Goal: Task Accomplishment & Management: Use online tool/utility

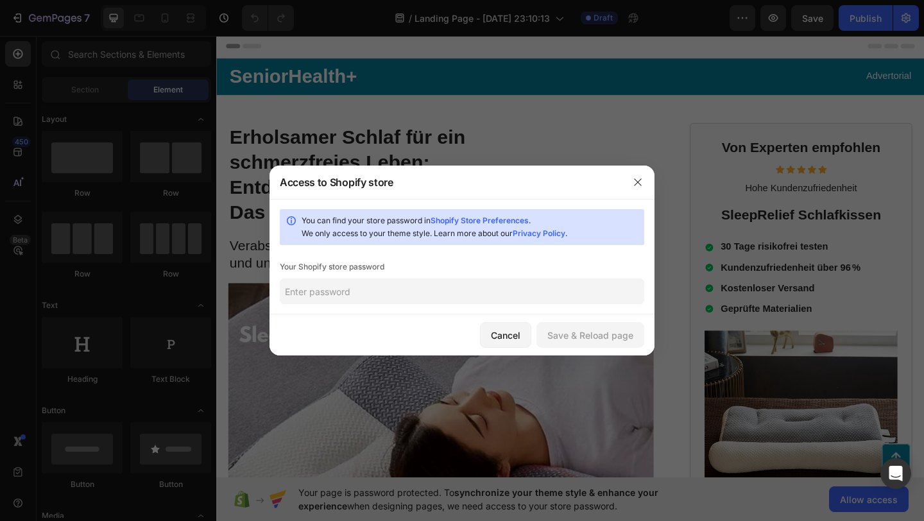
click at [502, 298] on input "text" at bounding box center [462, 291] width 364 height 26
type input "R"
click at [291, 293] on input "Eoadto1Million" at bounding box center [462, 291] width 364 height 26
click at [561, 326] on button "Save & Reload page" at bounding box center [590, 335] width 108 height 26
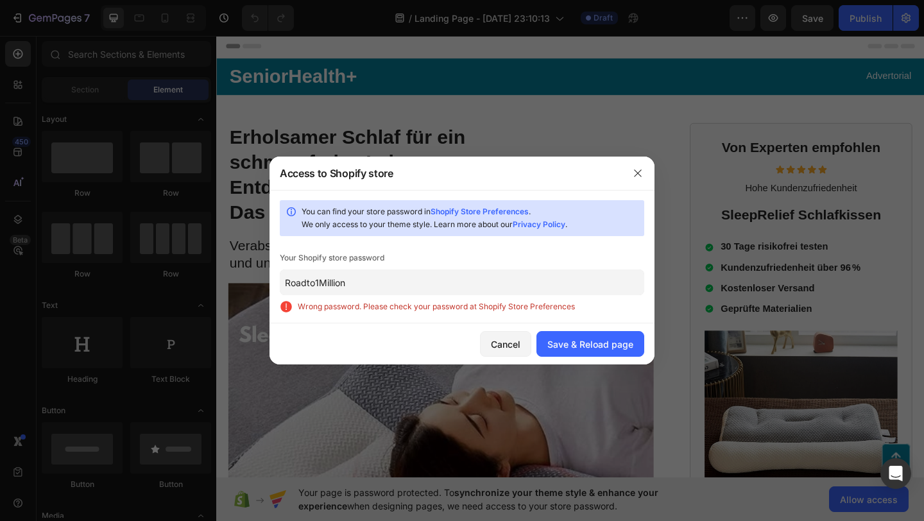
click at [287, 283] on input "Roadto1Million" at bounding box center [462, 282] width 364 height 26
click at [287, 284] on input "Roadto1Million" at bounding box center [462, 282] width 364 height 26
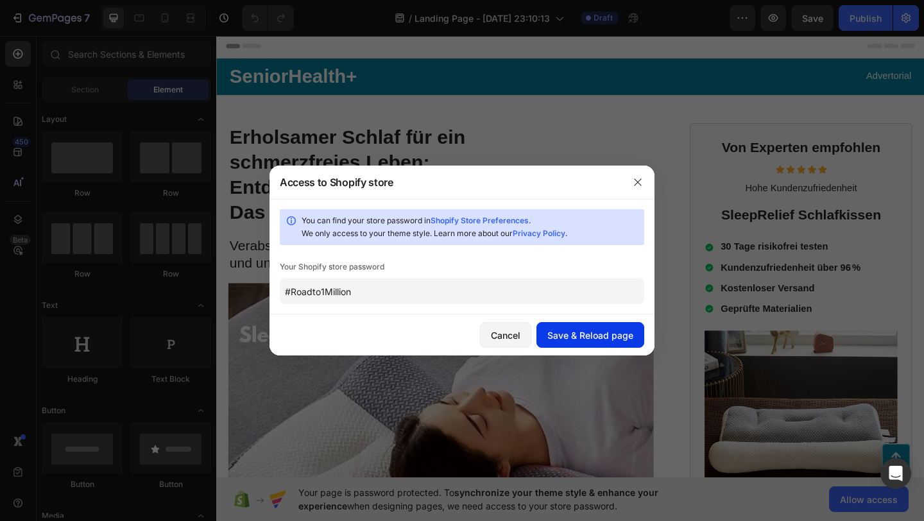
click at [600, 338] on div "Save & Reload page" at bounding box center [590, 335] width 86 height 13
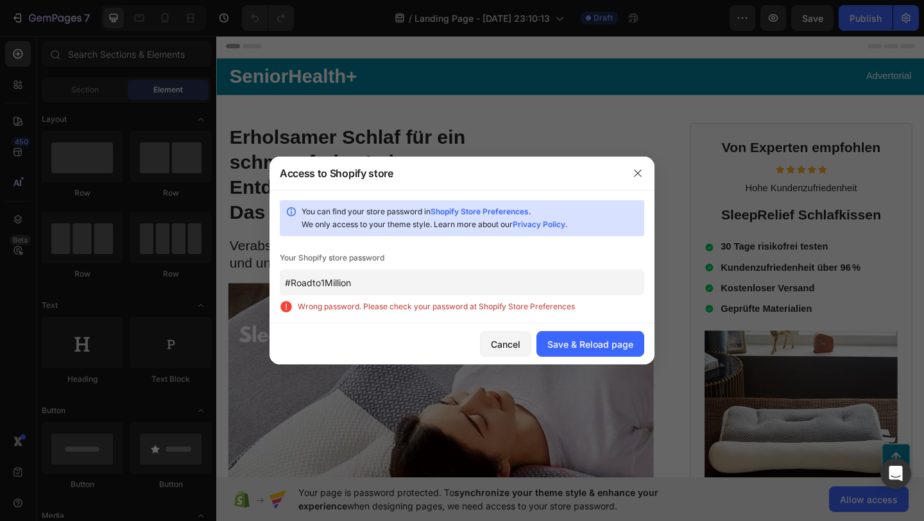
click at [293, 284] on input "#Roadto1Million" at bounding box center [462, 282] width 364 height 26
click at [292, 281] on input "#Roadto1Million" at bounding box center [462, 282] width 364 height 26
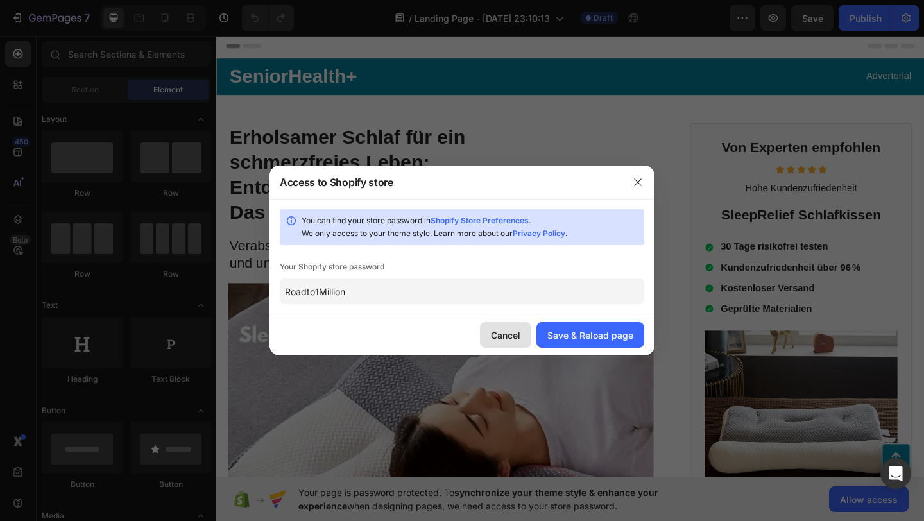
type input "Roadto1Million"
click at [503, 327] on button "Cancel" at bounding box center [505, 335] width 51 height 26
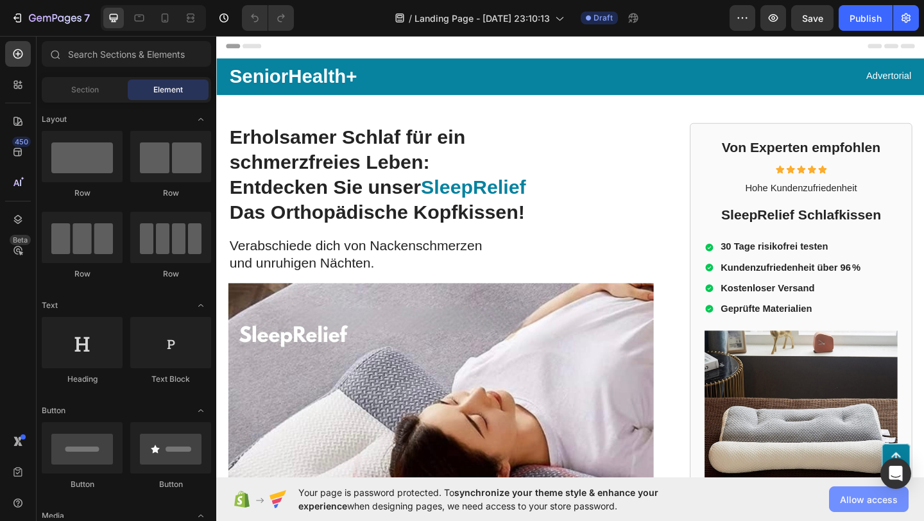
click at [853, 498] on span "Allow access" at bounding box center [869, 499] width 58 height 13
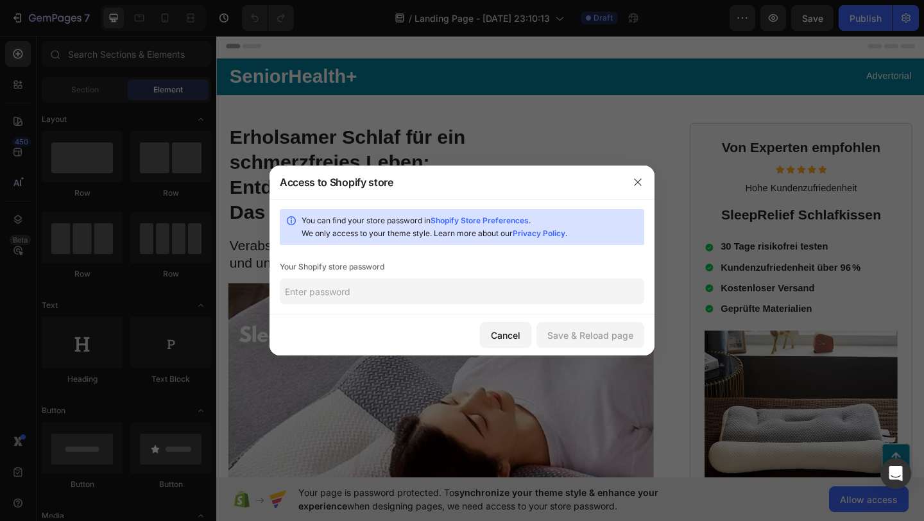
click at [450, 300] on input "text" at bounding box center [462, 291] width 364 height 26
type input "Roadto1Million"
click at [560, 334] on div "Save & Reload page" at bounding box center [590, 335] width 86 height 13
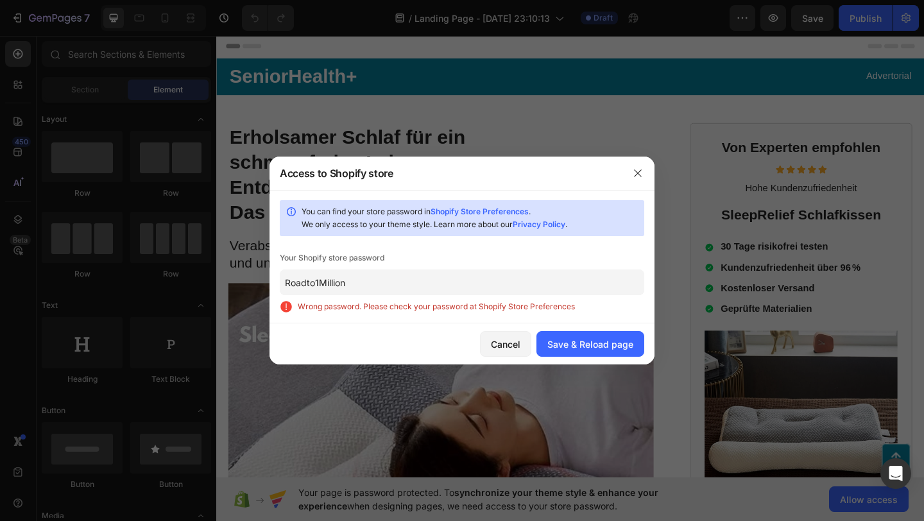
click at [457, 212] on link "Shopify Store Preferences" at bounding box center [480, 212] width 98 height 10
drag, startPoint x: 418, startPoint y: 280, endPoint x: 167, endPoint y: 307, distance: 252.3
click at [167, 307] on div "Access to Shopify store You can find your store password in Shopify Store Prefe…" at bounding box center [462, 260] width 924 height 521
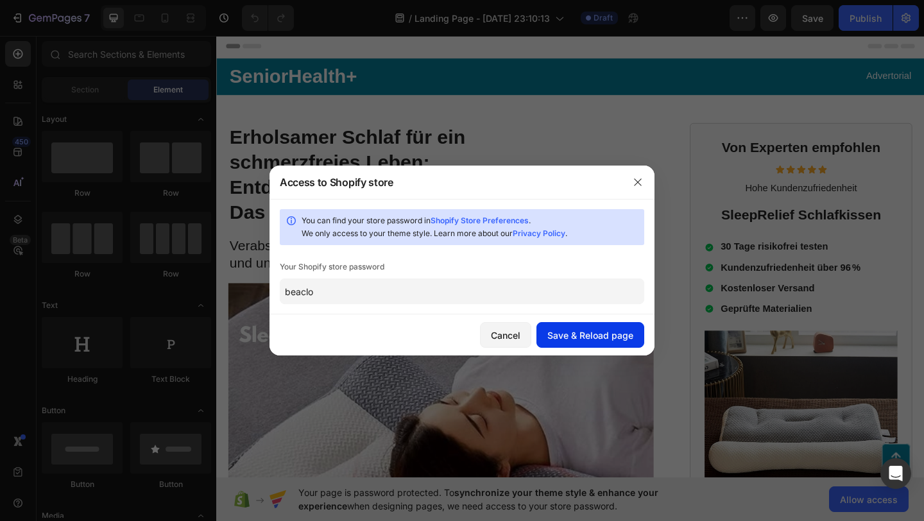
type input "beaclo"
click at [561, 333] on div "Save & Reload page" at bounding box center [590, 335] width 86 height 13
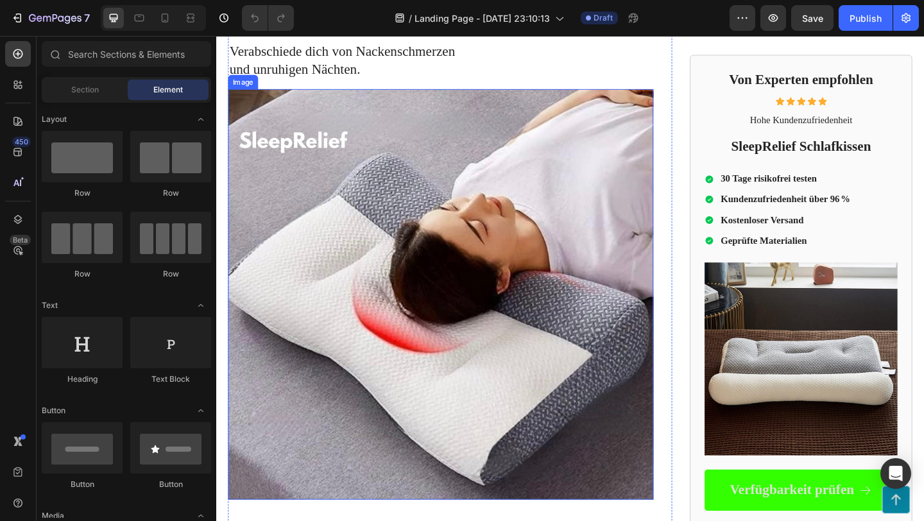
scroll to position [219, 0]
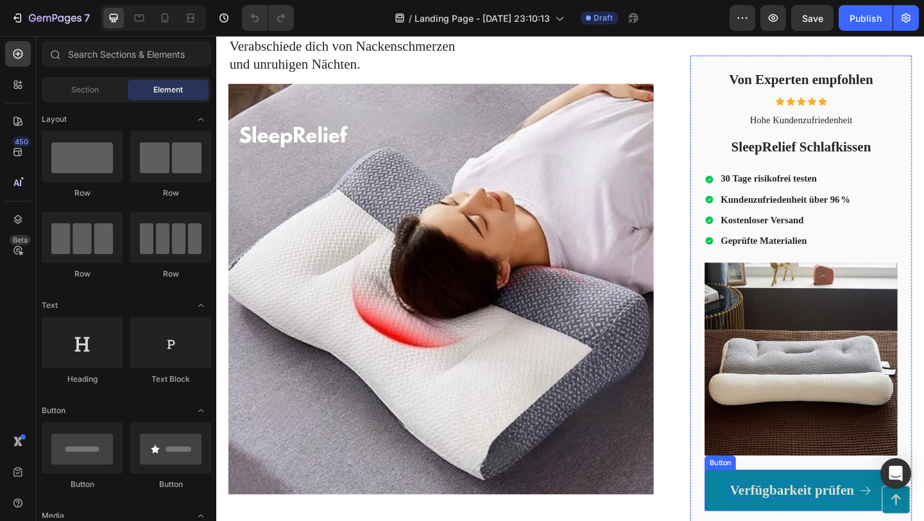
click at [852, 520] on p "Verfügbarkeit prüfen" at bounding box center [842, 529] width 135 height 19
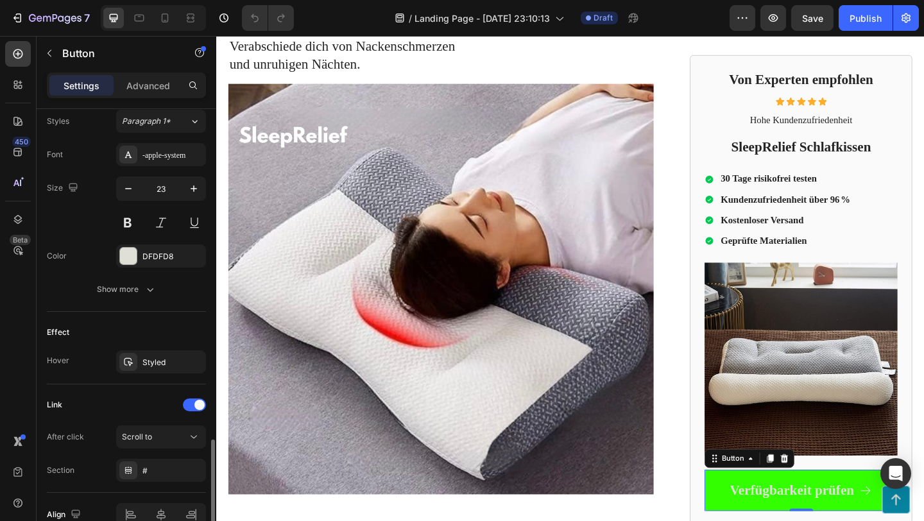
scroll to position [640, 0]
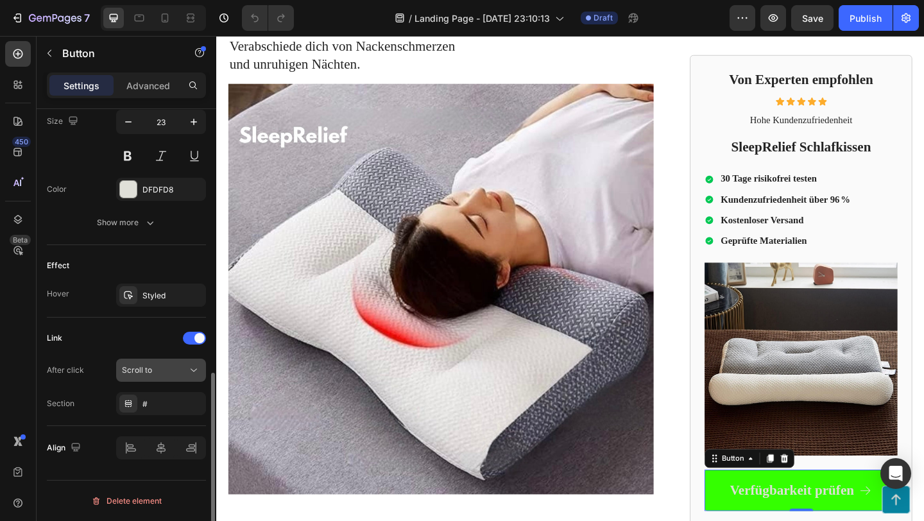
click at [168, 367] on div "Scroll to" at bounding box center [154, 370] width 65 height 12
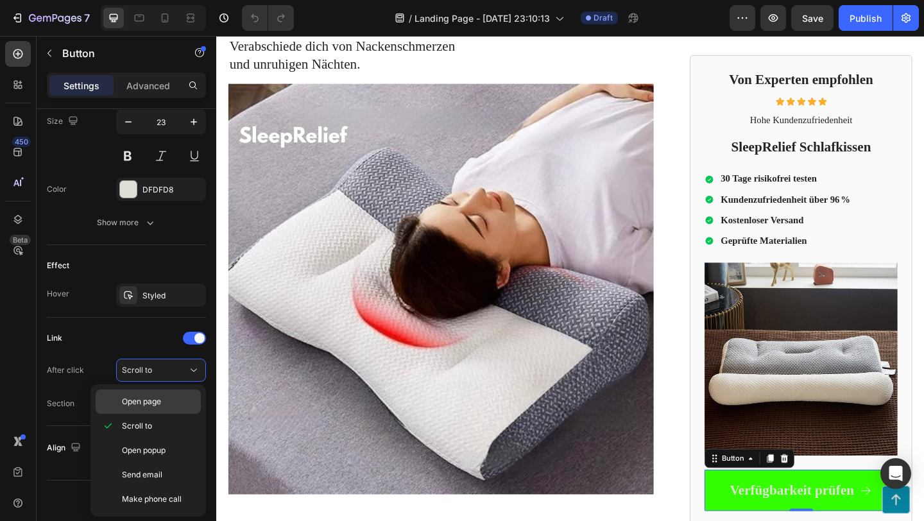
click at [160, 391] on div "Open page" at bounding box center [148, 401] width 105 height 24
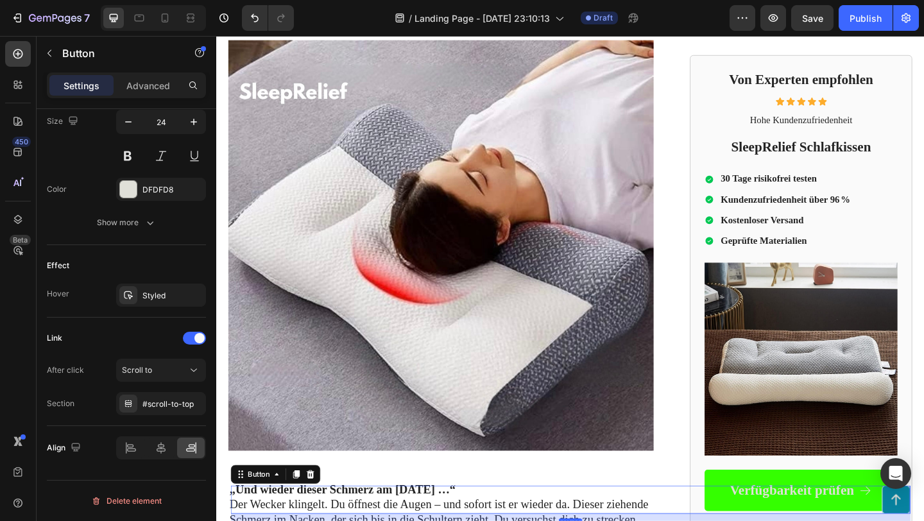
scroll to position [265, 0]
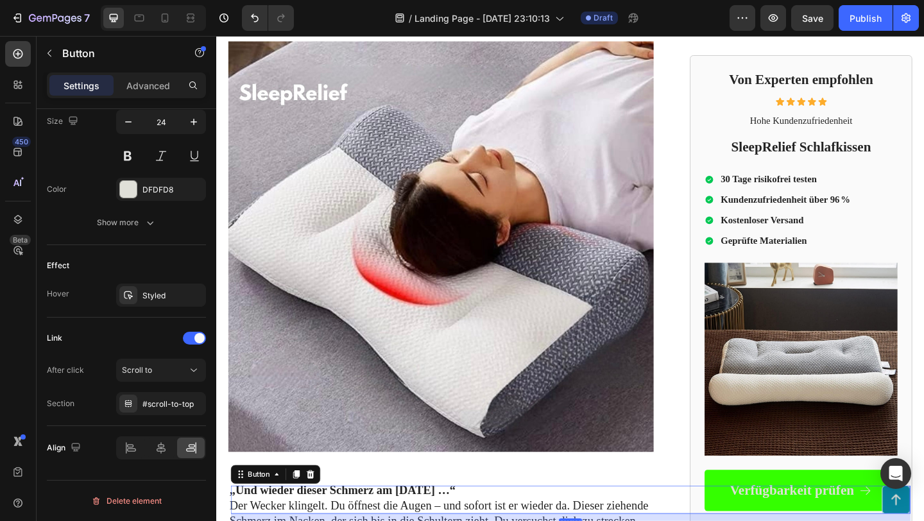
click at [551, 472] on img at bounding box center [460, 265] width 463 height 447
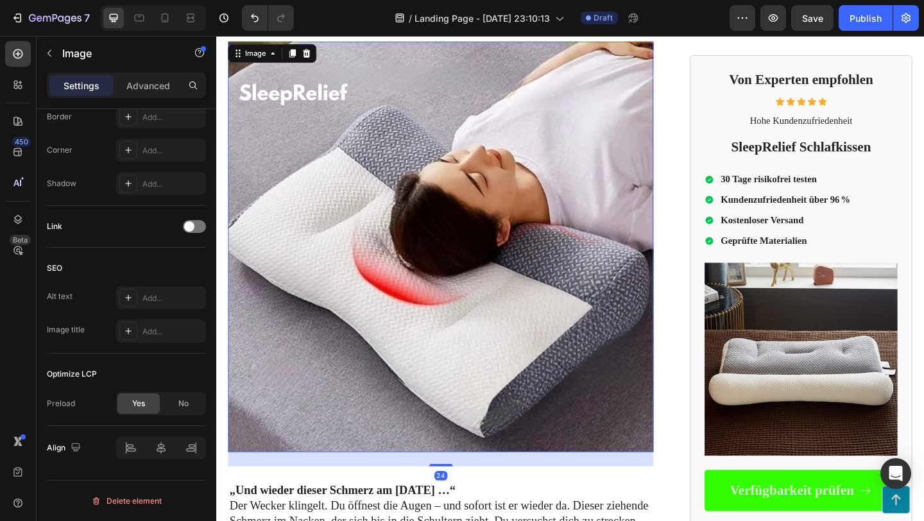
scroll to position [0, 0]
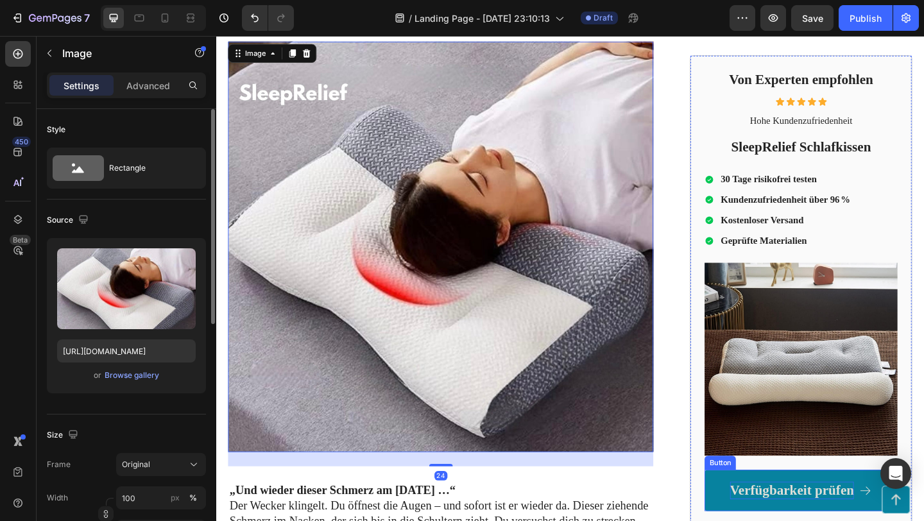
click at [801, 520] on p "Verfügbarkeit prüfen" at bounding box center [842, 529] width 135 height 19
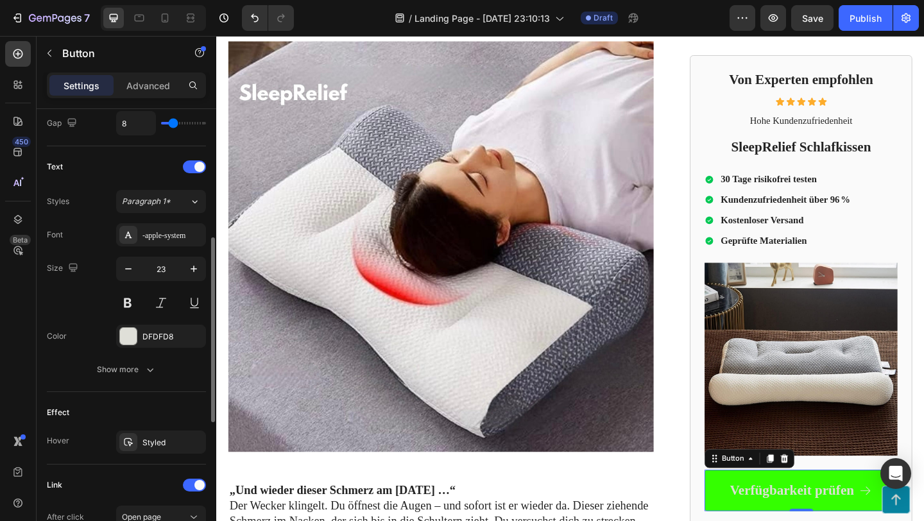
scroll to position [640, 0]
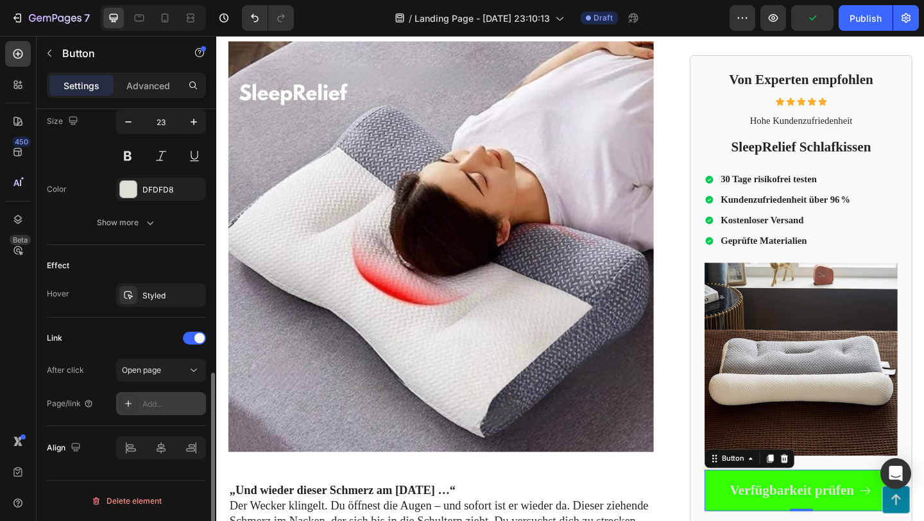
click at [160, 400] on div "Add..." at bounding box center [172, 404] width 60 height 12
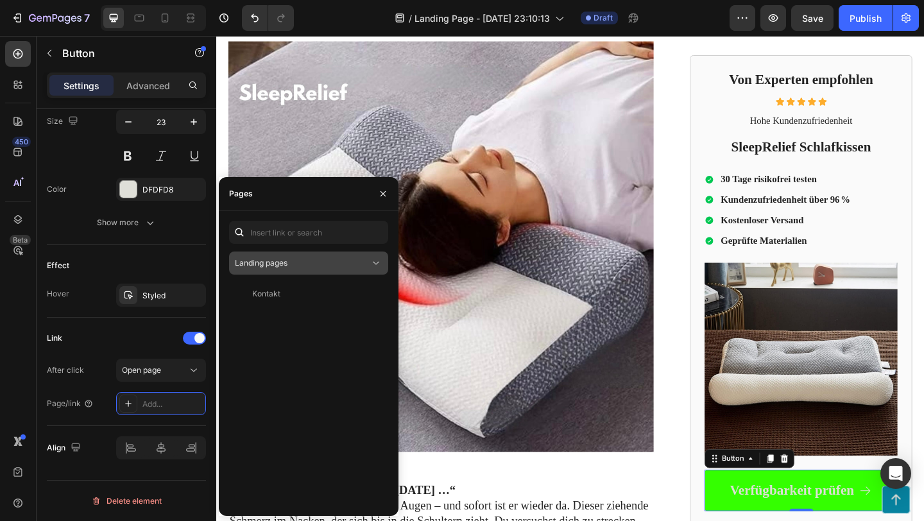
click at [287, 264] on span "Landing pages" at bounding box center [261, 263] width 53 height 10
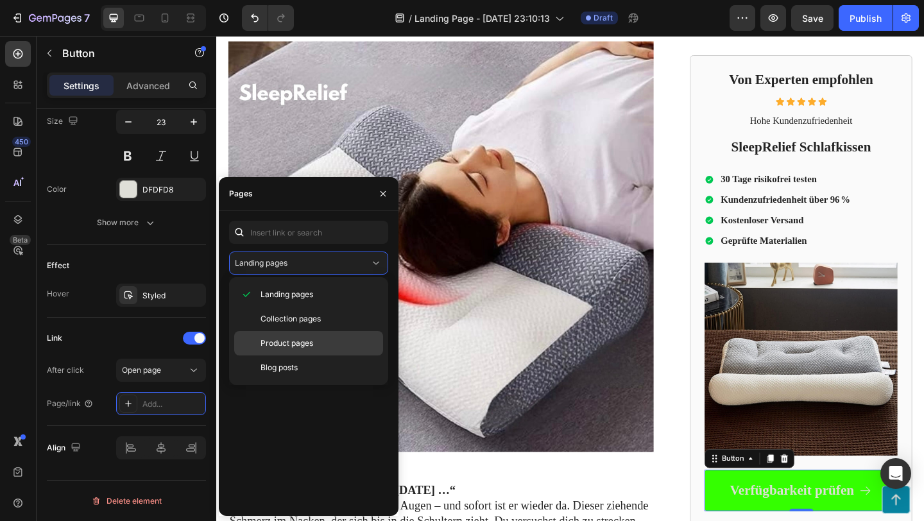
click at [312, 355] on div "Product pages" at bounding box center [308, 367] width 149 height 24
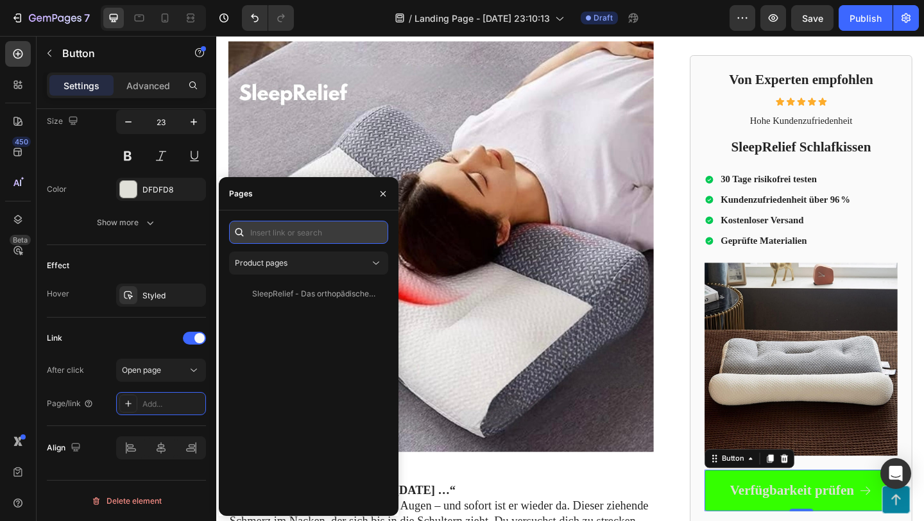
click at [306, 242] on input "text" at bounding box center [308, 232] width 159 height 23
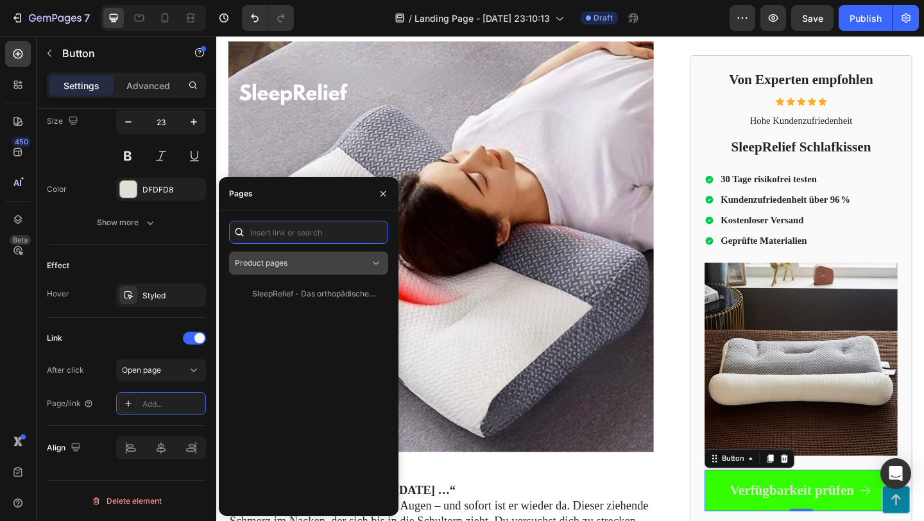
paste input "[DOMAIN_NAME]"
type input "[DOMAIN_NAME]"
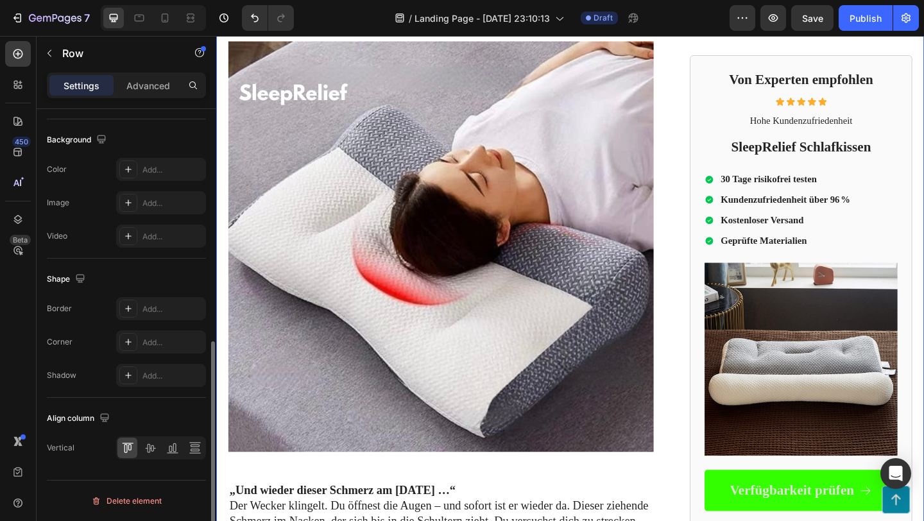
scroll to position [0, 0]
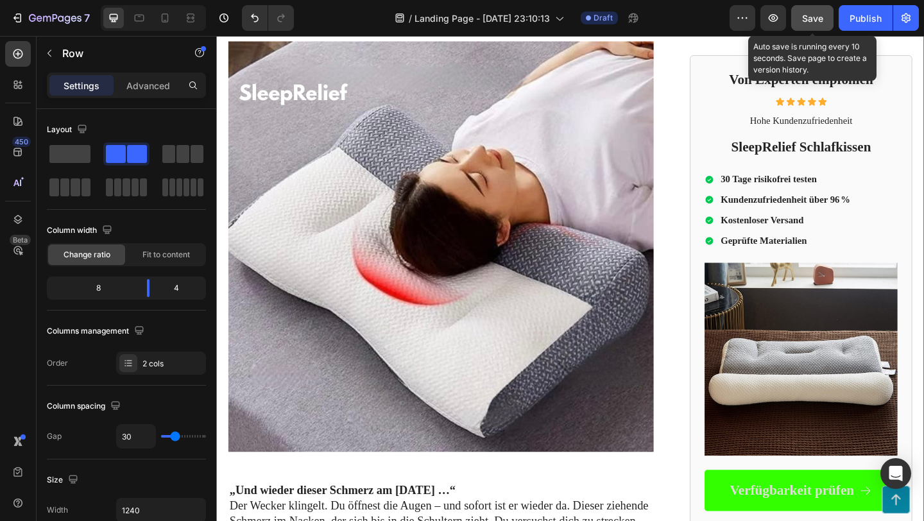
click at [816, 17] on span "Save" at bounding box center [812, 18] width 21 height 11
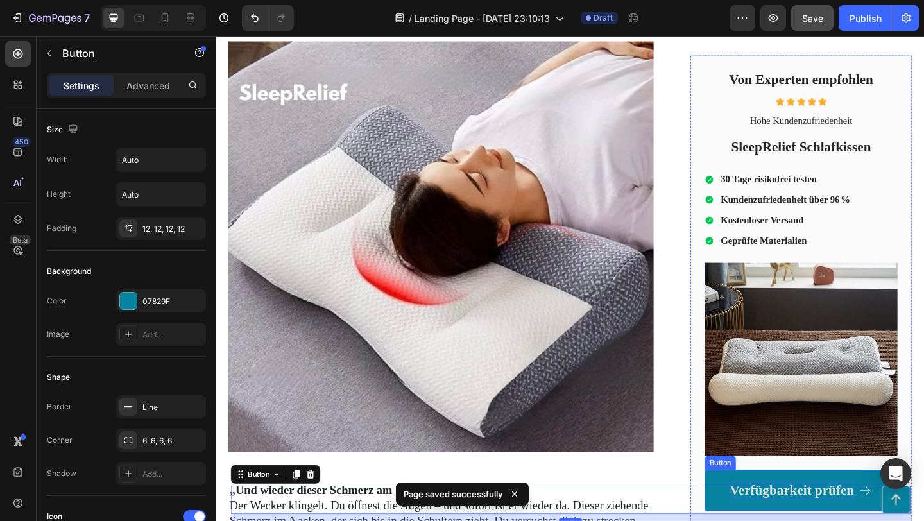
click at [835, 520] on p "Verfügbarkeit prüfen" at bounding box center [842, 529] width 135 height 19
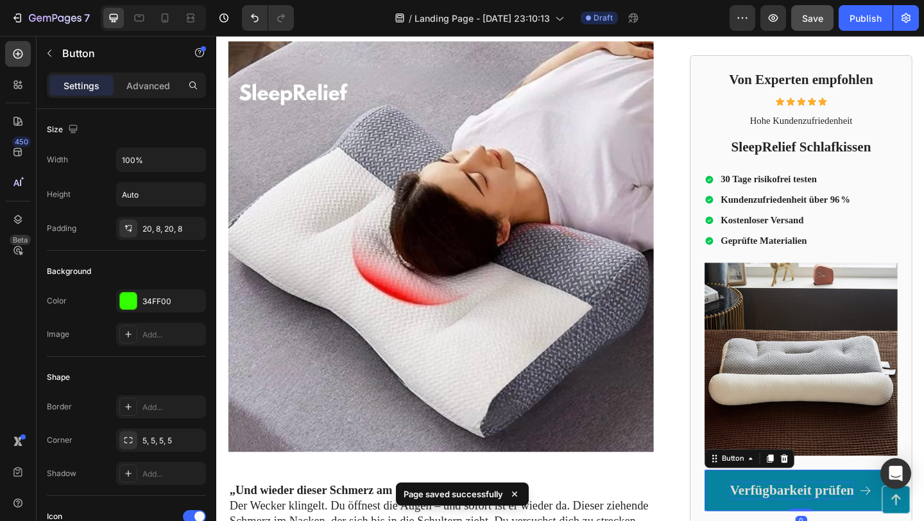
click at [835, 520] on p "Verfügbarkeit prüfen" at bounding box center [842, 529] width 135 height 19
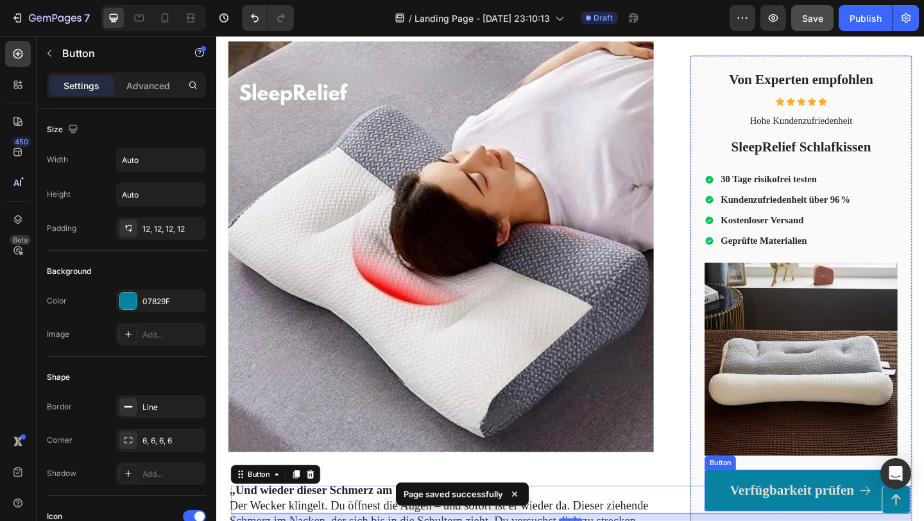
click at [852, 517] on link "Verfügbarkeit prüfen" at bounding box center [853, 530] width 210 height 45
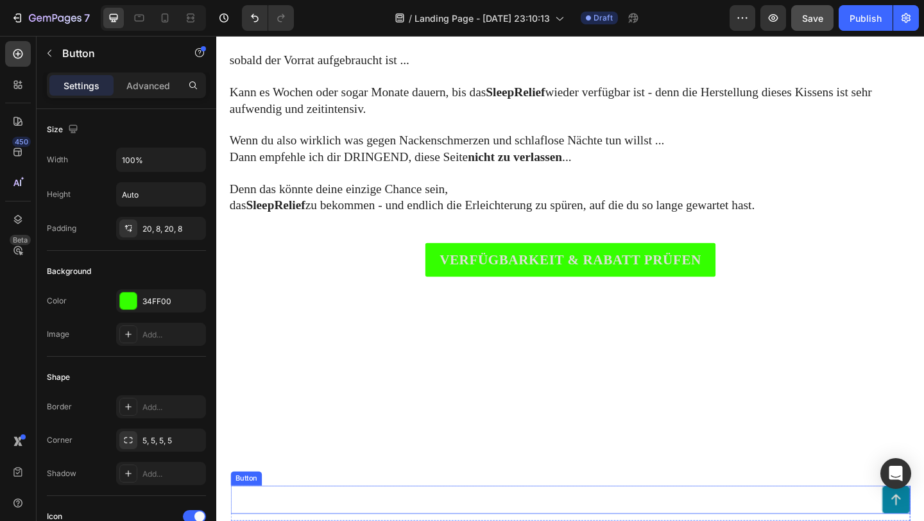
scroll to position [3018, 0]
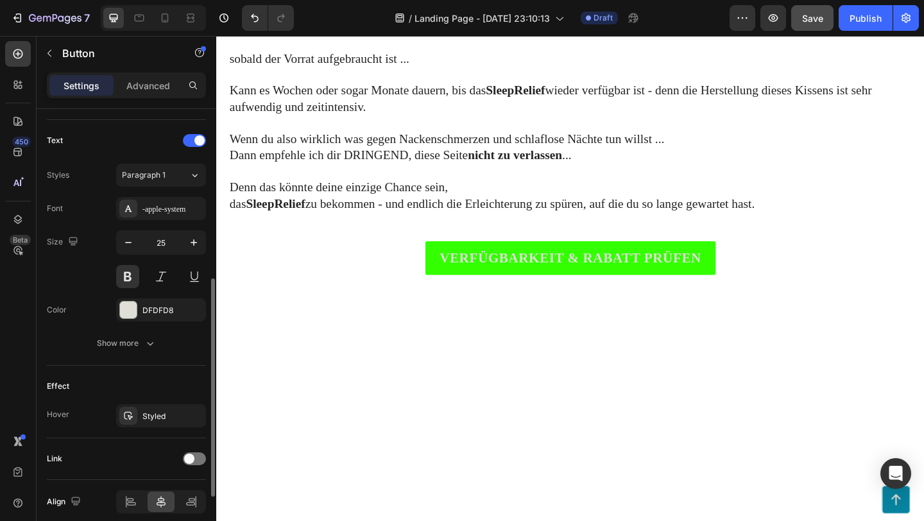
scroll to position [472, 0]
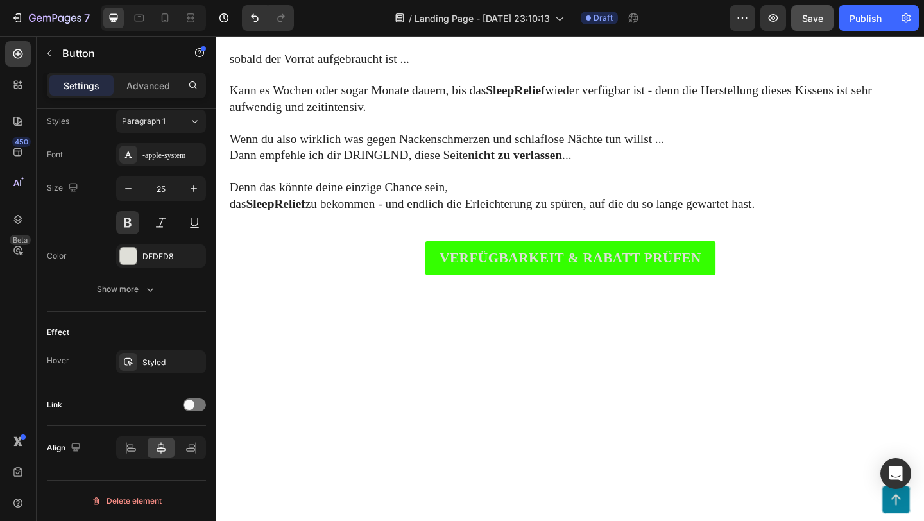
click at [151, 363] on div "Styled" at bounding box center [160, 363] width 37 height 12
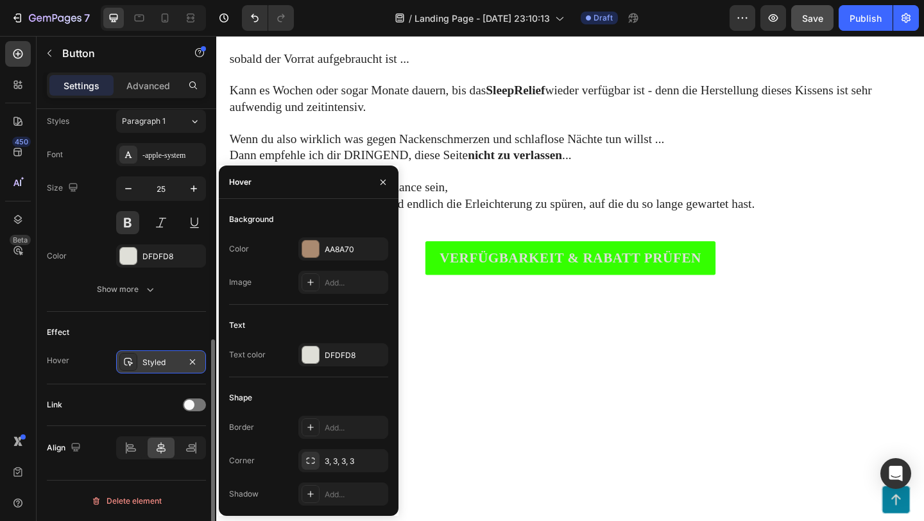
click at [151, 363] on div "Styled" at bounding box center [160, 363] width 37 height 12
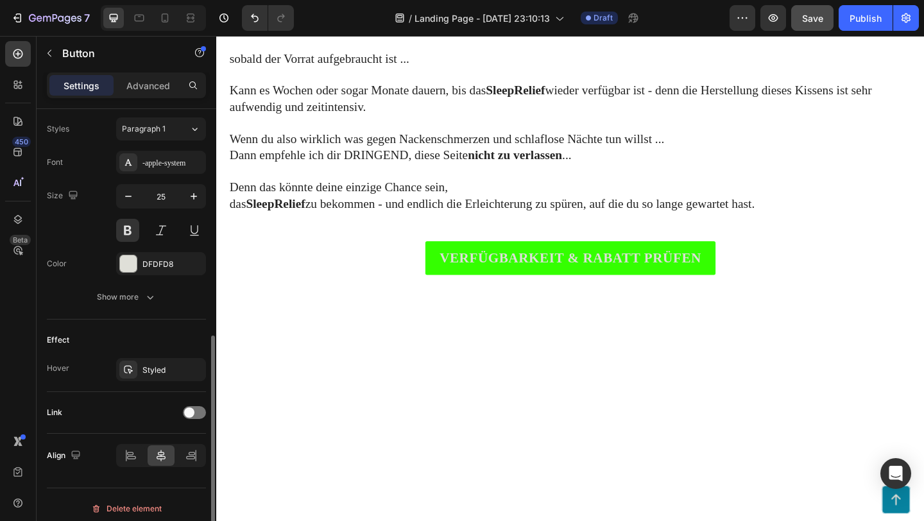
scroll to position [465, 0]
click at [187, 406] on div at bounding box center [194, 411] width 23 height 13
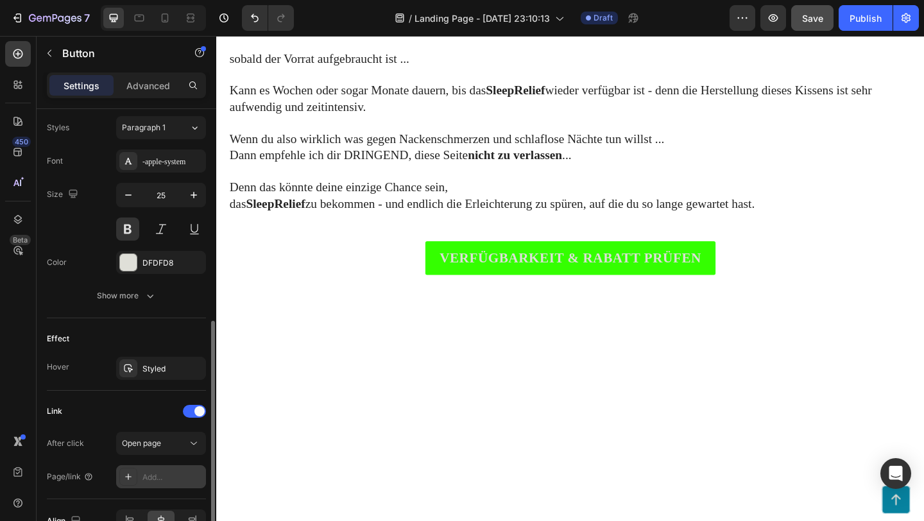
click at [164, 476] on div "Add..." at bounding box center [172, 478] width 60 height 12
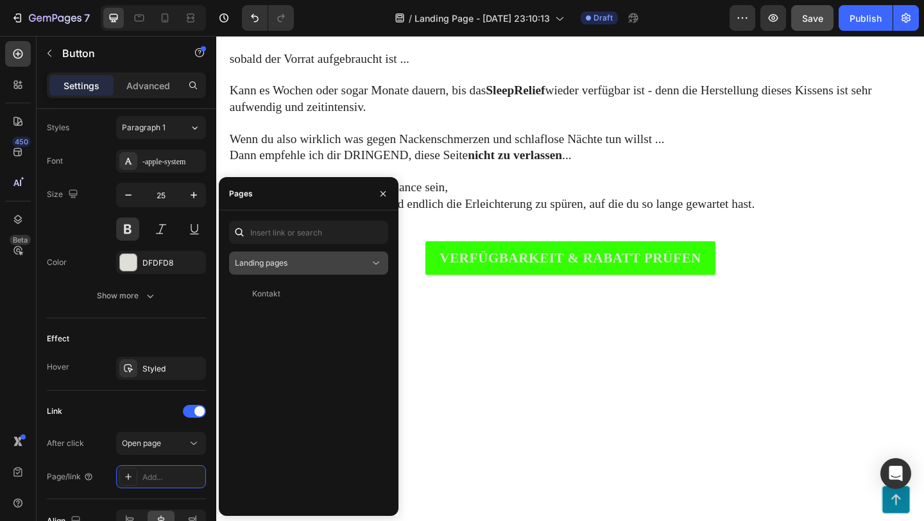
click at [354, 262] on div "Landing pages" at bounding box center [302, 263] width 135 height 12
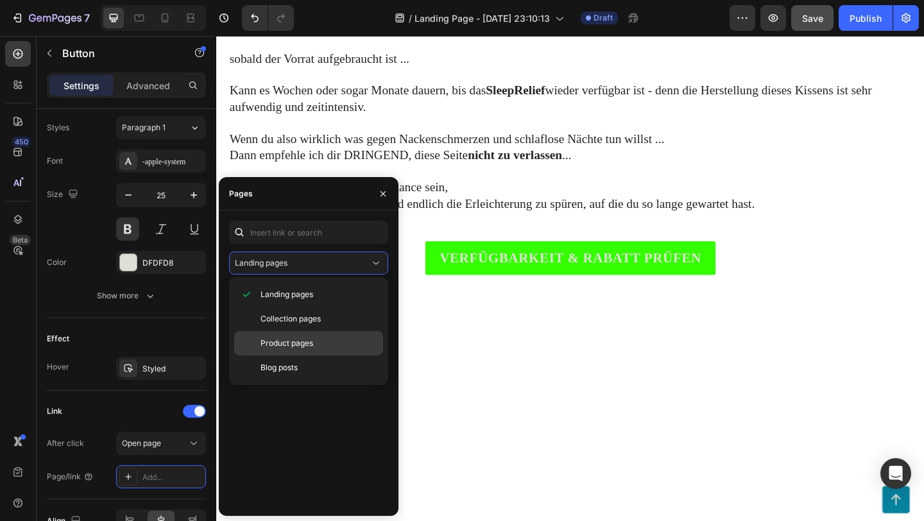
click at [305, 345] on span "Product pages" at bounding box center [287, 344] width 53 height 12
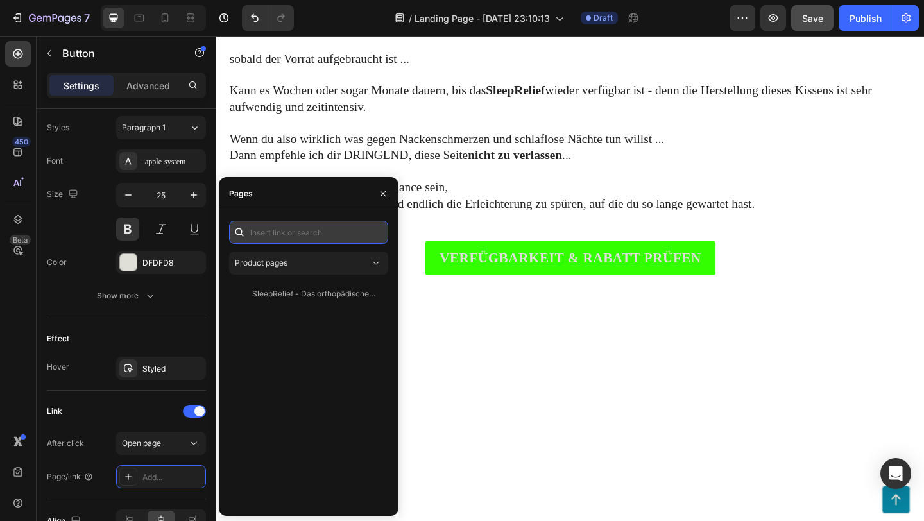
click at [315, 236] on input "text" at bounding box center [308, 232] width 159 height 23
paste input "[DOMAIN_NAME]"
type input "[DOMAIN_NAME]"
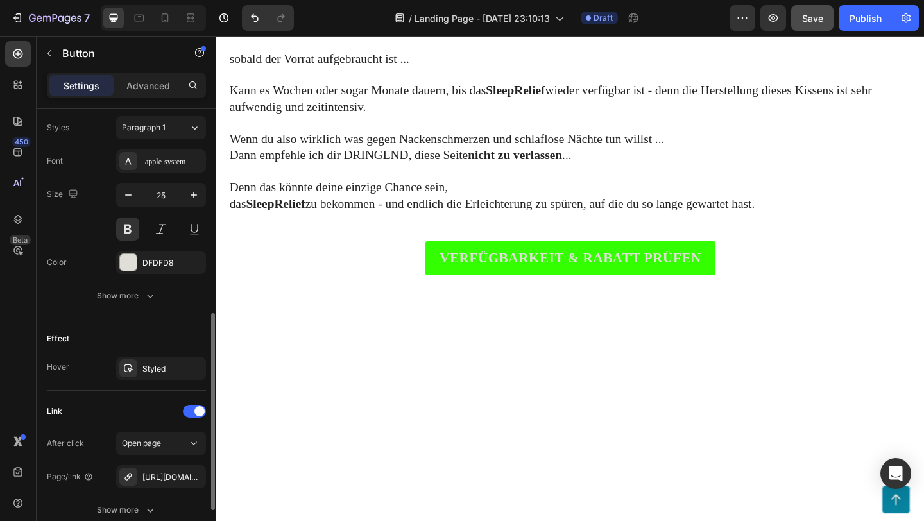
click at [177, 314] on div "Text Styles Paragraph 1 Font -apple-system Size 25 Color DFDFD8 Show more" at bounding box center [126, 196] width 159 height 246
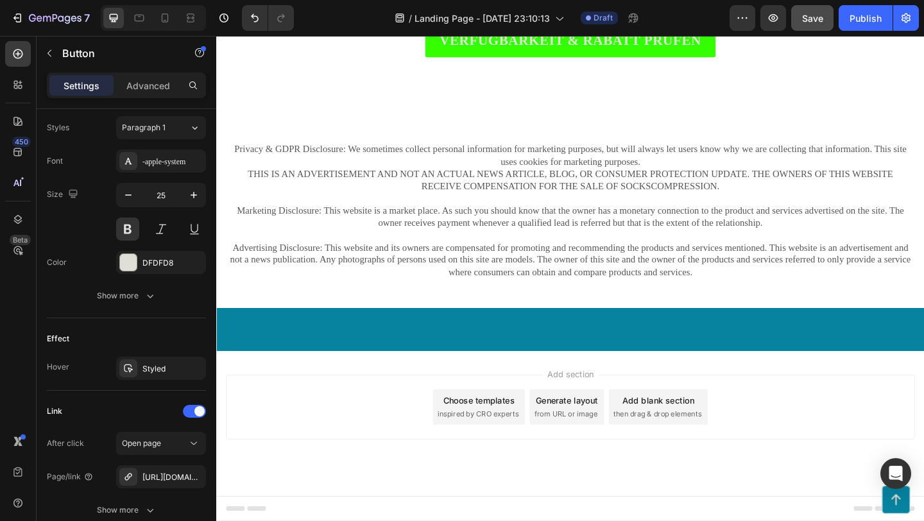
scroll to position [3930, 0]
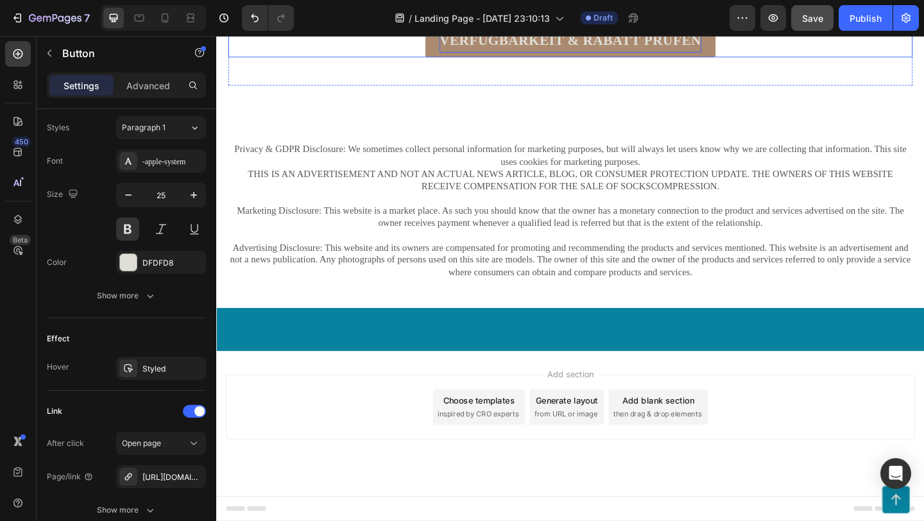
click at [501, 54] on p "VERFÜGBARKEIT & RABATT PRÜFEN" at bounding box center [601, 41] width 285 height 26
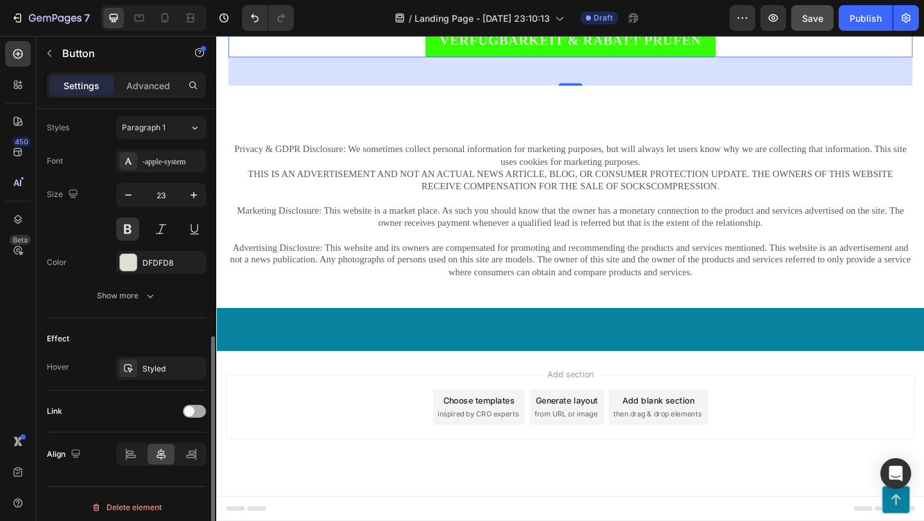
click at [200, 415] on div at bounding box center [194, 411] width 23 height 13
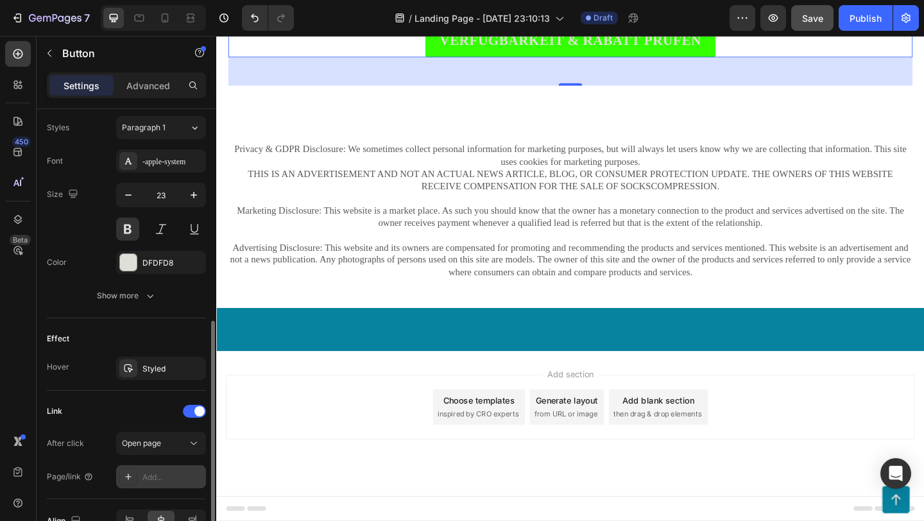
click at [153, 484] on div "Add..." at bounding box center [161, 476] width 90 height 23
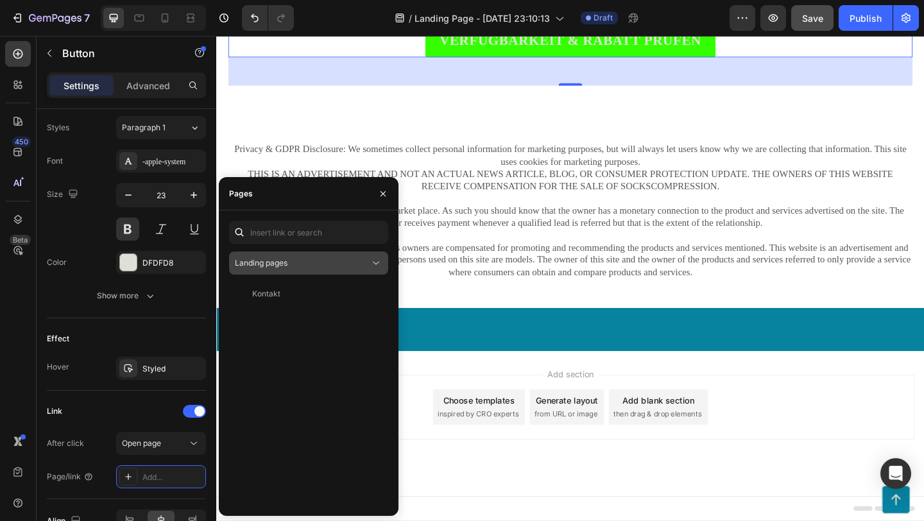
click at [321, 265] on div "Landing pages" at bounding box center [302, 263] width 135 height 12
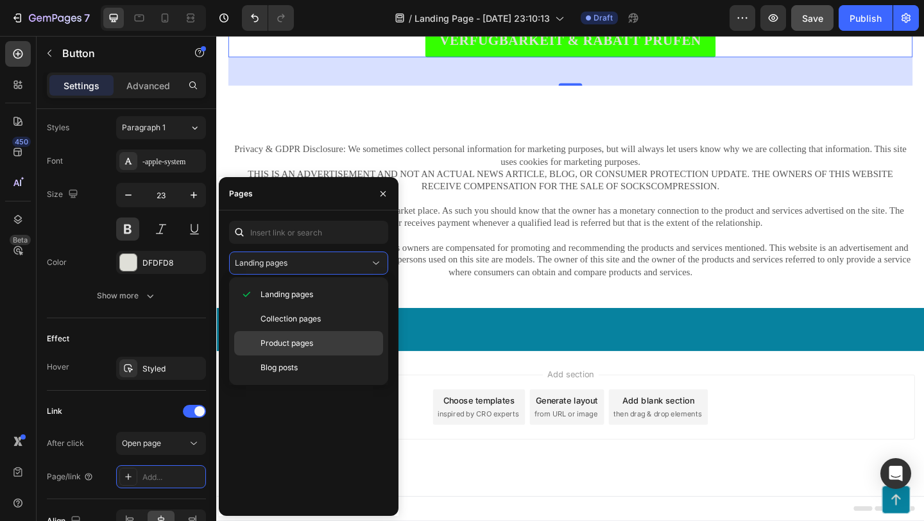
click at [286, 343] on span "Product pages" at bounding box center [287, 344] width 53 height 12
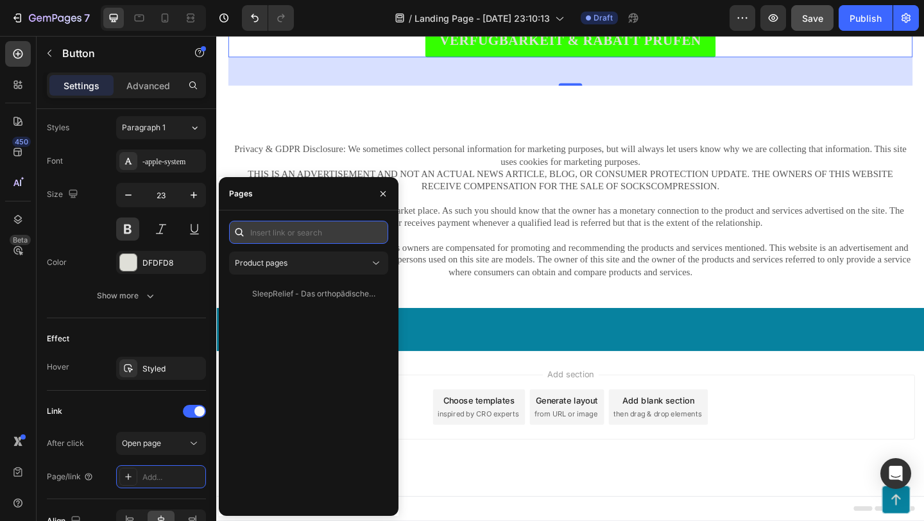
click at [305, 241] on input "text" at bounding box center [308, 232] width 159 height 23
paste input "[DOMAIN_NAME]"
type input "[DOMAIN_NAME]"
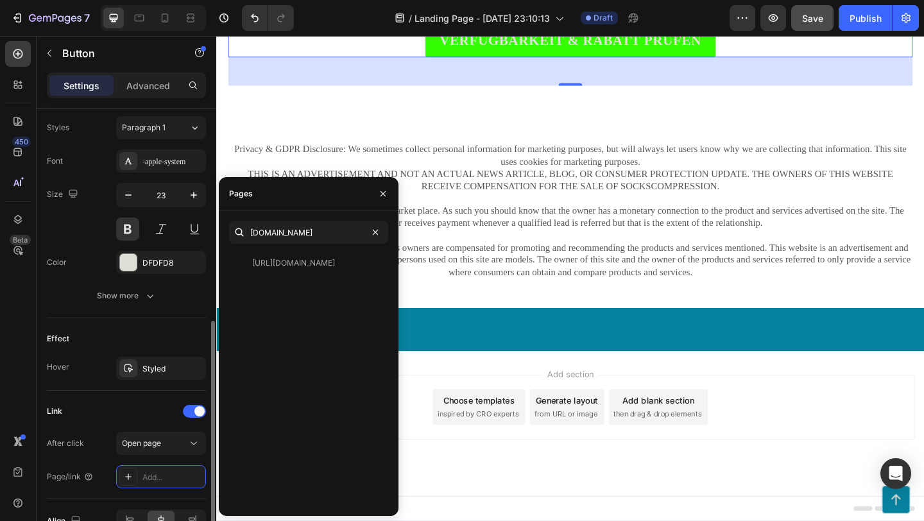
click at [154, 402] on div "Link" at bounding box center [126, 411] width 159 height 21
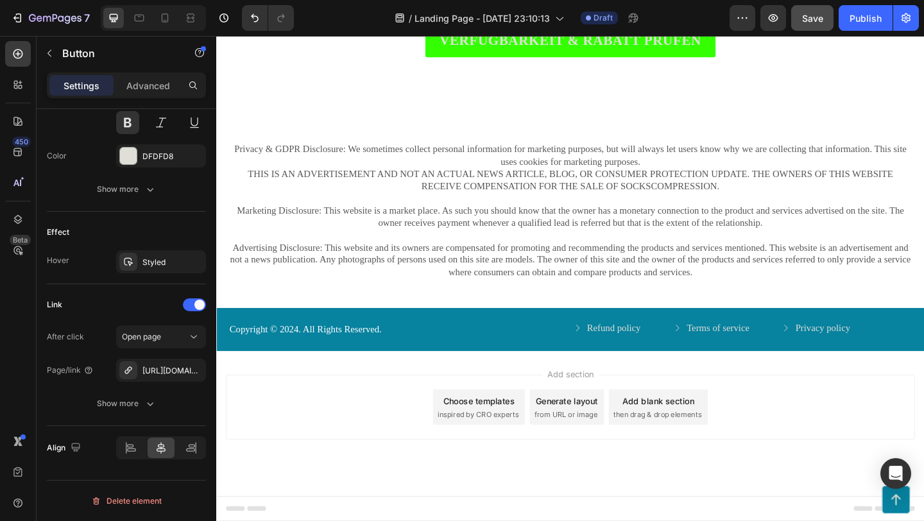
scroll to position [4233, 0]
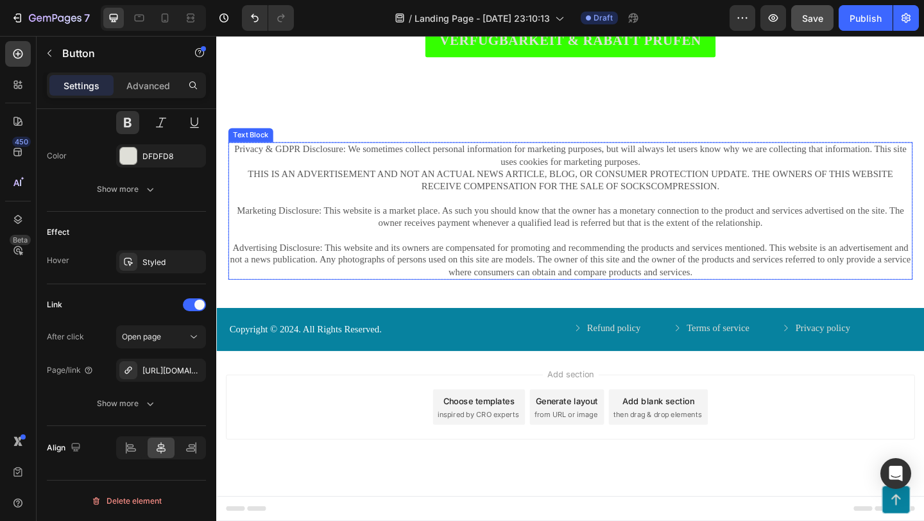
click at [703, 215] on p "Privacy & GDPR Disclosure: We sometimes collect personal information for market…" at bounding box center [601, 200] width 742 height 94
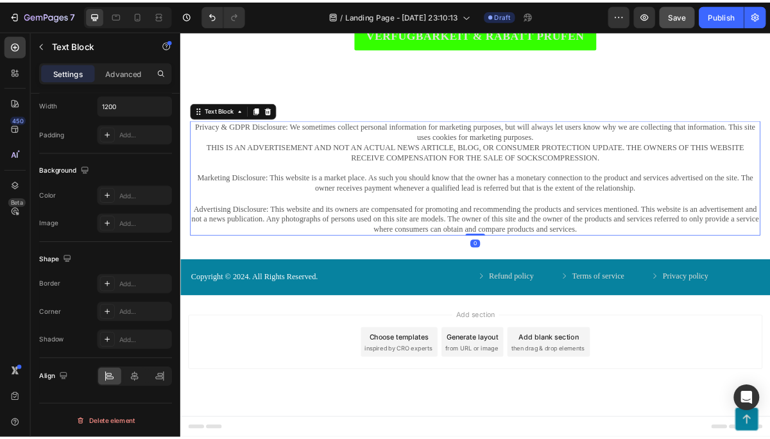
scroll to position [0, 0]
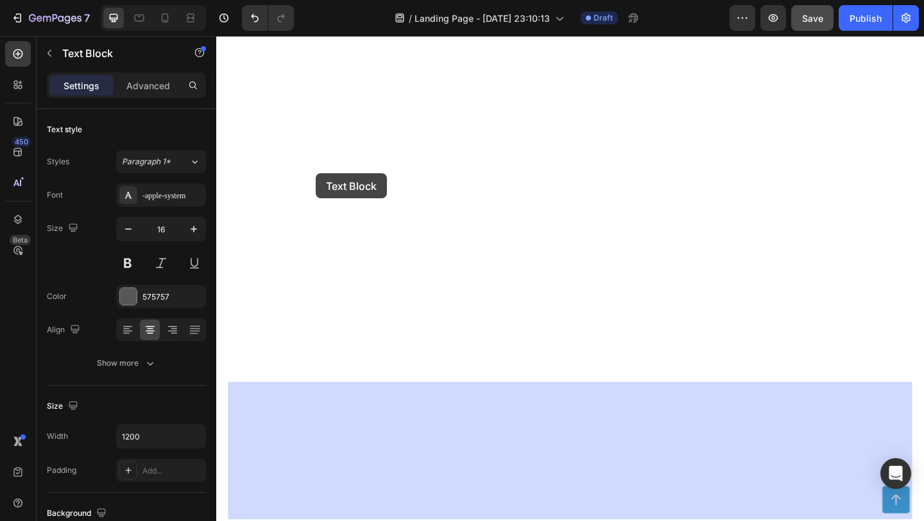
drag, startPoint x: 237, startPoint y: 159, endPoint x: 325, endPoint y: 185, distance: 91.1
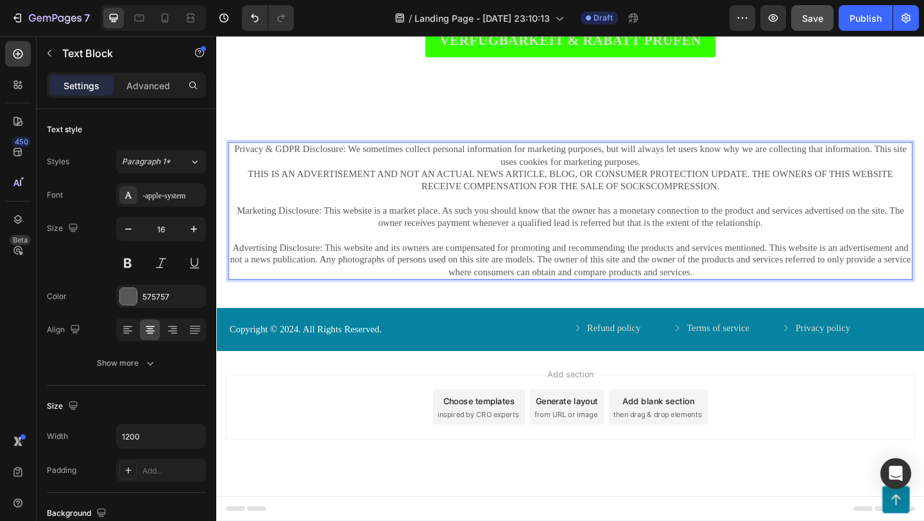
click at [241, 158] on p "Privacy & GDPR Disclosure: We sometimes collect personal information for market…" at bounding box center [601, 200] width 742 height 94
click at [271, 162] on p "Privacy & GDPR Disclosure: We sometimes collect personal information for market…" at bounding box center [601, 200] width 742 height 94
drag, startPoint x: 238, startPoint y: 160, endPoint x: 245, endPoint y: 162, distance: 7.2
click at [245, 162] on p "Privacy & GDPR Disclosure: We sometimes collect personal information for market…" at bounding box center [601, 200] width 742 height 94
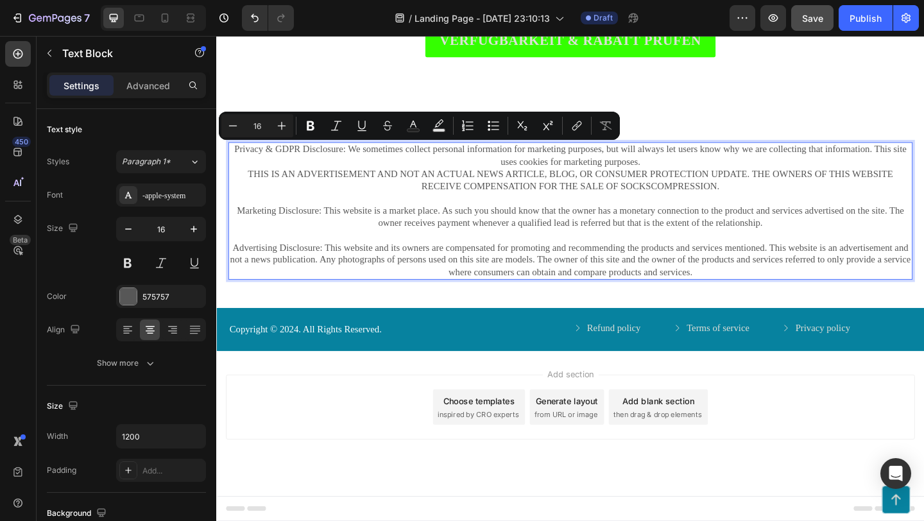
click at [237, 162] on p "Privacy & GDPR Disclosure: We sometimes collect personal information for market…" at bounding box center [601, 200] width 742 height 94
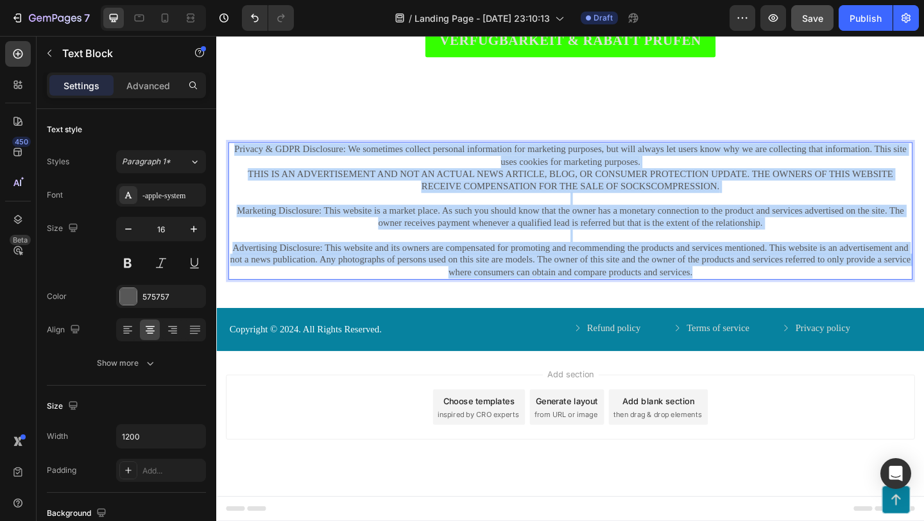
drag, startPoint x: 237, startPoint y: 162, endPoint x: 689, endPoint y: 309, distance: 475.8
click at [689, 309] on div "Privacy & GDPR Disclosure: We sometimes collect personal information for market…" at bounding box center [601, 226] width 770 height 211
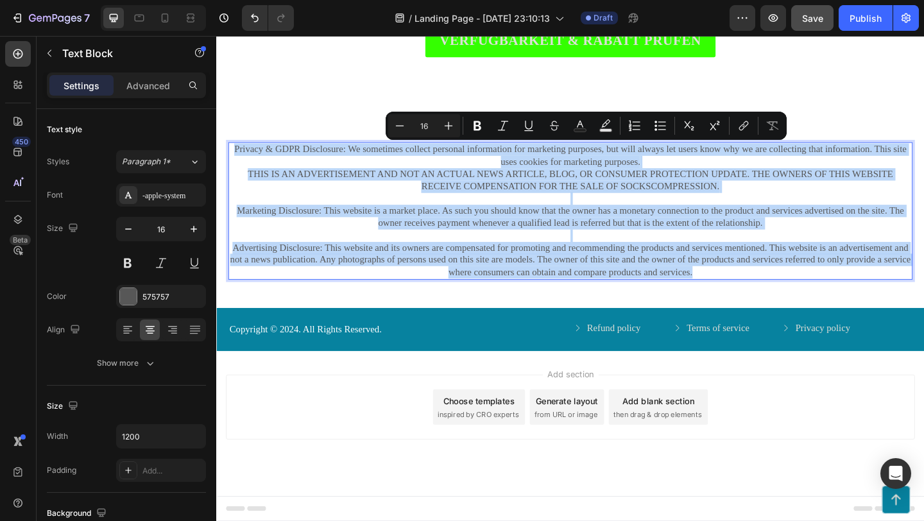
copy div "Privacy & GDPR Disclosure: We sometimes collect personal information for market…"
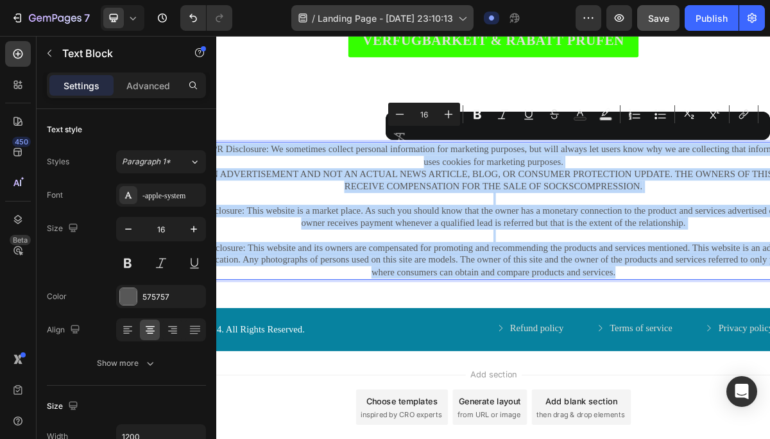
scroll to position [4201, 0]
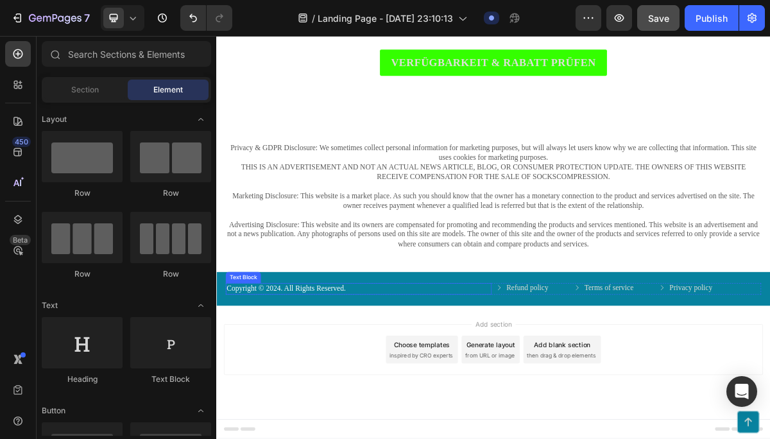
click at [399, 384] on p "Copyright © 2024. All Rights Reserved." at bounding box center [413, 387] width 367 height 13
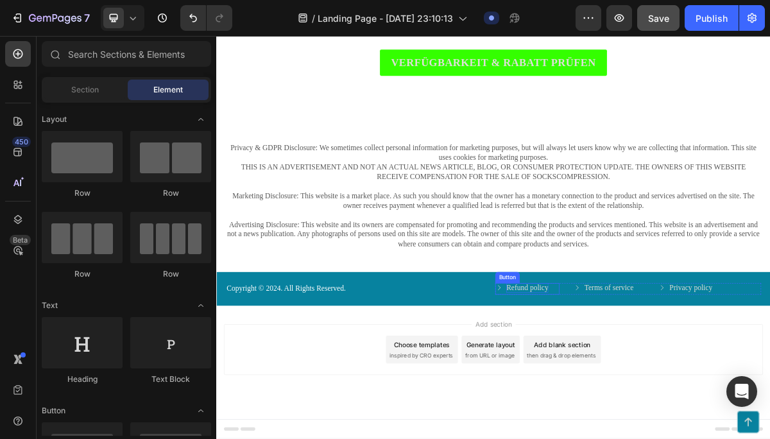
click at [649, 389] on p "Refund policy" at bounding box center [648, 386] width 58 height 13
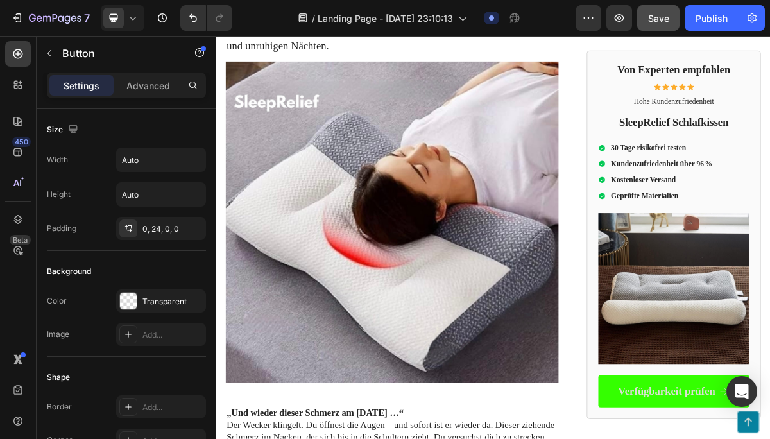
scroll to position [0, 0]
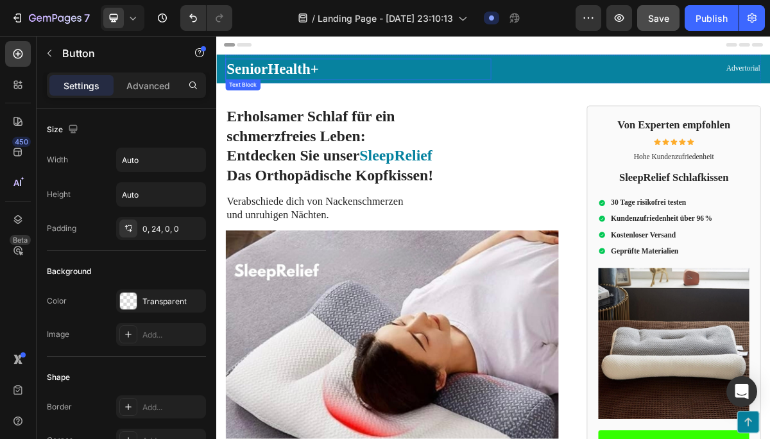
click at [319, 85] on p "SeniorHealth+" at bounding box center [413, 82] width 367 height 27
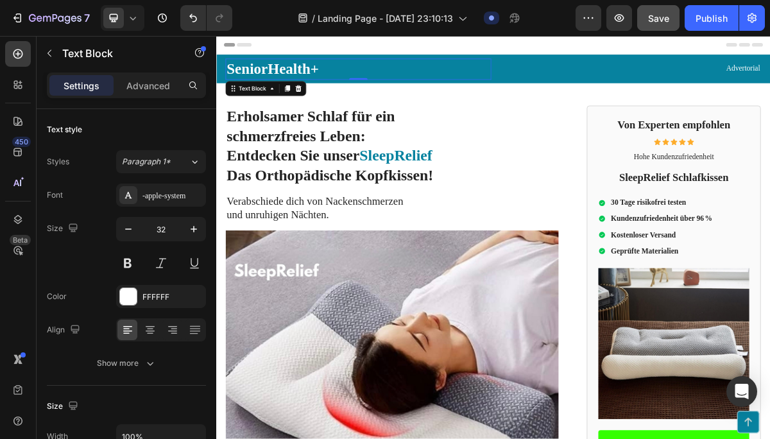
click at [337, 75] on p "SeniorHealth+" at bounding box center [413, 82] width 367 height 27
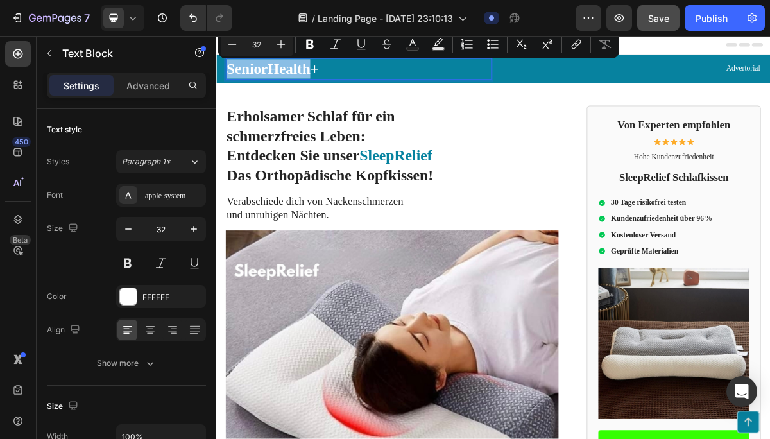
click at [350, 78] on p "SeniorHealth+" at bounding box center [413, 82] width 367 height 27
click at [355, 85] on p "SeniorHealth+" at bounding box center [413, 82] width 367 height 27
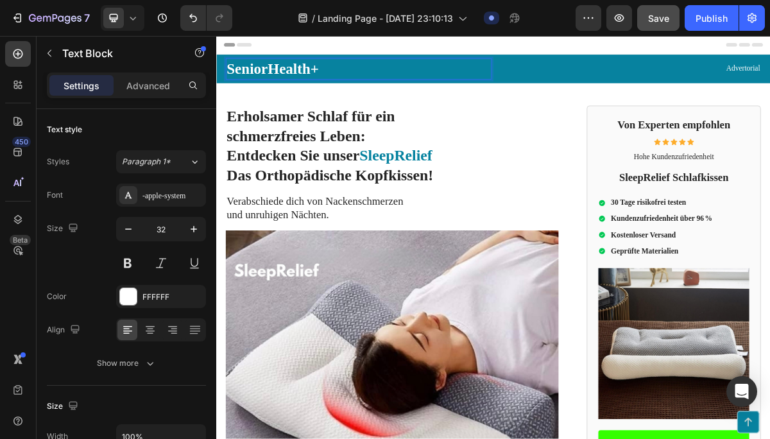
click at [355, 85] on p "SeniorHealth+" at bounding box center [413, 82] width 367 height 27
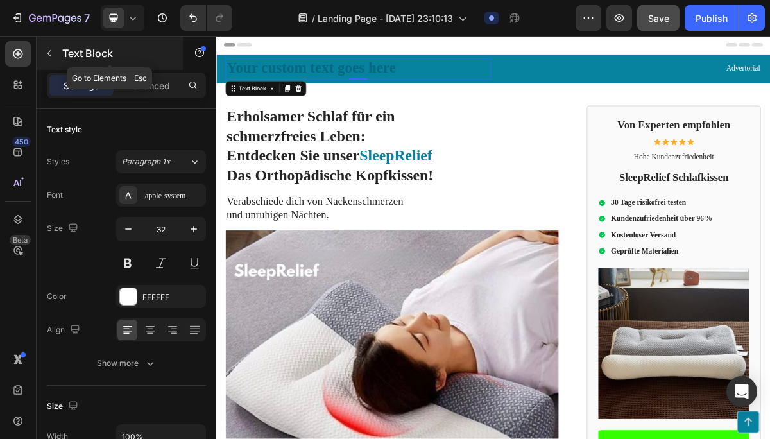
click at [53, 53] on icon "button" at bounding box center [49, 53] width 10 height 10
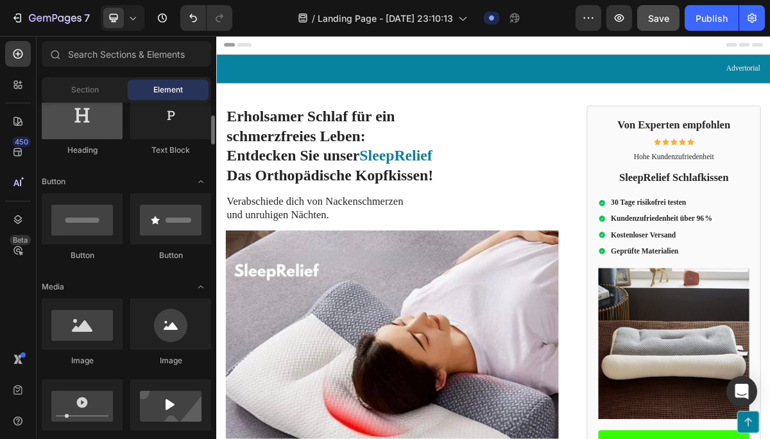
scroll to position [239, 0]
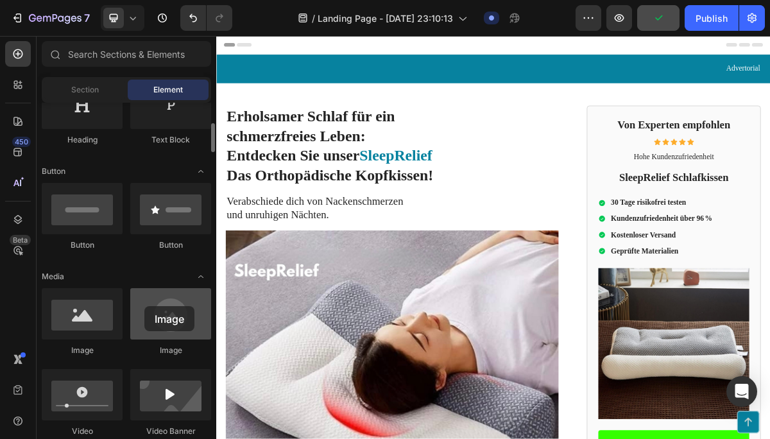
drag, startPoint x: 162, startPoint y: 330, endPoint x: 150, endPoint y: 310, distance: 23.7
click at [150, 310] on div at bounding box center [170, 313] width 81 height 51
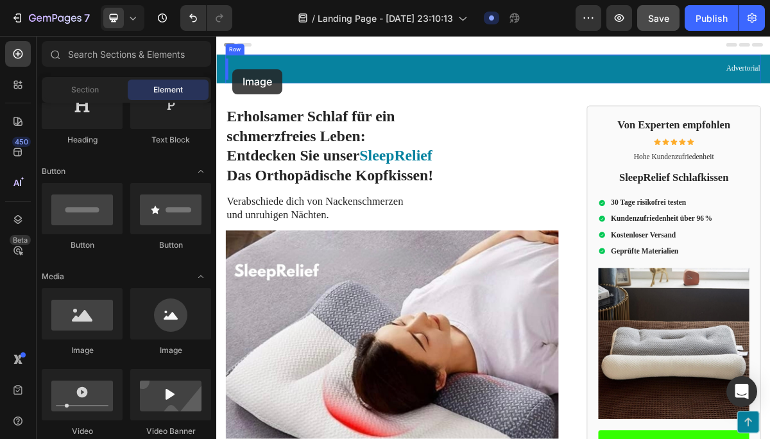
drag, startPoint x: 366, startPoint y: 346, endPoint x: 239, endPoint y: 82, distance: 292.4
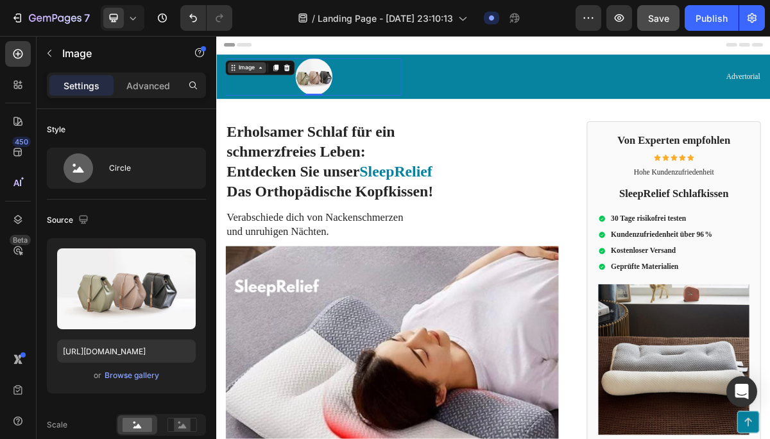
click at [272, 84] on div "Image" at bounding box center [259, 80] width 28 height 12
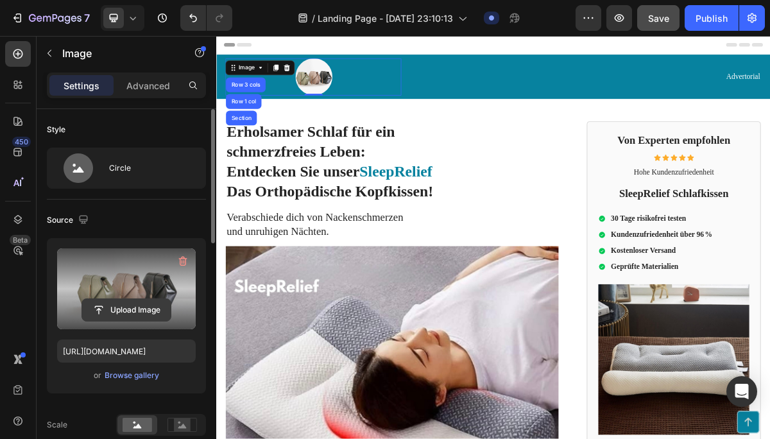
click at [132, 306] on input "file" at bounding box center [126, 310] width 89 height 22
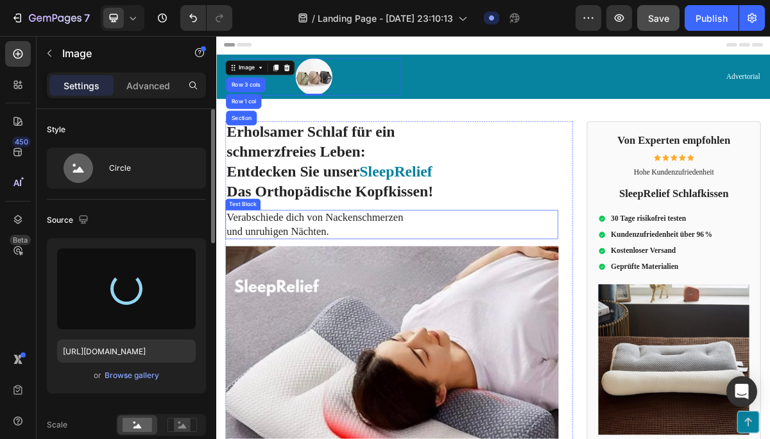
type input "[URL][DOMAIN_NAME]"
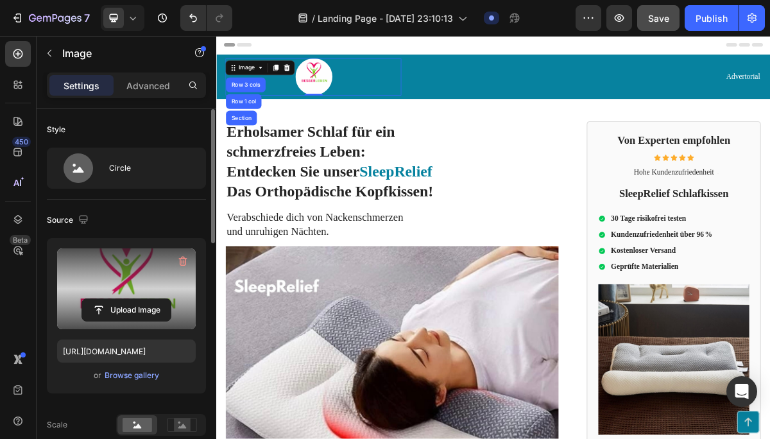
click at [406, 95] on div at bounding box center [351, 92] width 244 height 51
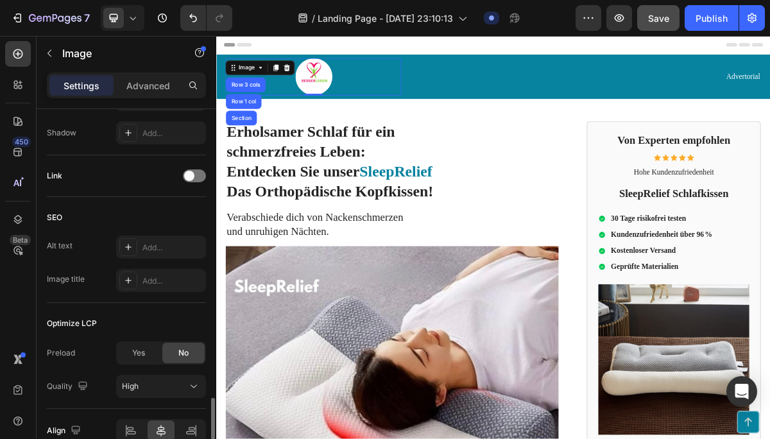
scroll to position [635, 0]
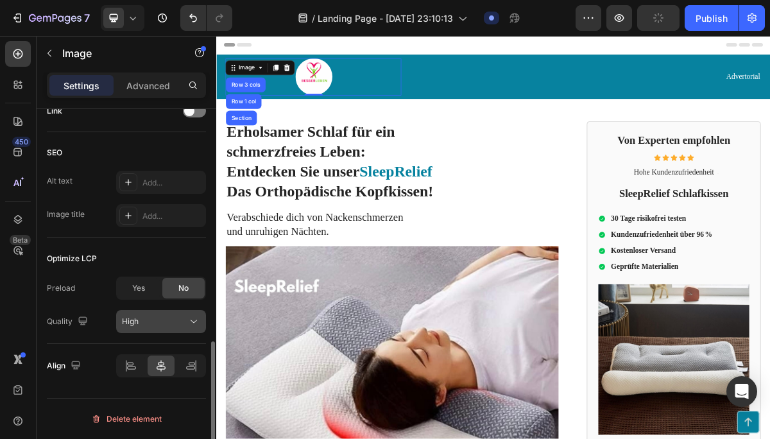
click at [133, 329] on button "High" at bounding box center [161, 321] width 90 height 23
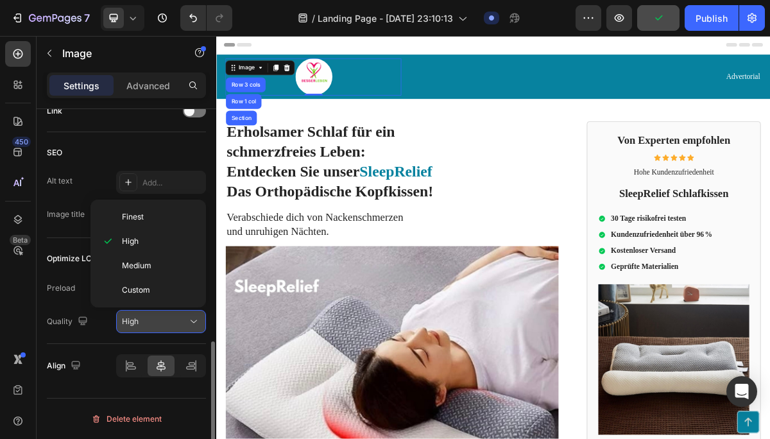
click at [137, 327] on div "High" at bounding box center [161, 321] width 78 height 13
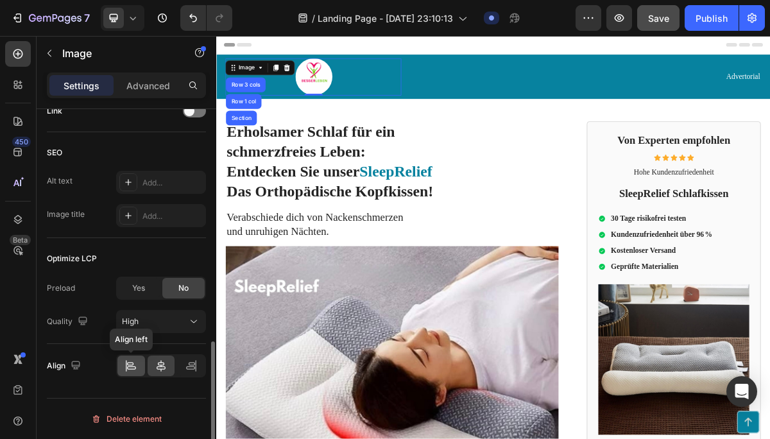
click at [131, 368] on icon at bounding box center [130, 365] width 13 height 13
click at [119, 271] on div "Optimize LCP Preload Yes No Quality High" at bounding box center [126, 291] width 159 height 106
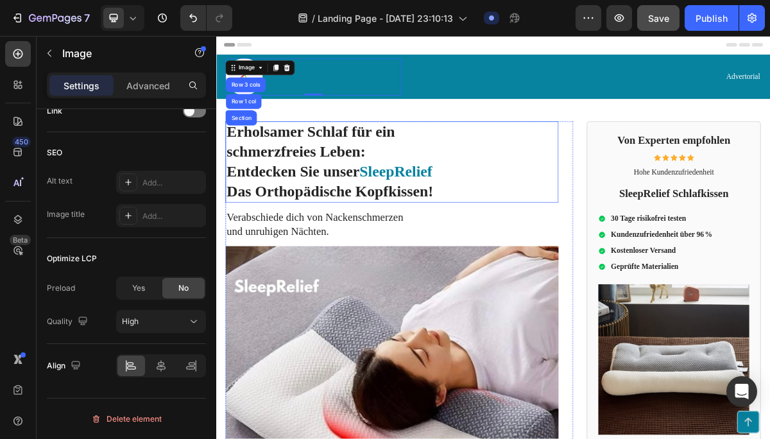
click at [479, 209] on h1 "Erholsamer Schlaf für ein schmerzfreies Leben: Entdecken Sie unser SleepRelief …" at bounding box center [460, 211] width 463 height 113
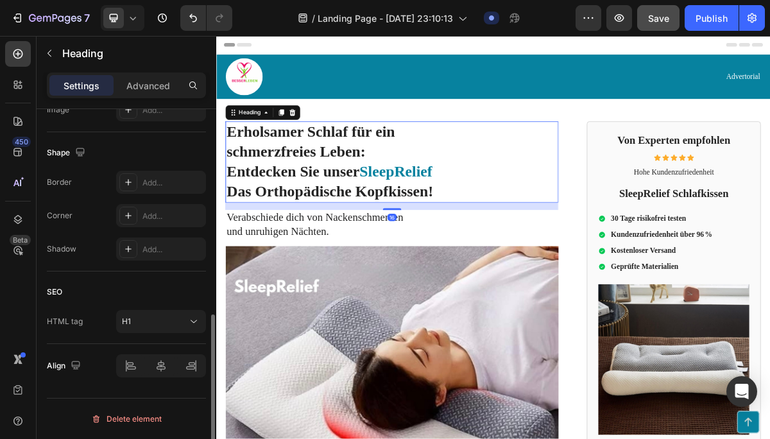
scroll to position [0, 0]
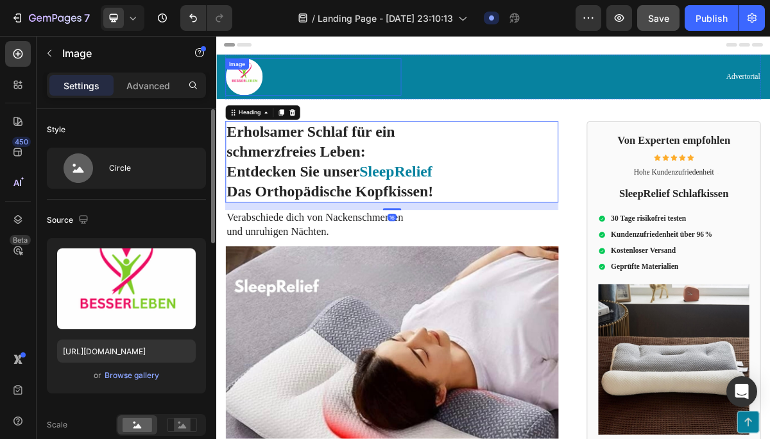
click at [321, 92] on div at bounding box center [351, 92] width 244 height 51
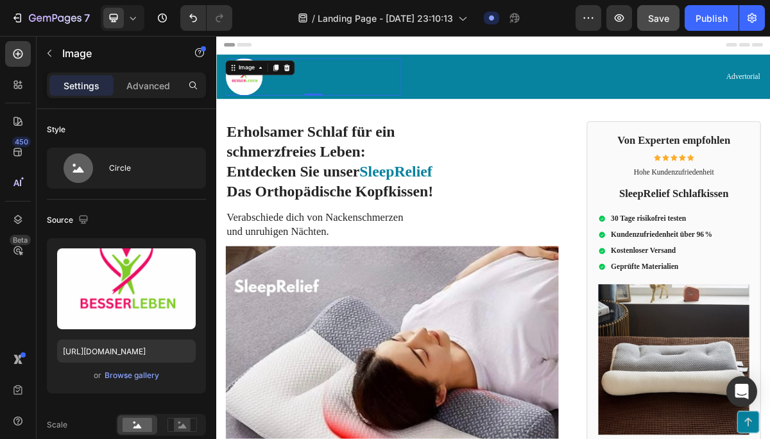
click at [264, 98] on img at bounding box center [254, 92] width 51 height 51
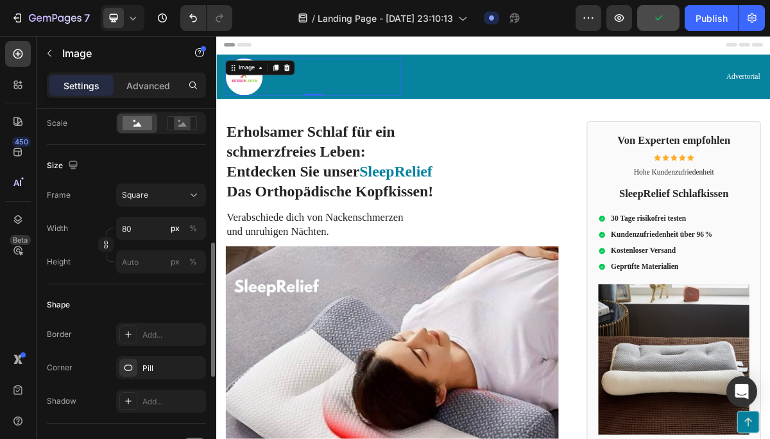
scroll to position [286, 0]
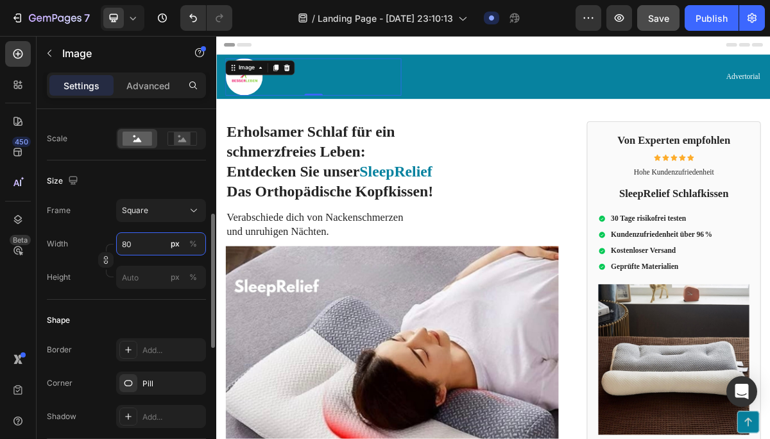
click at [155, 253] on input "80" at bounding box center [161, 243] width 90 height 23
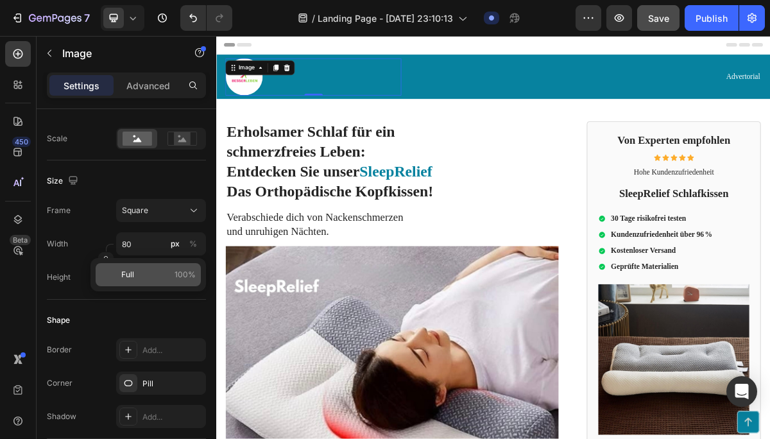
click at [153, 271] on p "Full 100%" at bounding box center [158, 275] width 74 height 12
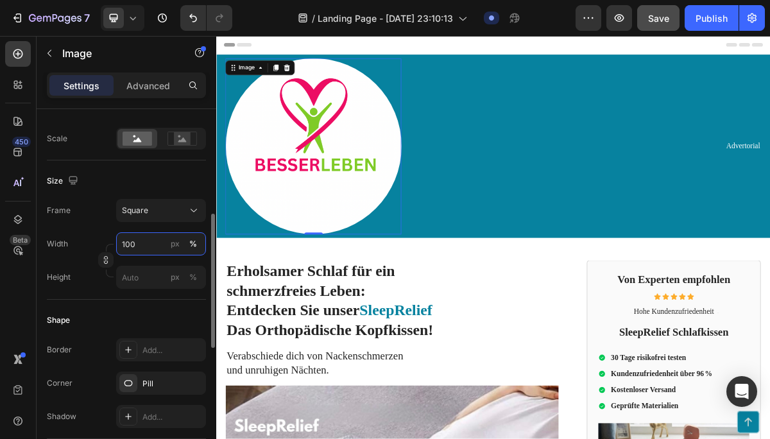
click at [160, 245] on input "100" at bounding box center [161, 243] width 90 height 23
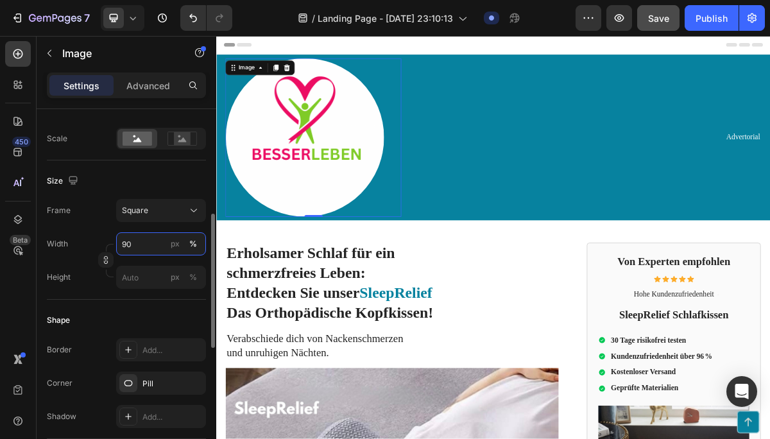
type input "9"
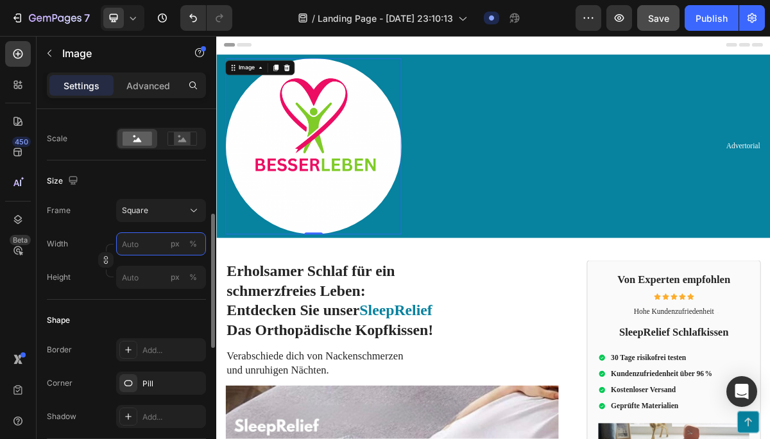
type input "9"
type input "8"
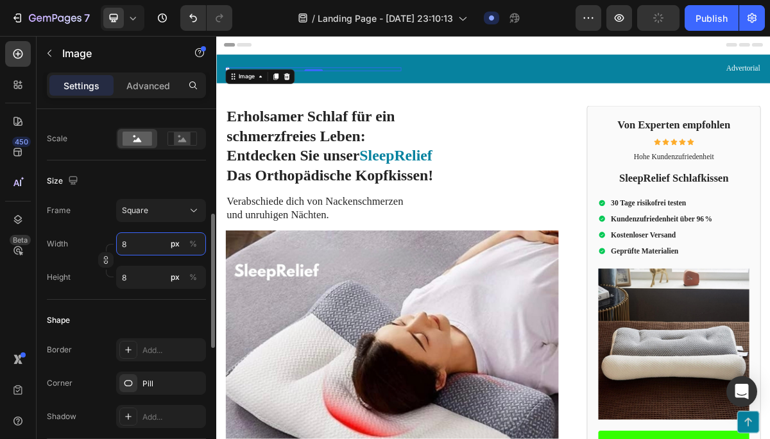
type input "80"
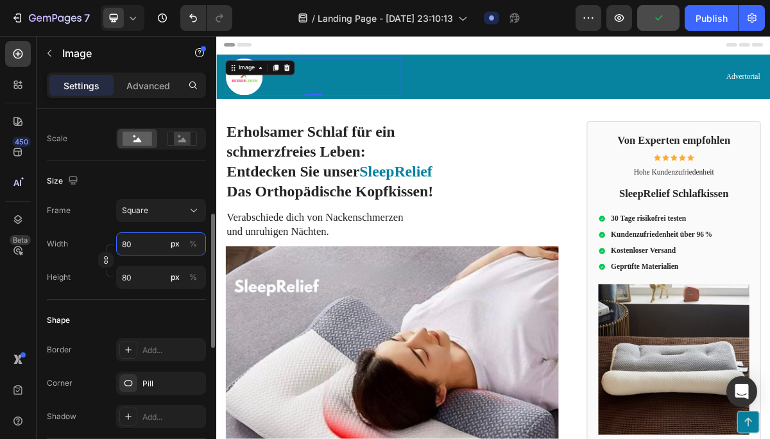
type input "8"
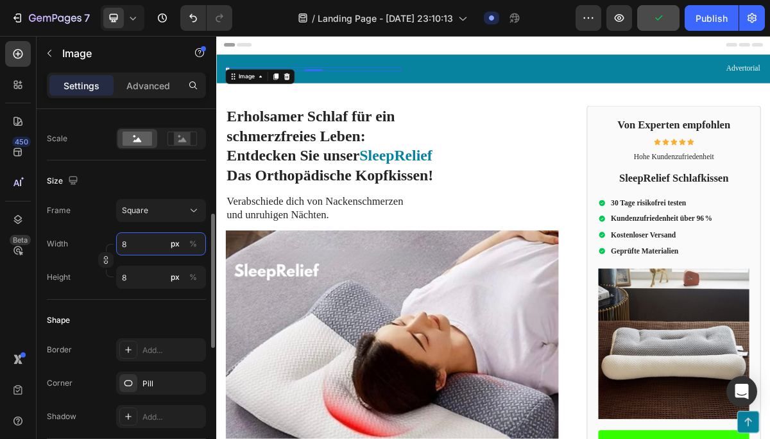
type input "85"
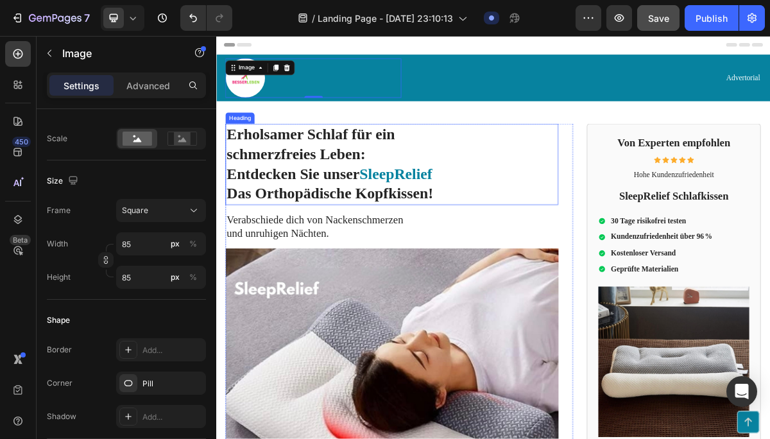
click at [635, 205] on h1 "Erholsamer Schlaf für ein schmerzfreies Leben: Entdecken Sie unser SleepRelief …" at bounding box center [460, 214] width 463 height 113
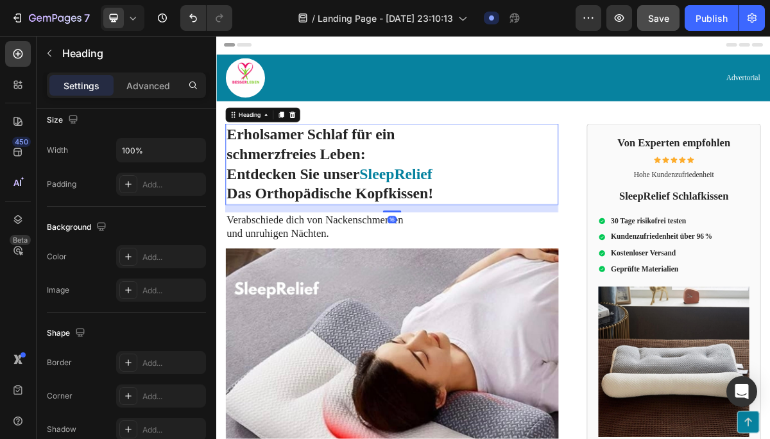
scroll to position [0, 0]
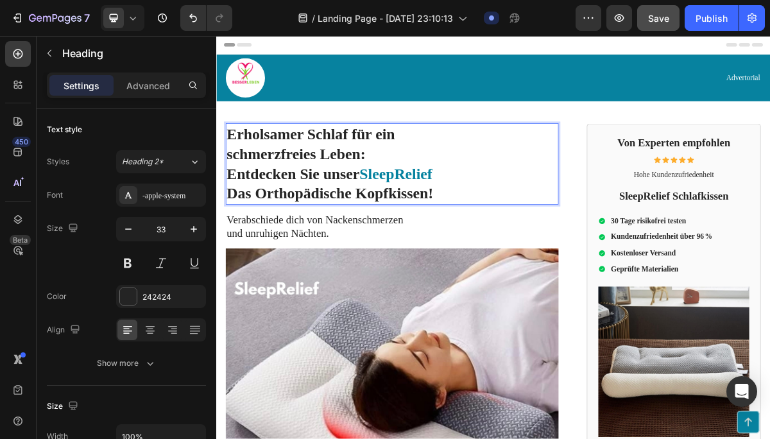
click at [406, 225] on strong "Entdecken Sie unser" at bounding box center [322, 227] width 185 height 23
click at [376, 244] on strong "Das Orthopädische Kopfkissen!" at bounding box center [373, 255] width 287 height 23
click at [393, 225] on strong "Entdecken Sie das" at bounding box center [312, 227] width 165 height 23
click at [387, 302] on p "und unruhigen Nächten." at bounding box center [460, 311] width 460 height 19
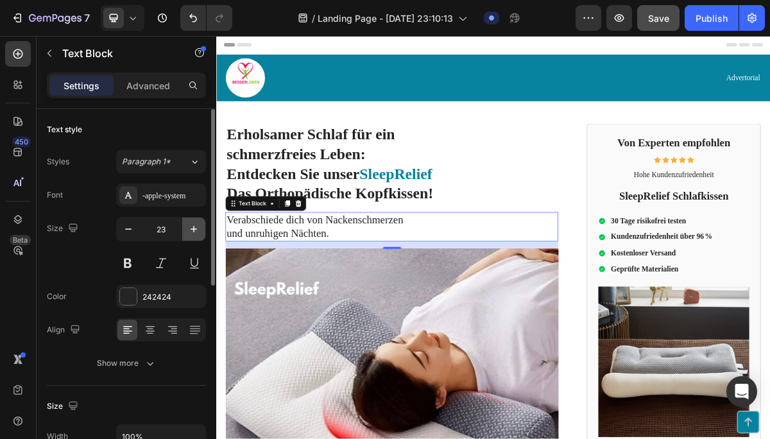
click at [195, 233] on icon "button" at bounding box center [193, 229] width 13 height 13
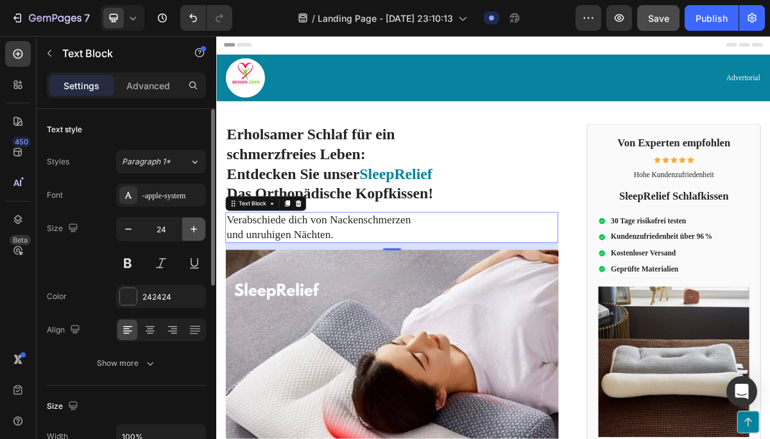
click at [195, 233] on icon "button" at bounding box center [193, 229] width 13 height 13
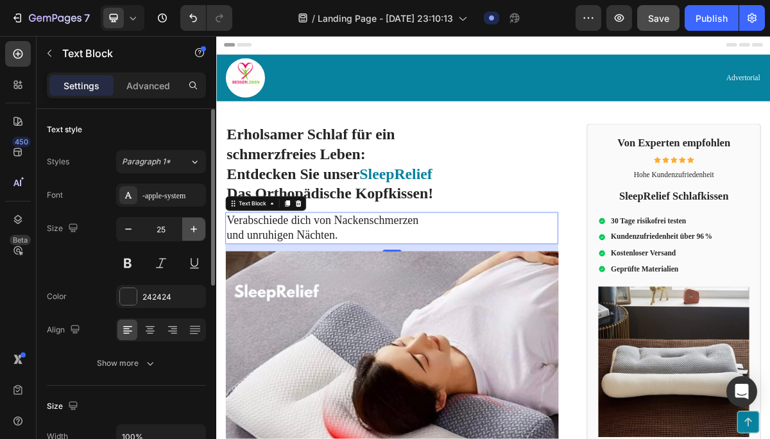
click at [195, 233] on icon "button" at bounding box center [193, 229] width 13 height 13
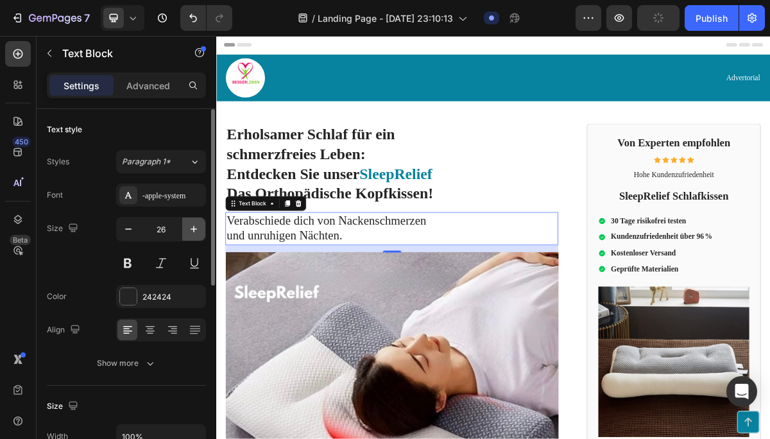
click at [195, 233] on icon "button" at bounding box center [193, 229] width 13 height 13
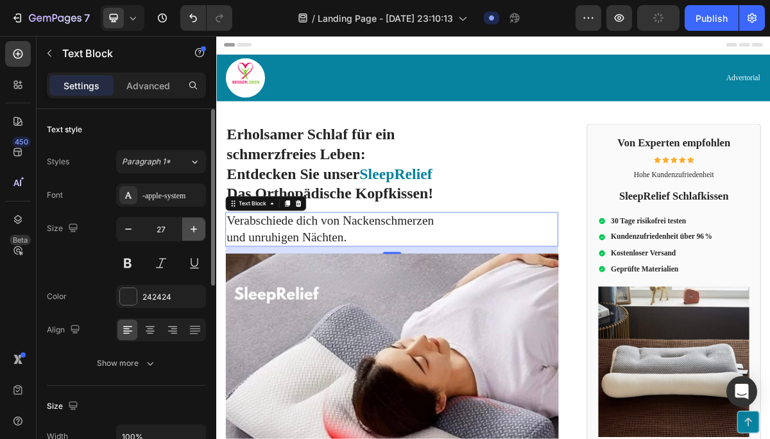
click at [195, 233] on icon "button" at bounding box center [193, 229] width 13 height 13
type input "28"
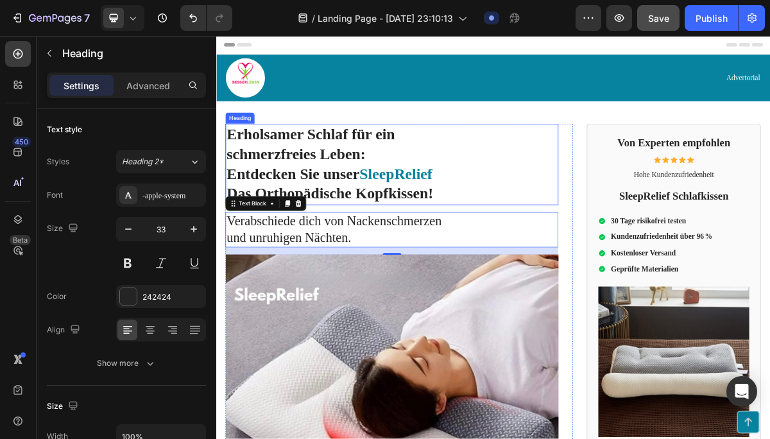
click at [529, 185] on p "⁠⁠⁠⁠⁠⁠⁠ Erholsamer Schlaf für ein schmerzfreies Leben: Entdecken Sie unser Slee…" at bounding box center [460, 214] width 460 height 110
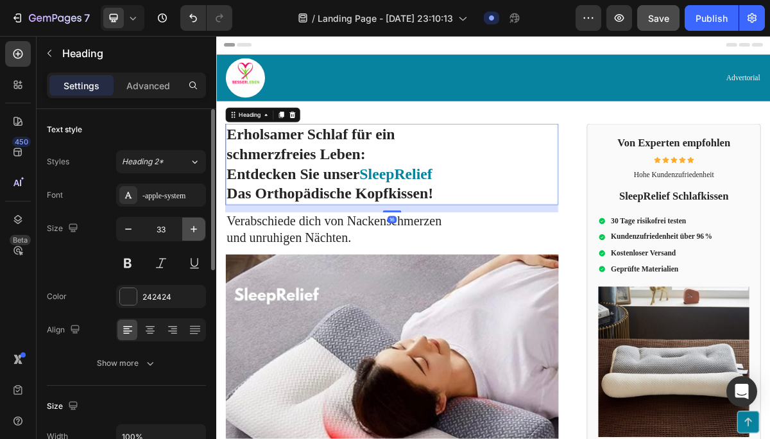
click at [199, 227] on icon "button" at bounding box center [193, 229] width 13 height 13
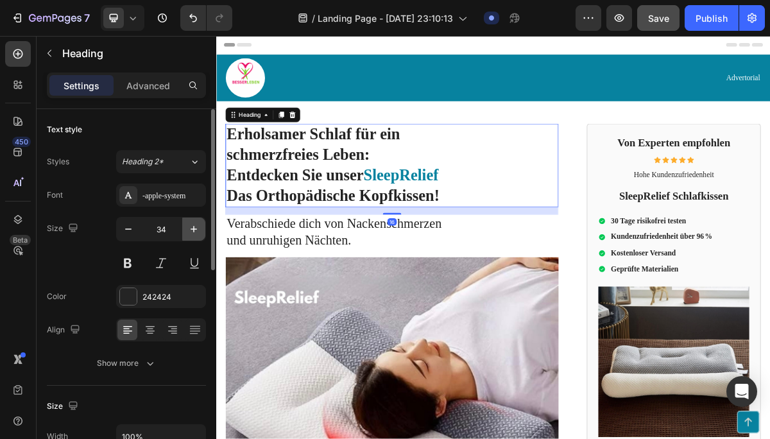
click at [199, 227] on icon "button" at bounding box center [193, 229] width 13 height 13
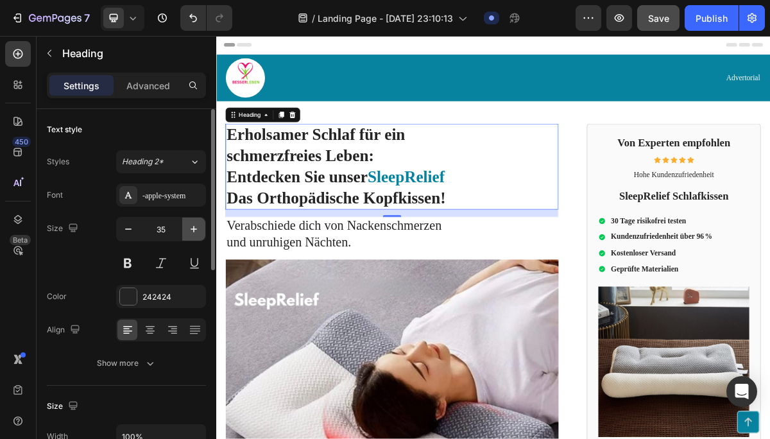
click at [199, 227] on icon "button" at bounding box center [193, 229] width 13 height 13
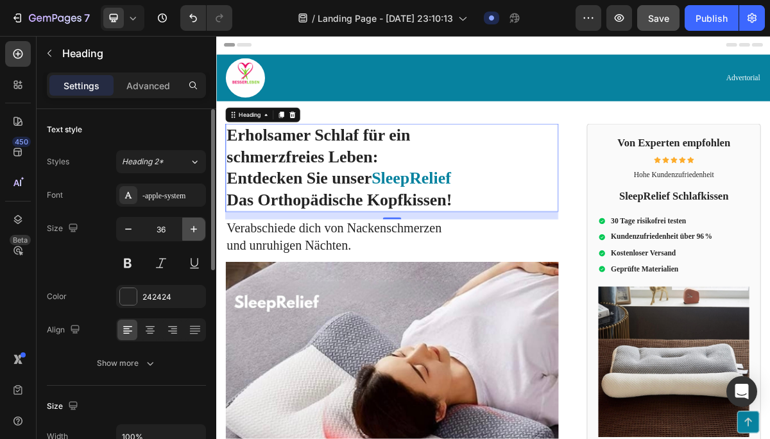
click at [199, 227] on icon "button" at bounding box center [193, 229] width 13 height 13
type input "37"
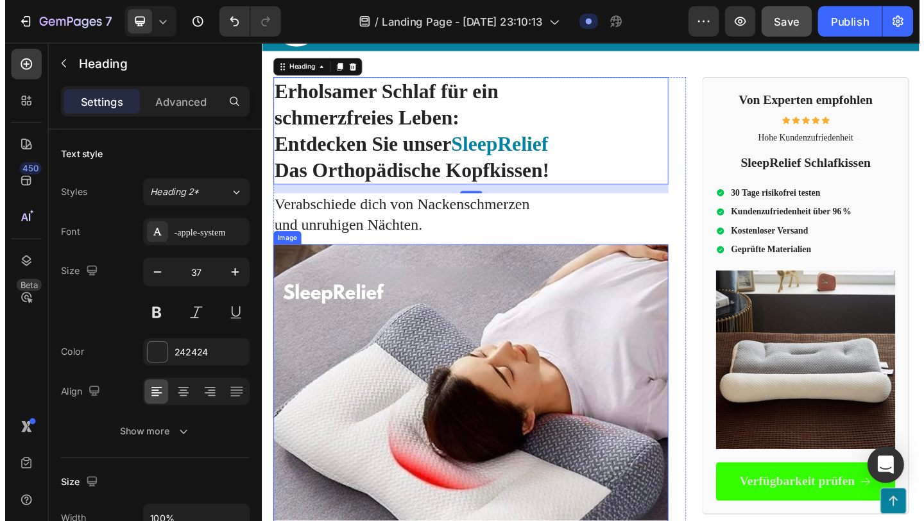
scroll to position [83, 0]
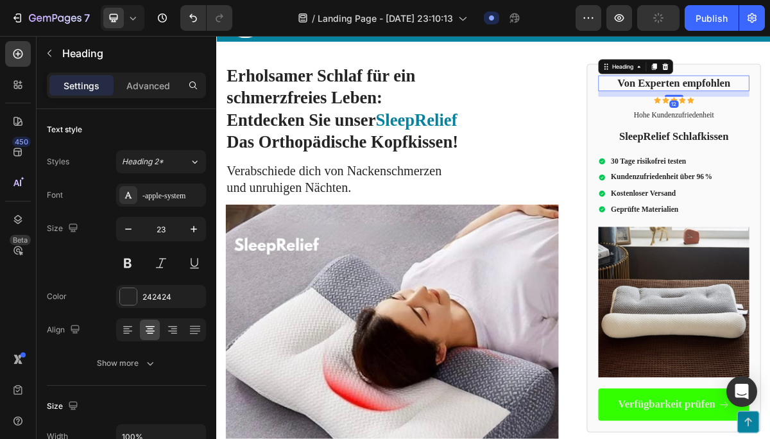
click at [192, 237] on button "button" at bounding box center [193, 229] width 23 height 23
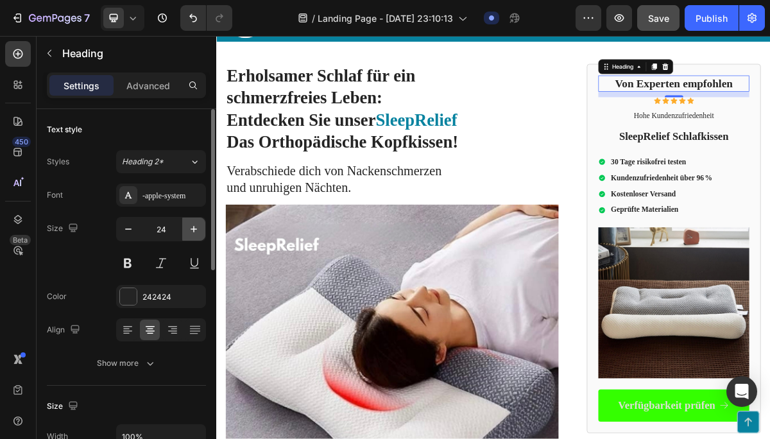
click at [192, 237] on button "button" at bounding box center [193, 229] width 23 height 23
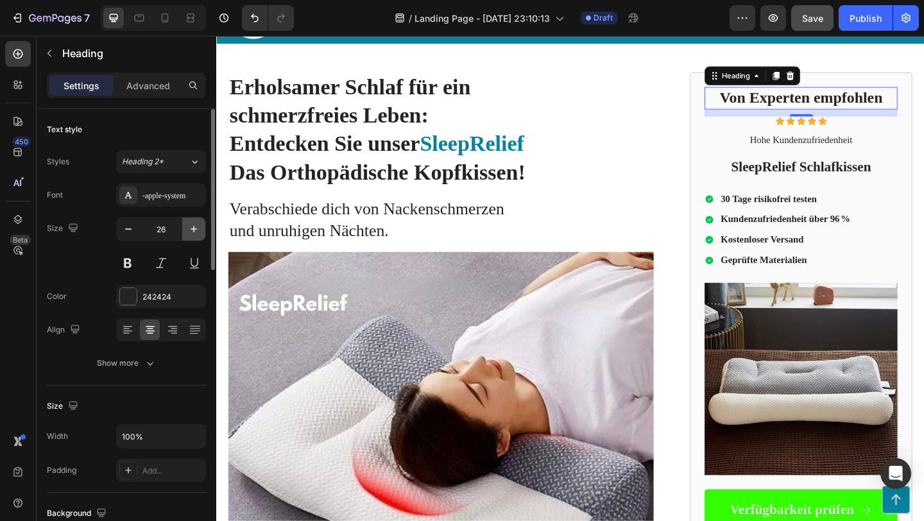
click at [195, 226] on icon "button" at bounding box center [193, 229] width 13 height 13
type input "27"
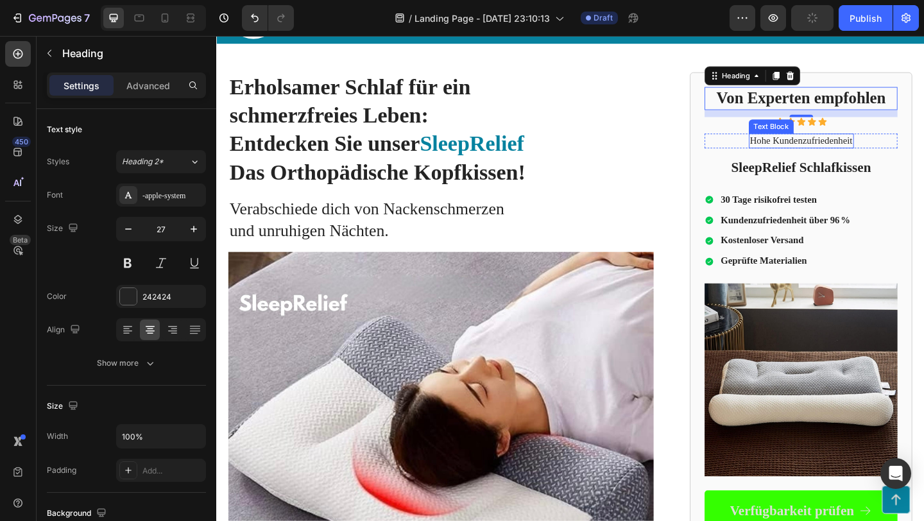
click at [858, 153] on p "Hohe Kundenzufriedenheit" at bounding box center [853, 149] width 112 height 13
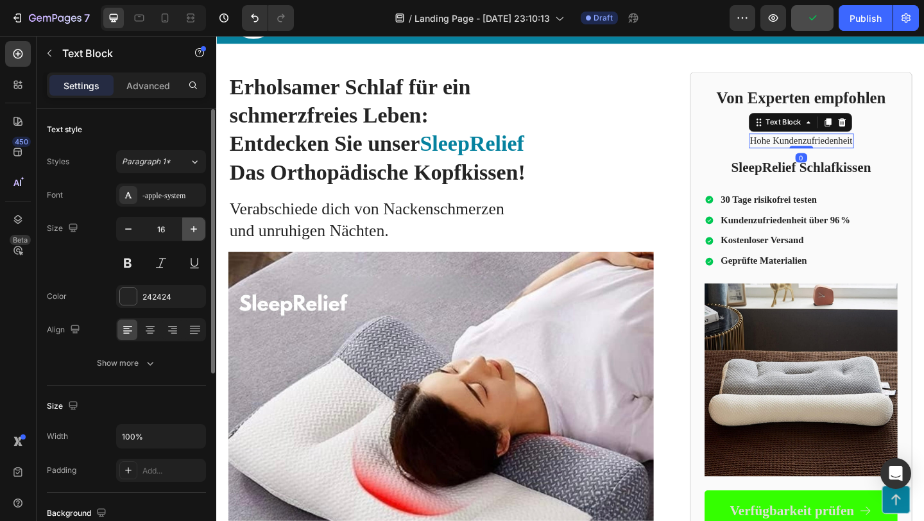
click at [189, 228] on icon "button" at bounding box center [193, 229] width 13 height 13
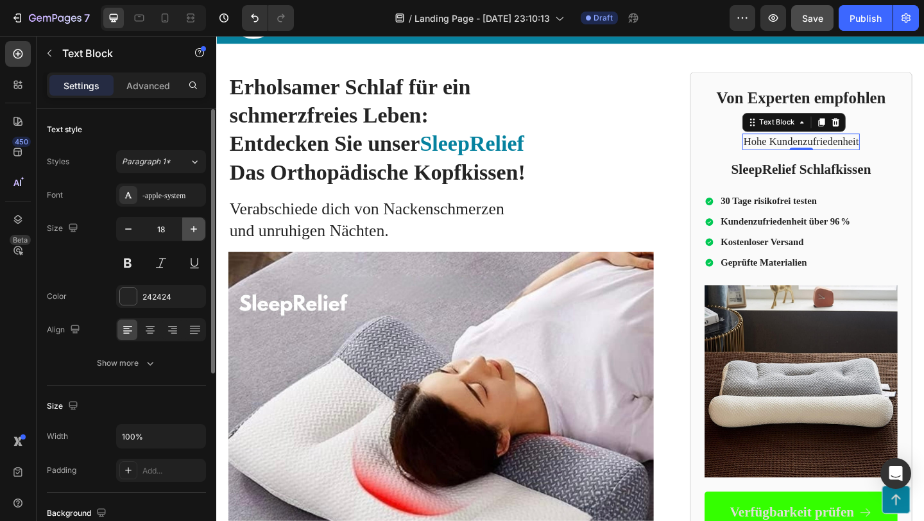
click at [189, 228] on icon "button" at bounding box center [193, 229] width 13 height 13
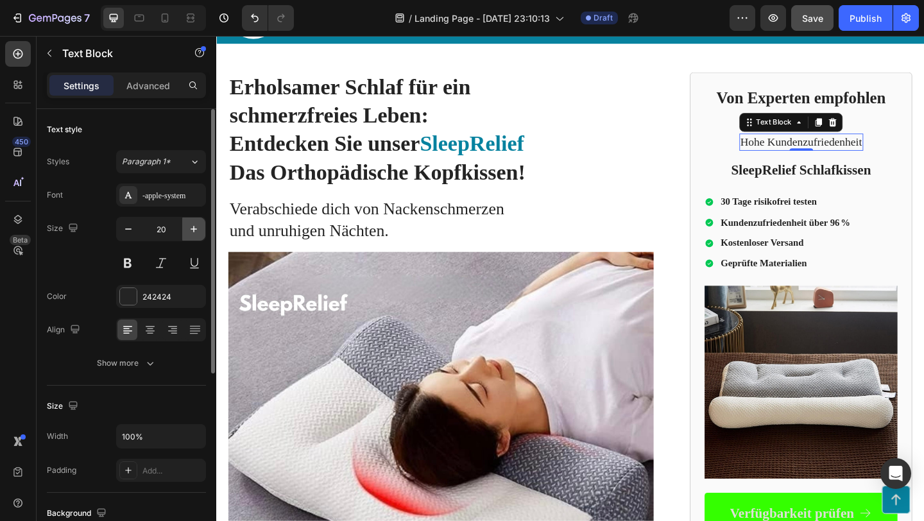
click at [189, 228] on icon "button" at bounding box center [193, 229] width 13 height 13
type input "21"
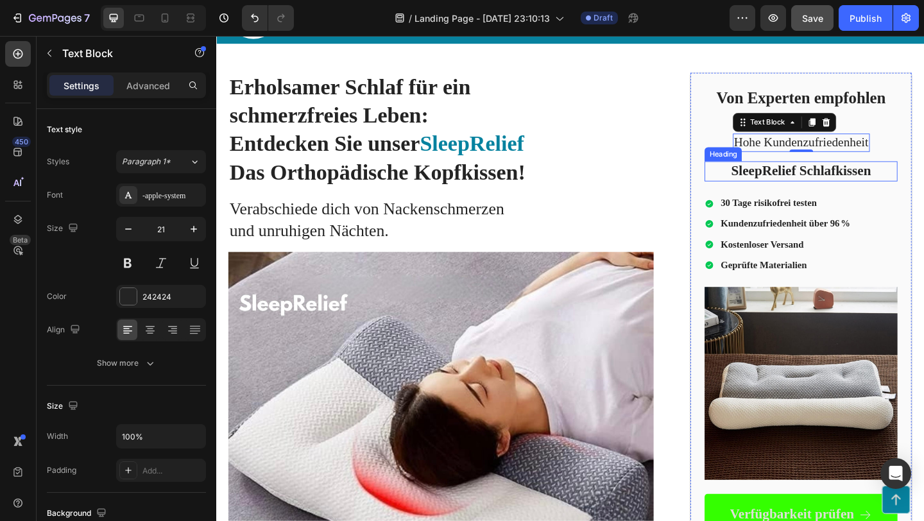
click at [816, 190] on h2 "SleepRelief Schlafkissen" at bounding box center [853, 183] width 210 height 22
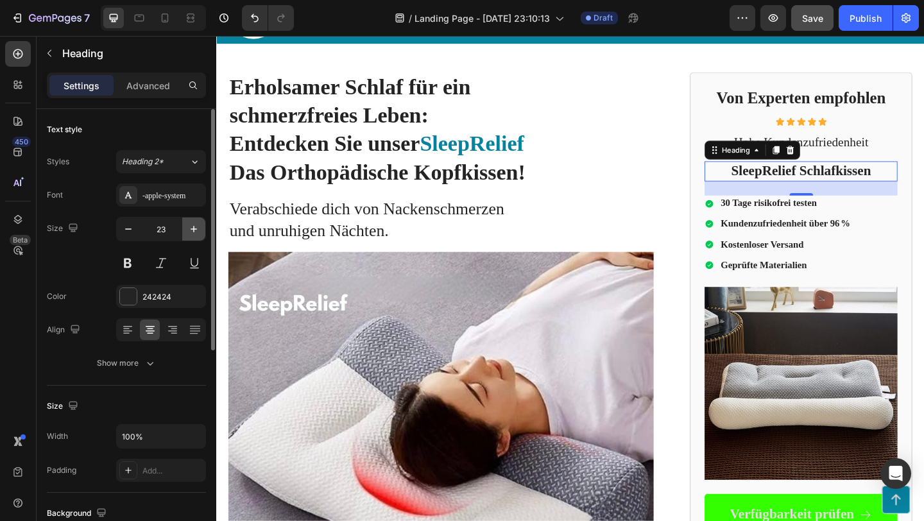
click at [196, 229] on icon "button" at bounding box center [194, 229] width 6 height 6
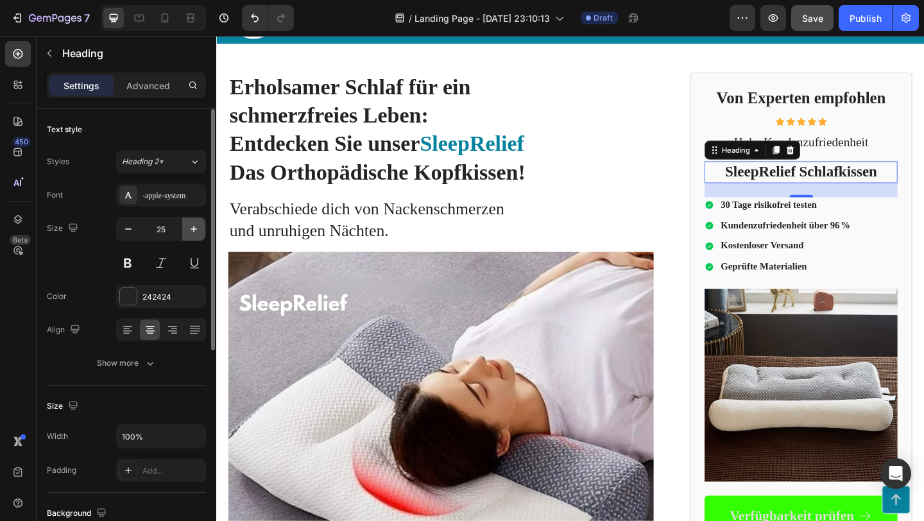
click at [196, 229] on icon "button" at bounding box center [194, 229] width 6 height 6
type input "26"
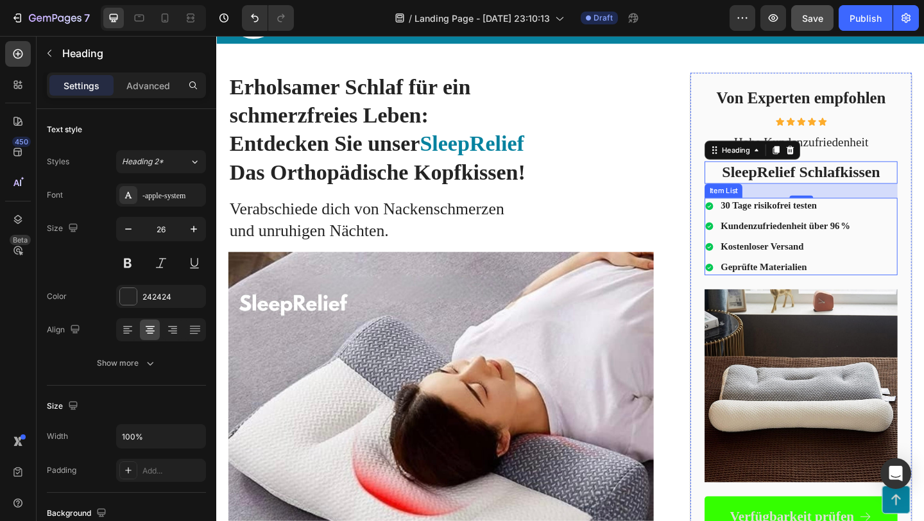
click at [817, 225] on strong "30 Tage risikofrei testen" at bounding box center [817, 219] width 105 height 11
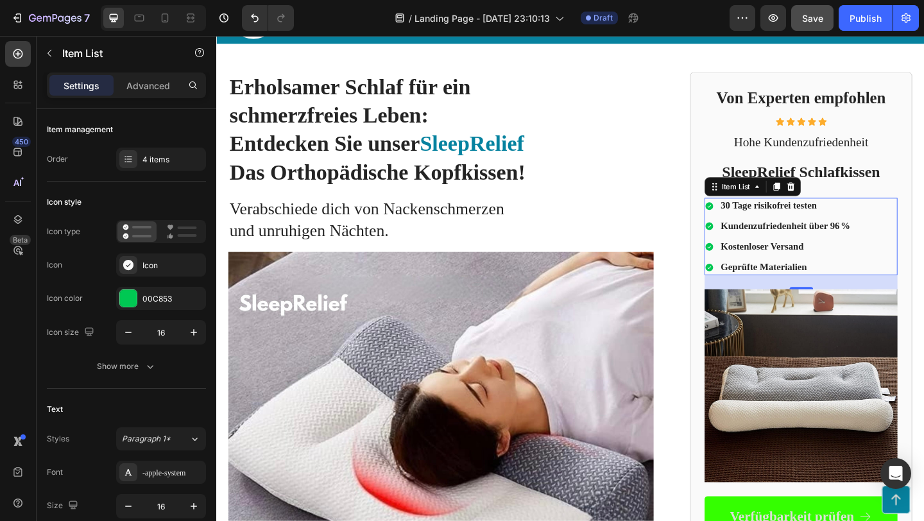
click at [921, 257] on div "30 Tage risikofrei testen Kundenzufriedenheit über 96 % Kostenloser Versand Gep…" at bounding box center [853, 254] width 210 height 84
click at [185, 331] on button "button" at bounding box center [193, 332] width 23 height 23
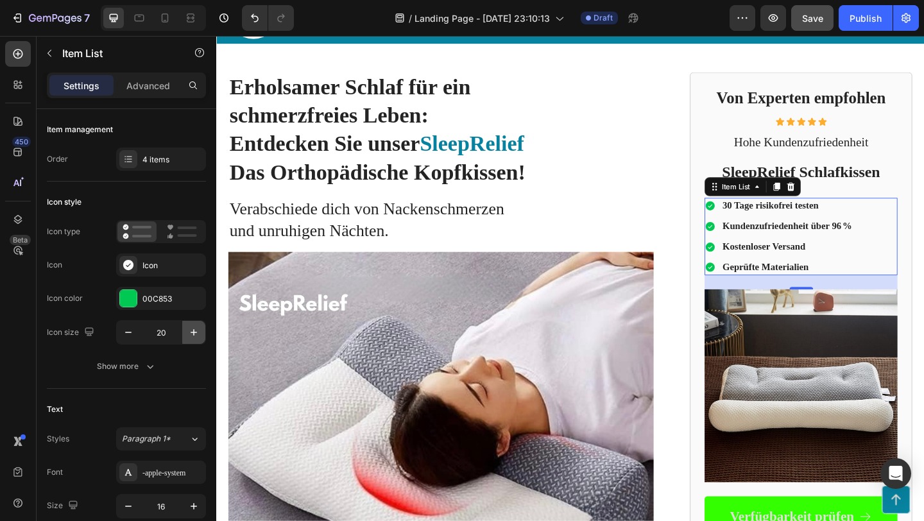
click at [185, 331] on button "button" at bounding box center [193, 332] width 23 height 23
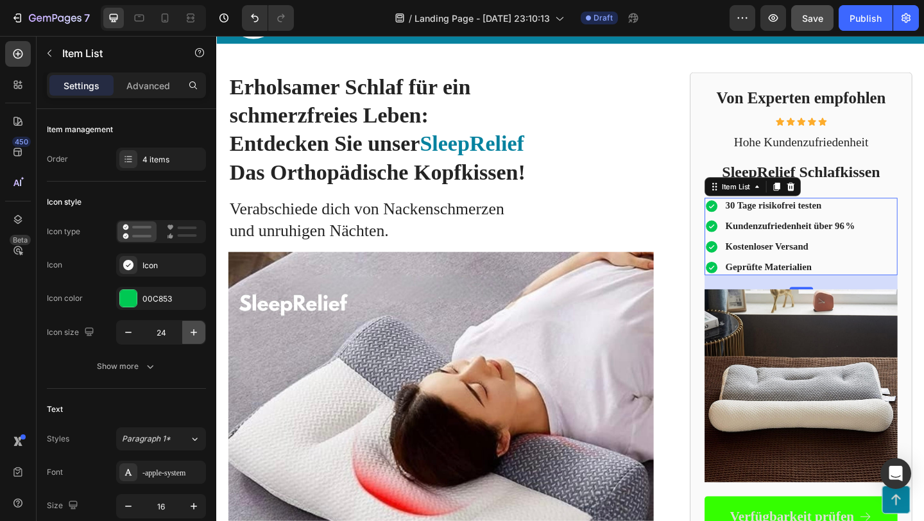
type input "25"
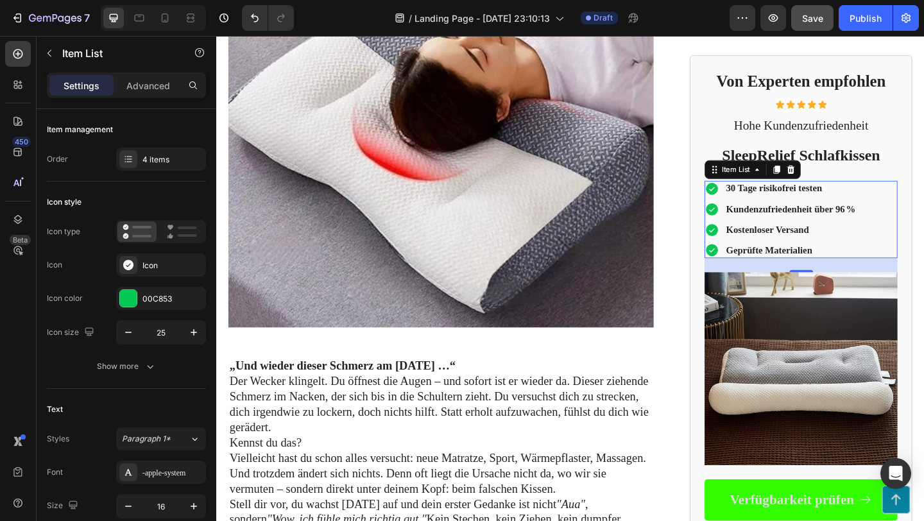
scroll to position [452, 0]
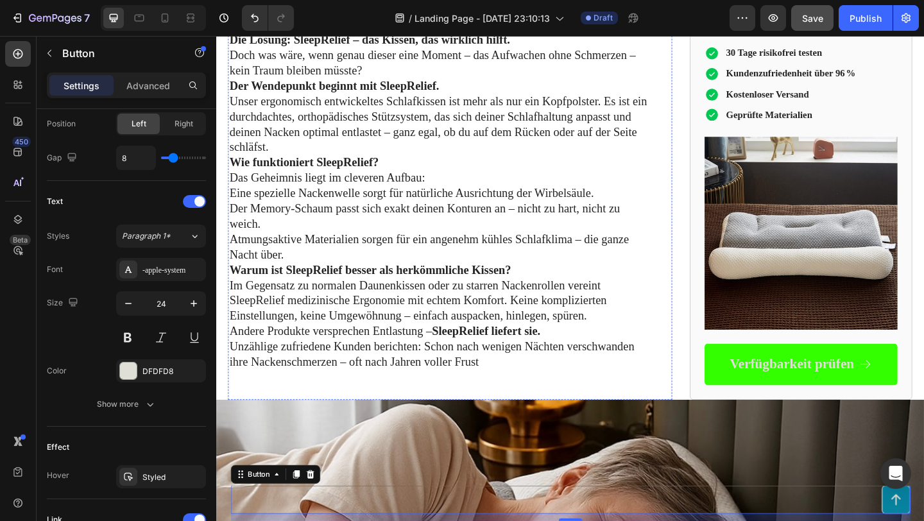
scroll to position [1085, 0]
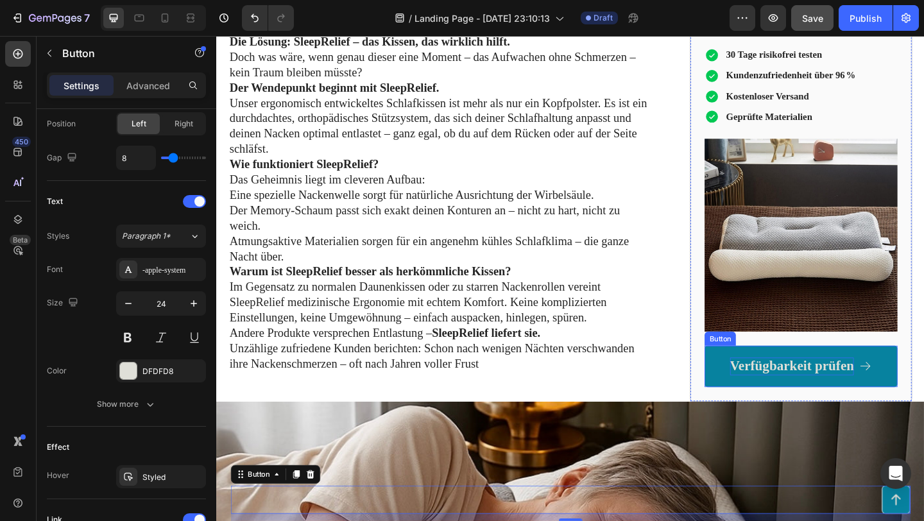
click at [826, 403] on p "Verfügbarkeit prüfen" at bounding box center [842, 395] width 135 height 19
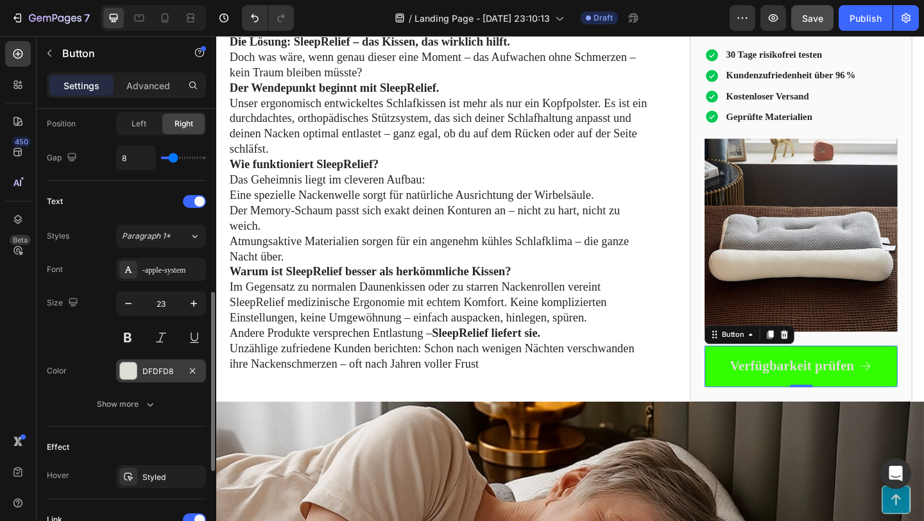
click at [150, 370] on div "DFDFD8" at bounding box center [160, 372] width 37 height 12
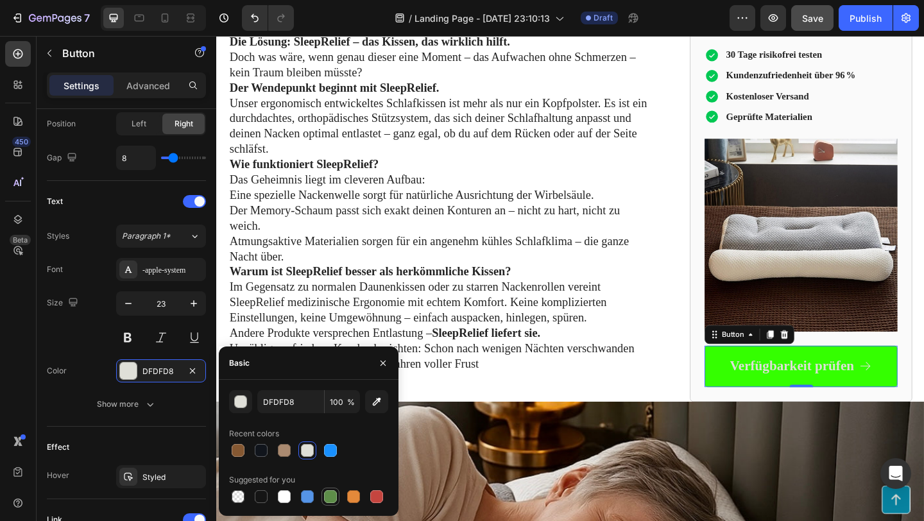
click at [330, 500] on div at bounding box center [330, 496] width 13 height 13
click at [304, 496] on div at bounding box center [307, 496] width 13 height 13
click at [290, 496] on div at bounding box center [284, 496] width 13 height 13
click at [261, 496] on div at bounding box center [261, 496] width 13 height 13
type input "151515"
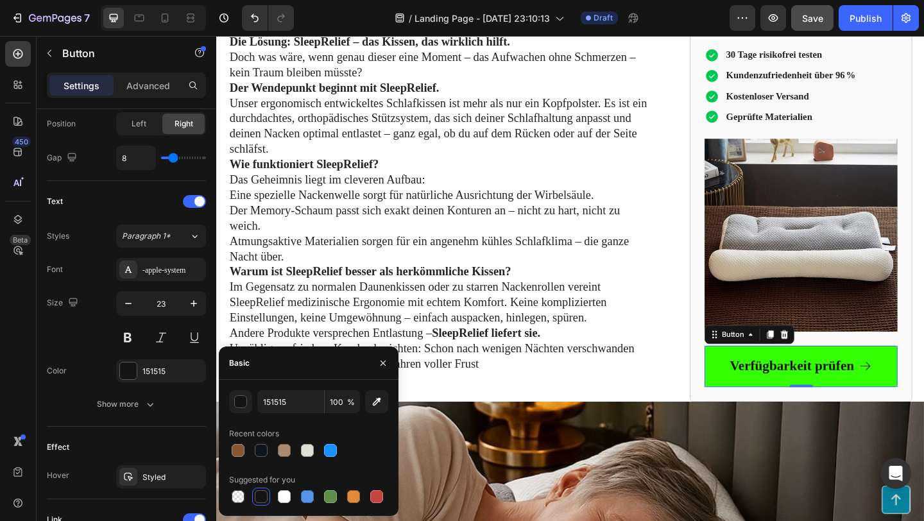
click at [0, 361] on div "450 Beta" at bounding box center [18, 278] width 37 height 485
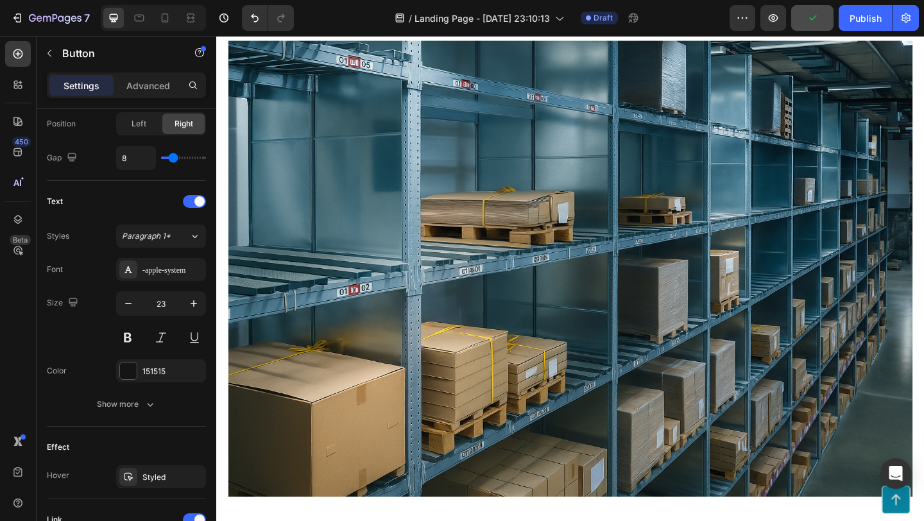
scroll to position [3011, 0]
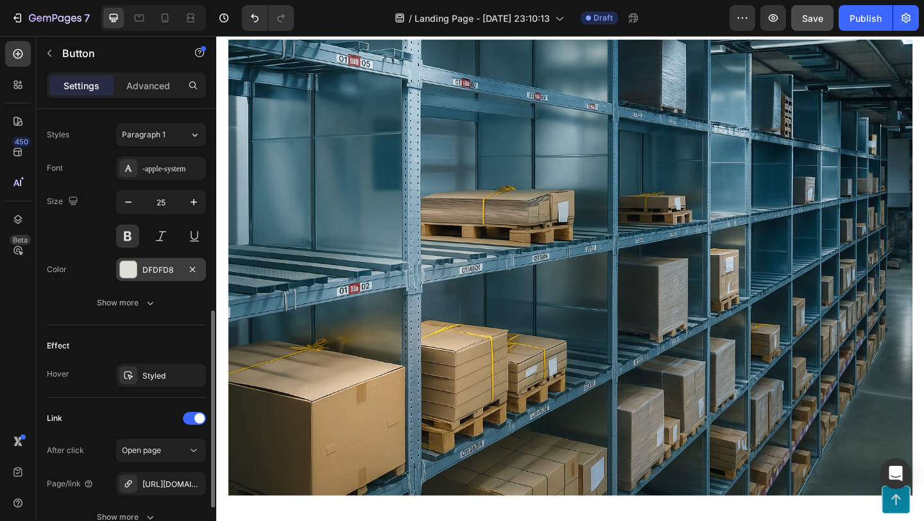
click at [165, 260] on div "DFDFD8" at bounding box center [161, 269] width 90 height 23
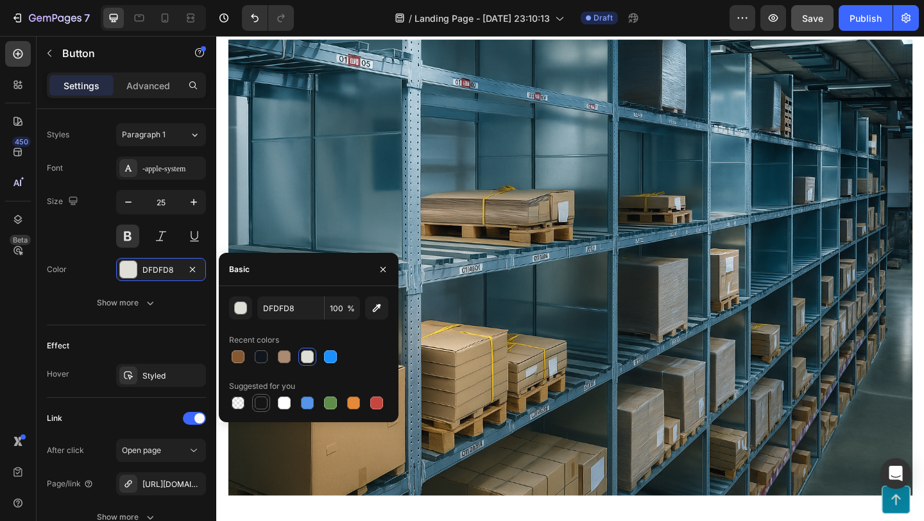
click at [257, 398] on div at bounding box center [261, 403] width 13 height 13
click at [258, 359] on div at bounding box center [261, 356] width 13 height 13
type input "11151C"
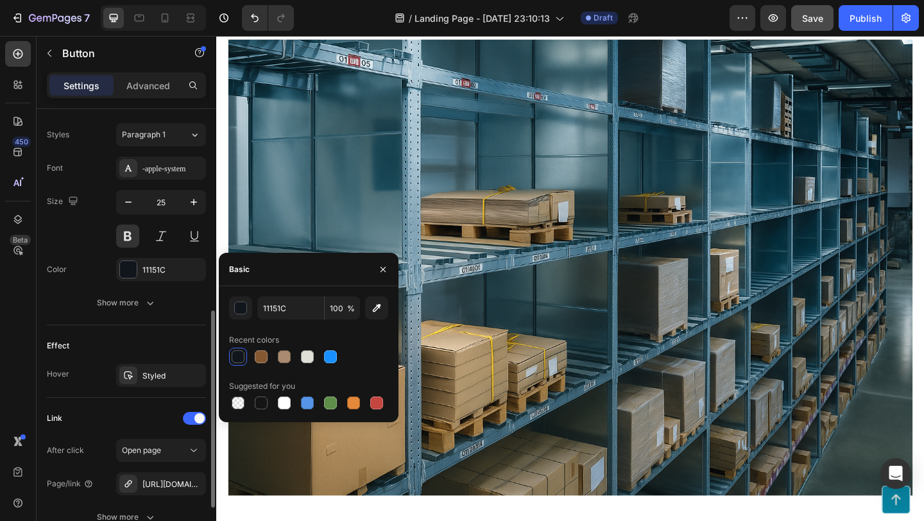
click at [171, 337] on div "Effect" at bounding box center [126, 346] width 159 height 21
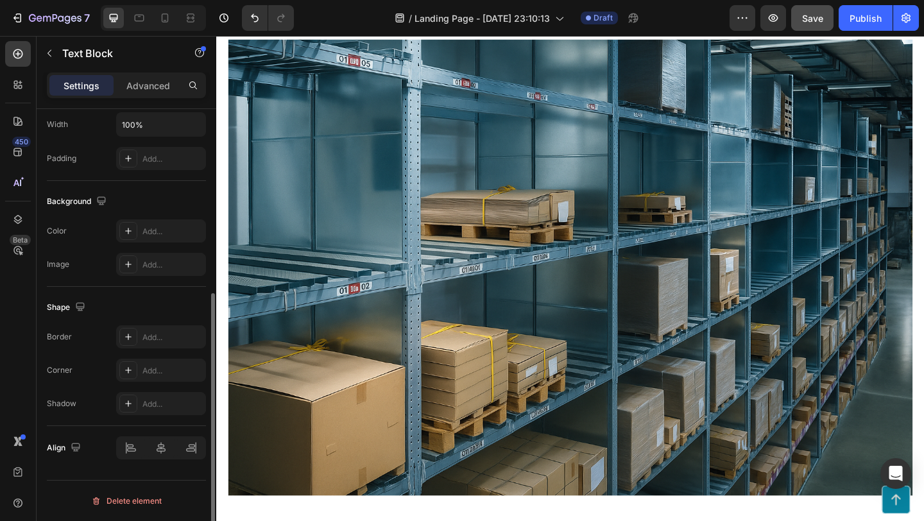
scroll to position [0, 0]
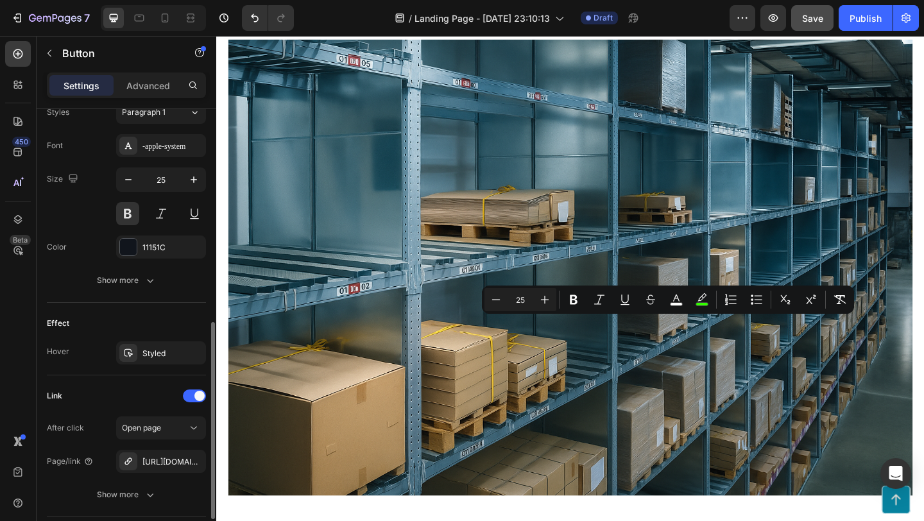
scroll to position [479, 0]
click at [150, 252] on div "11151C" at bounding box center [160, 250] width 37 height 12
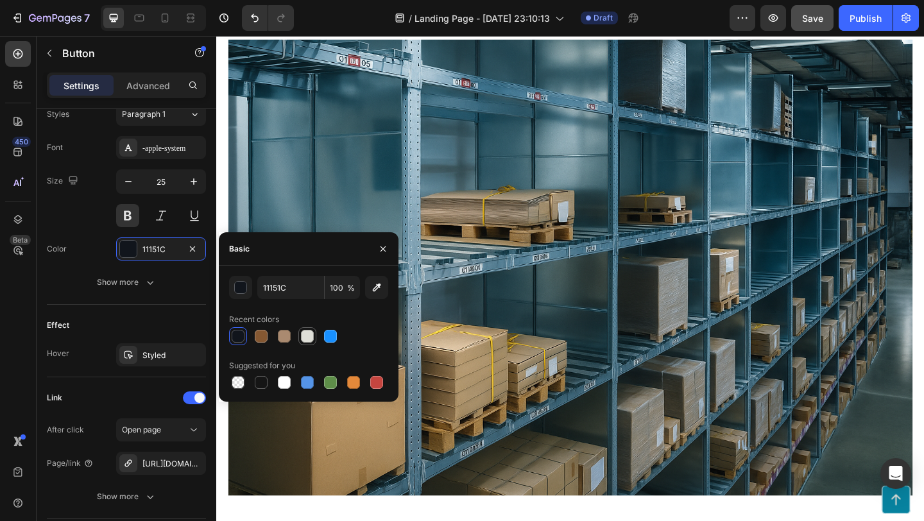
click at [307, 330] on div at bounding box center [307, 336] width 13 height 13
click at [325, 334] on div at bounding box center [330, 336] width 13 height 13
click at [289, 338] on div at bounding box center [284, 336] width 13 height 13
click at [296, 339] on div at bounding box center [308, 336] width 159 height 18
click at [241, 334] on div at bounding box center [238, 336] width 13 height 13
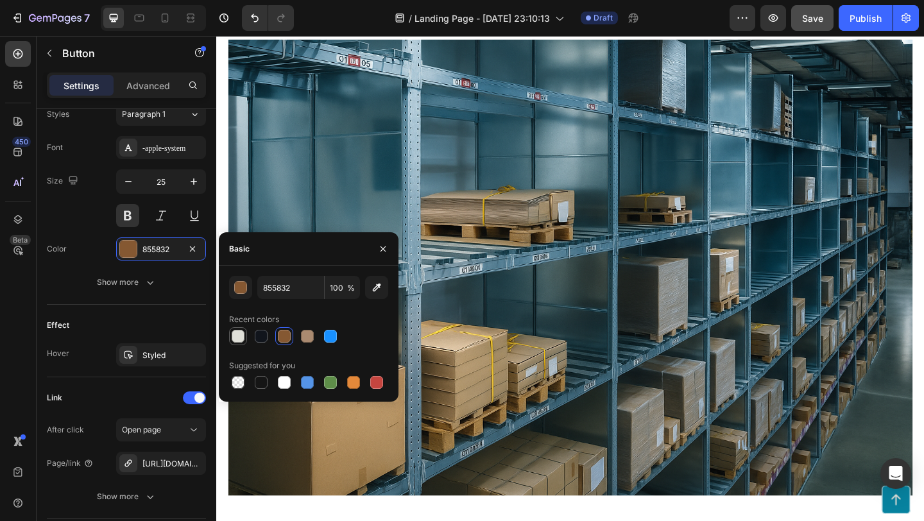
type input "DFDFD8"
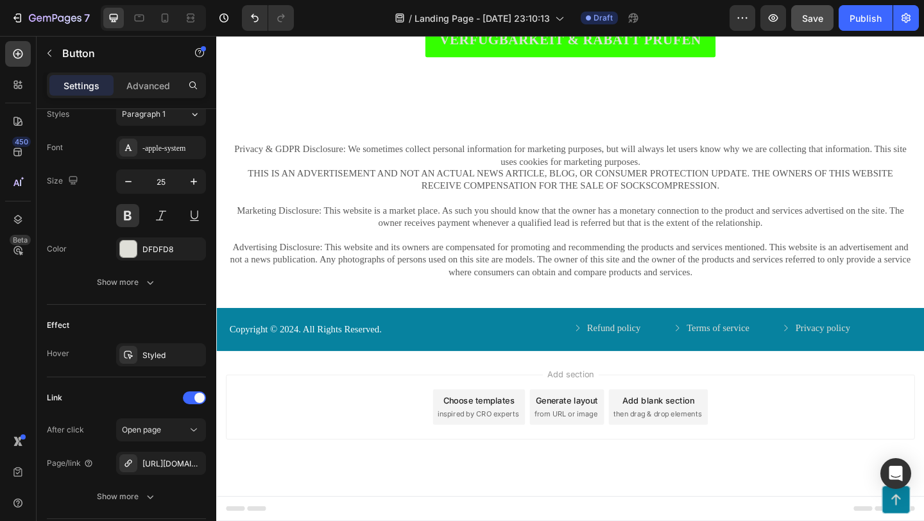
scroll to position [4108, 0]
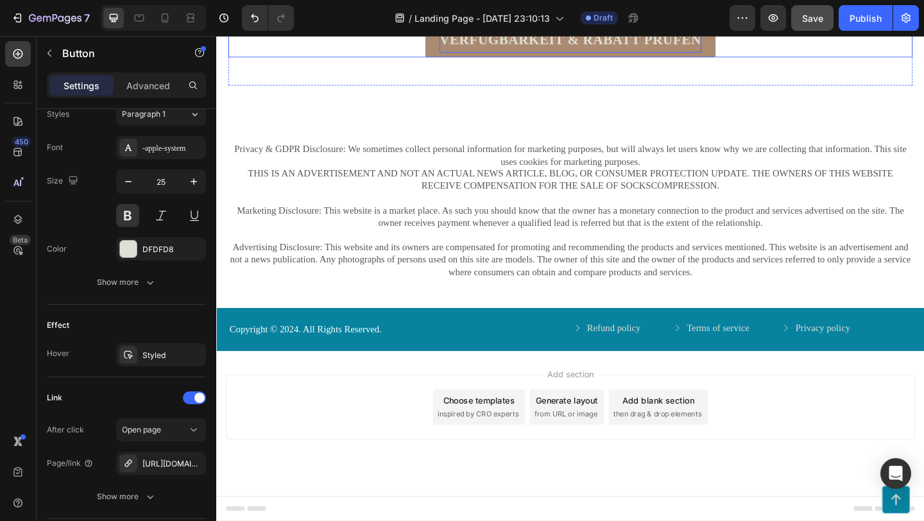
click at [552, 53] on p "VERFÜGBARKEIT & RABATT PRÜFEN" at bounding box center [601, 40] width 285 height 26
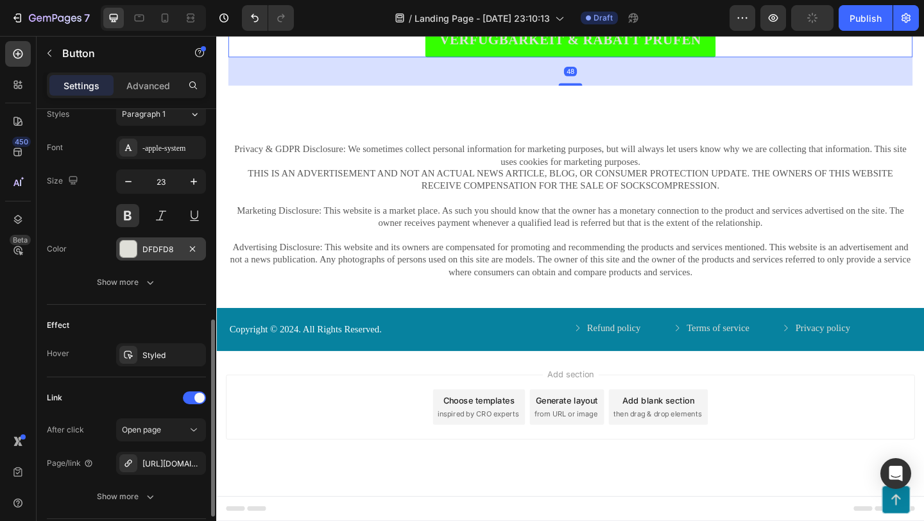
click at [177, 248] on div "DFDFD8" at bounding box center [160, 250] width 37 height 12
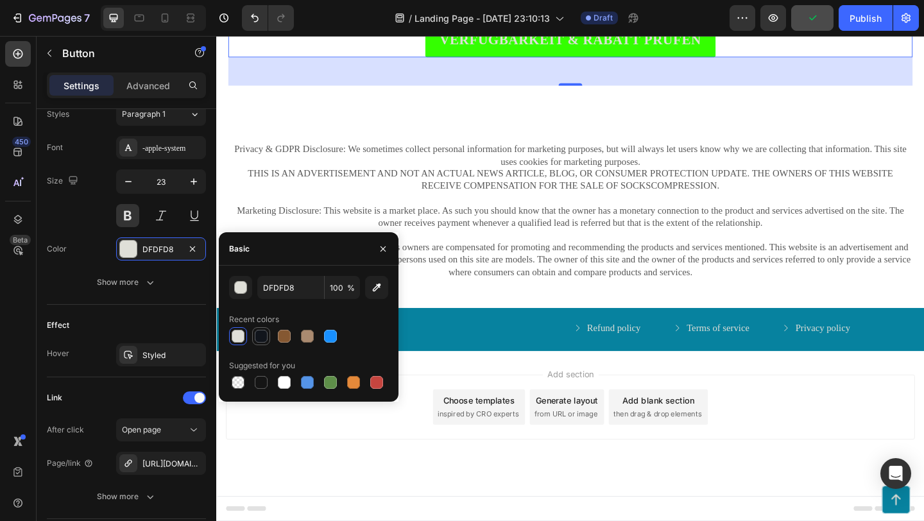
click at [257, 339] on div at bounding box center [261, 336] width 13 height 13
type input "11151C"
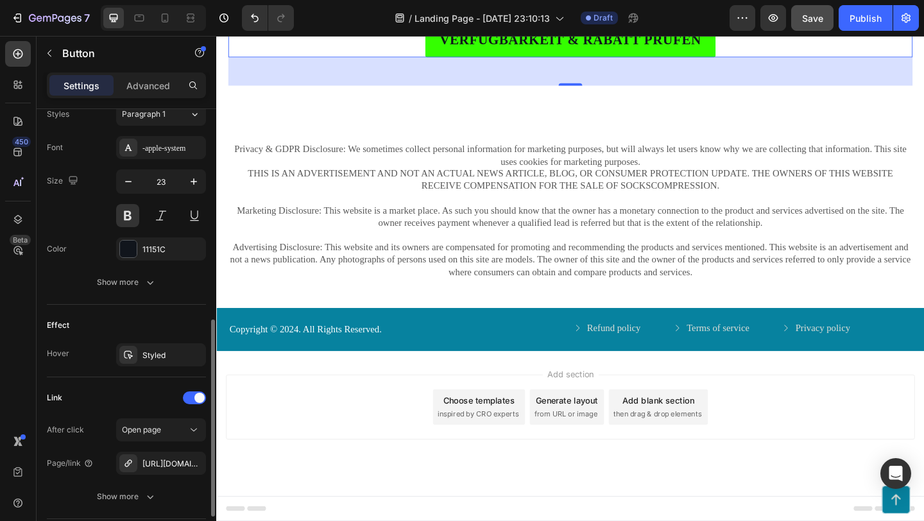
click at [117, 327] on div "Effect" at bounding box center [126, 325] width 159 height 21
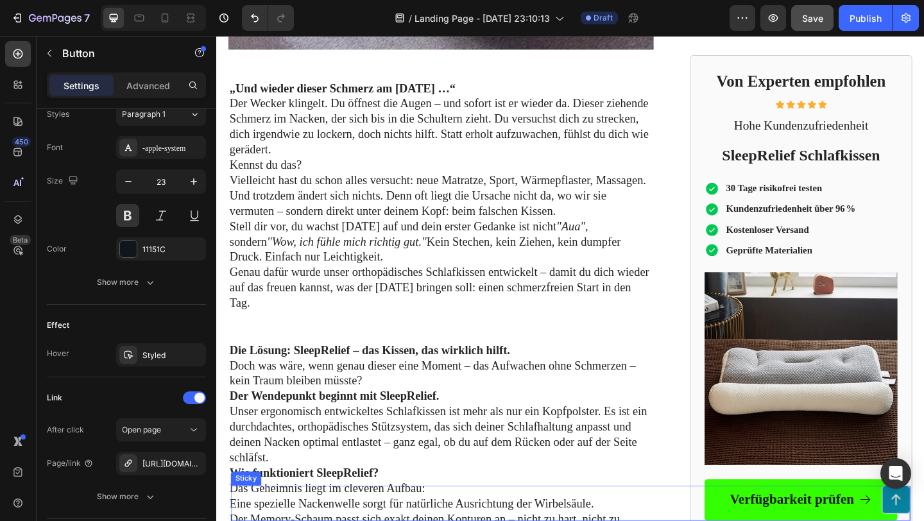
scroll to position [751, 0]
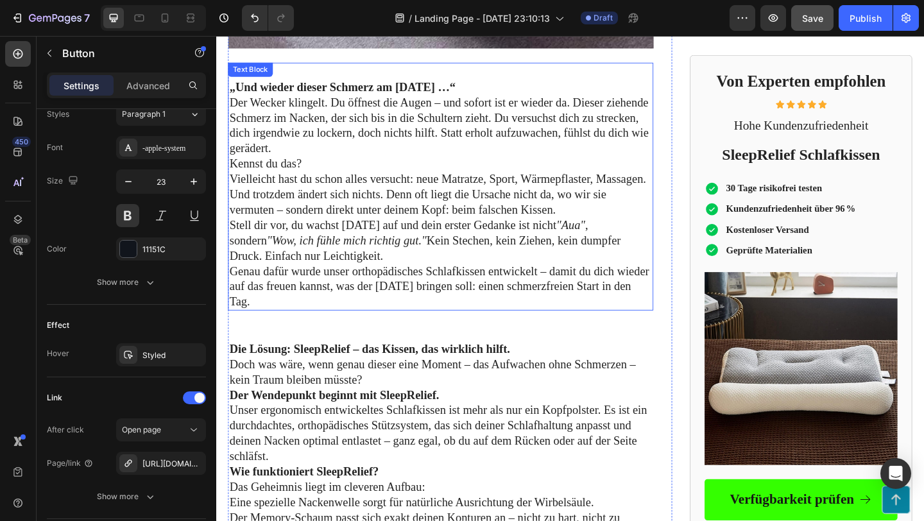
click at [454, 290] on p "Genau dafür wurde unser orthopädisches Schlafkissen entwickelt – damit du dich …" at bounding box center [460, 308] width 460 height 50
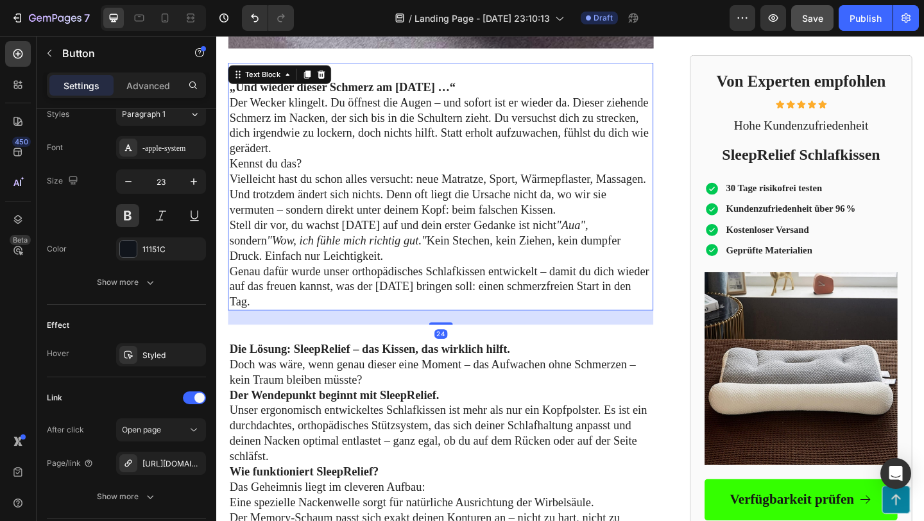
scroll to position [0, 0]
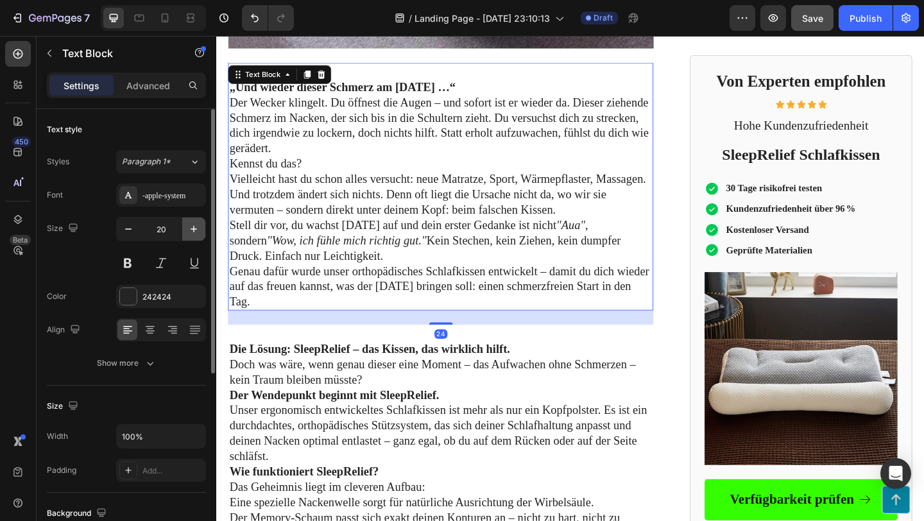
click at [192, 225] on icon "button" at bounding box center [193, 229] width 13 height 13
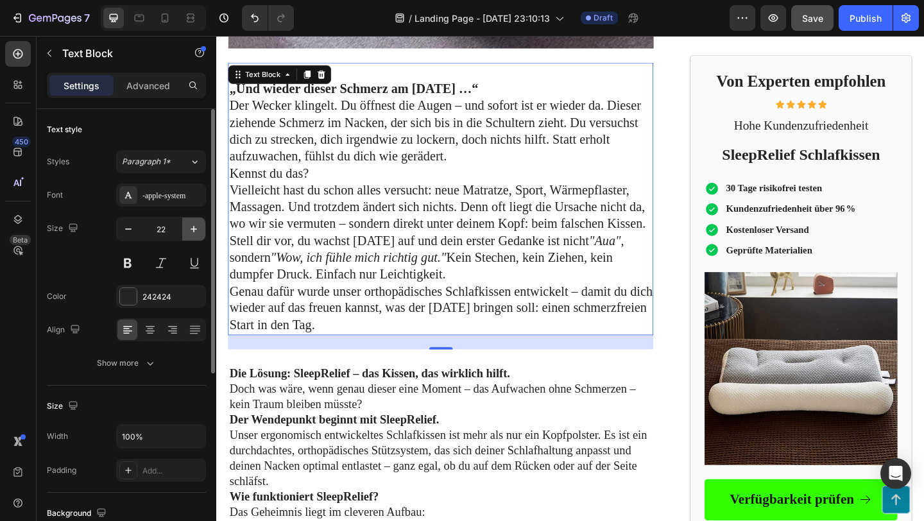
click at [192, 225] on icon "button" at bounding box center [193, 229] width 13 height 13
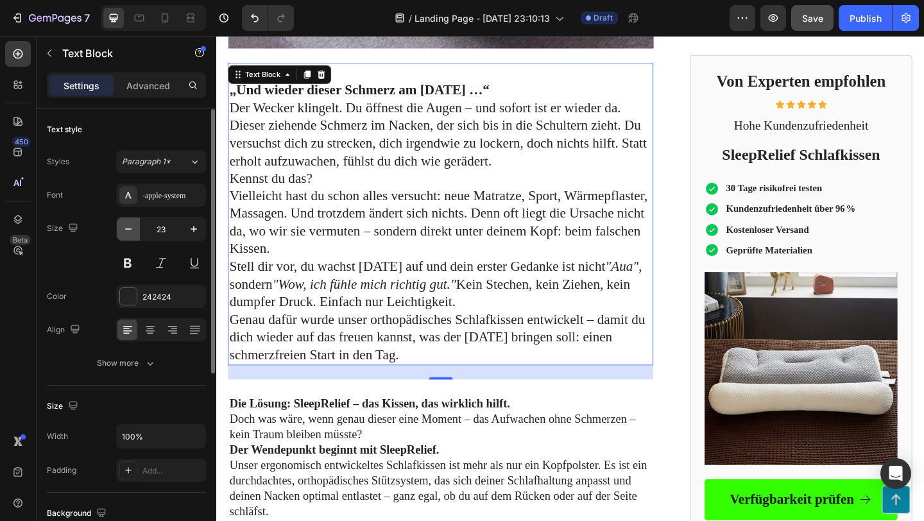
click at [134, 229] on icon "button" at bounding box center [128, 229] width 13 height 13
type input "22"
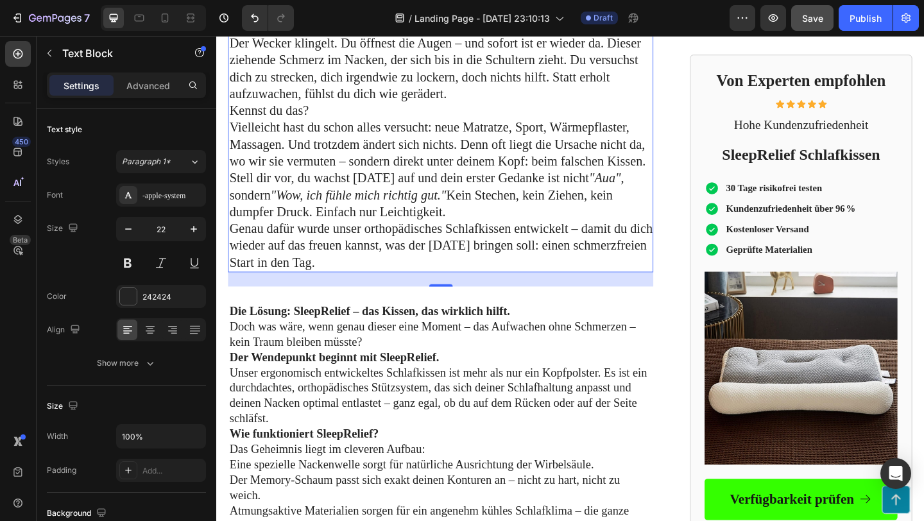
scroll to position [848, 0]
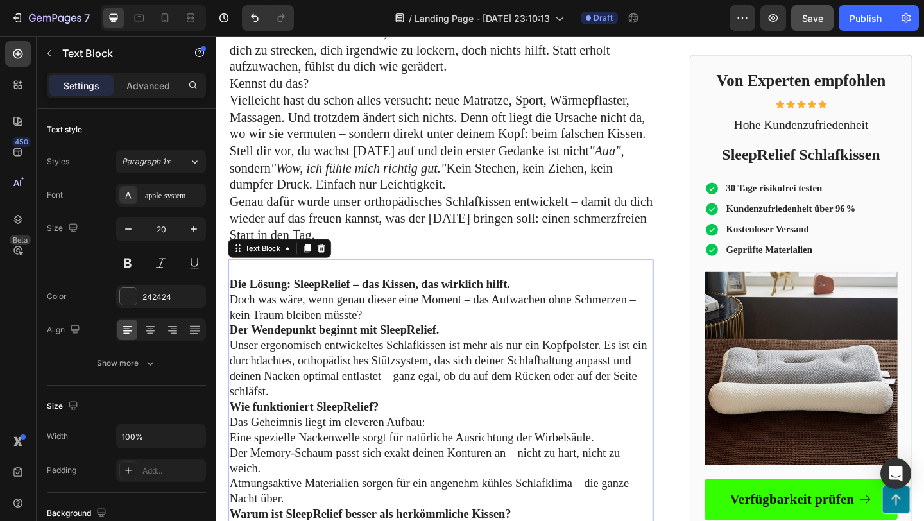
click at [278, 352] on strong "Der Wendepunkt beginnt mit SleepRelief." at bounding box center [344, 355] width 228 height 14
click at [198, 224] on icon "button" at bounding box center [193, 229] width 13 height 13
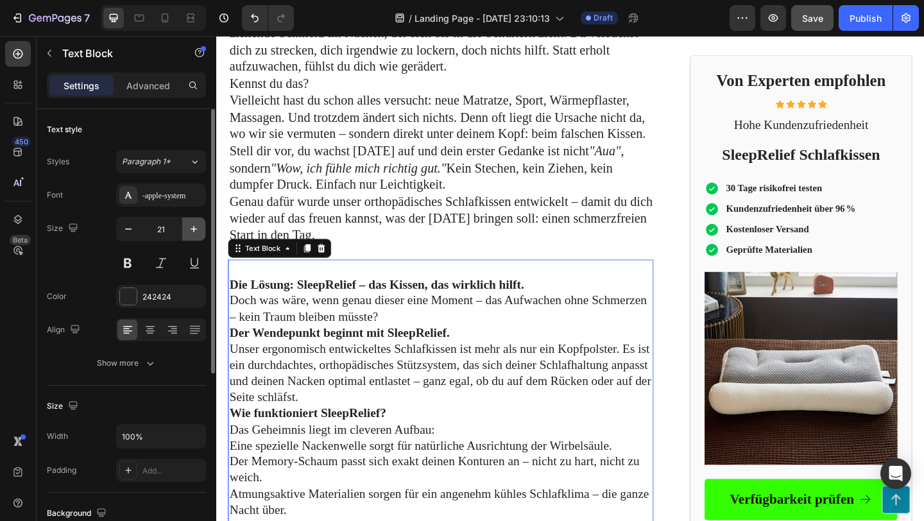
click at [198, 224] on icon "button" at bounding box center [193, 229] width 13 height 13
type input "22"
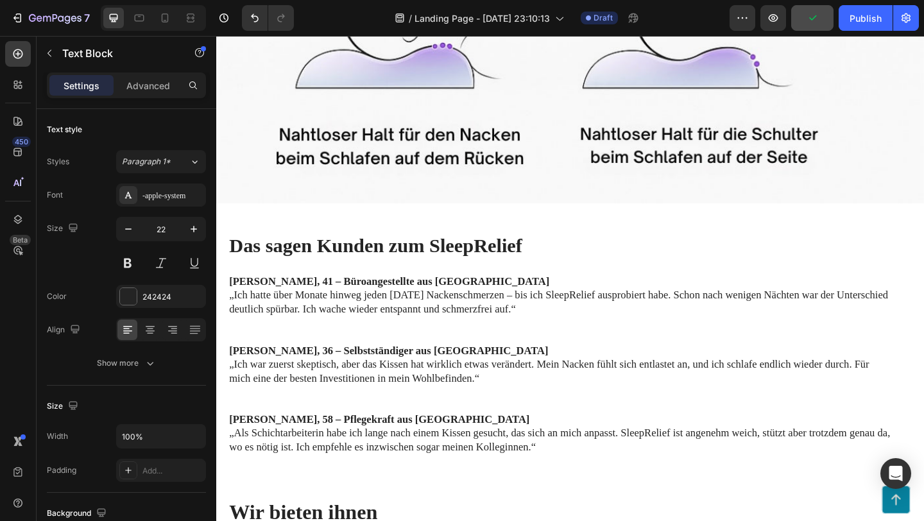
scroll to position [2121, 0]
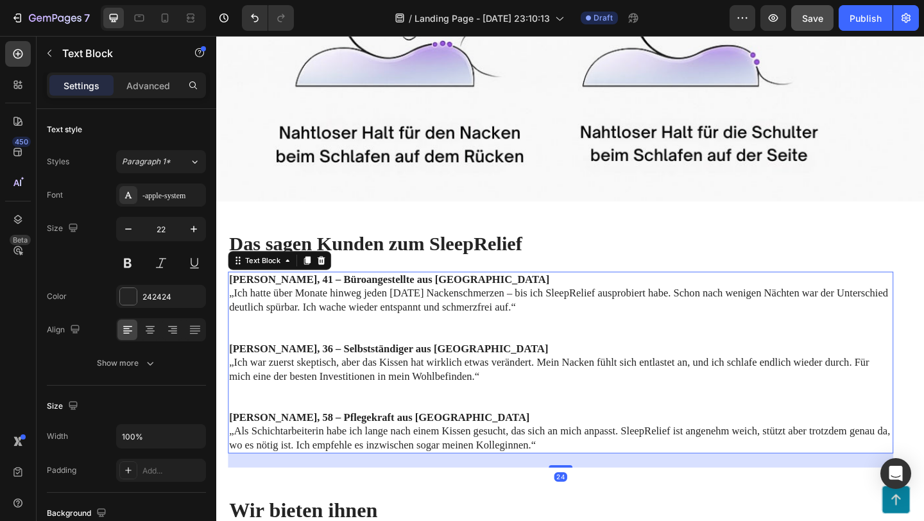
click at [389, 331] on p "„Ich hatte über Monate hinweg jeden [DATE] Nackenschmerzen – bis ich SleepRelie…" at bounding box center [590, 324] width 721 height 30
click at [192, 229] on icon "button" at bounding box center [193, 229] width 13 height 13
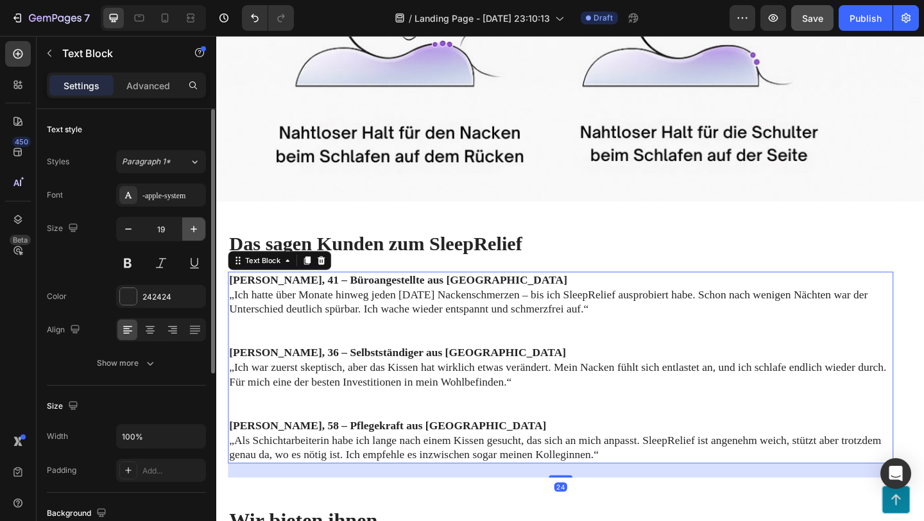
click at [192, 229] on icon "button" at bounding box center [193, 229] width 13 height 13
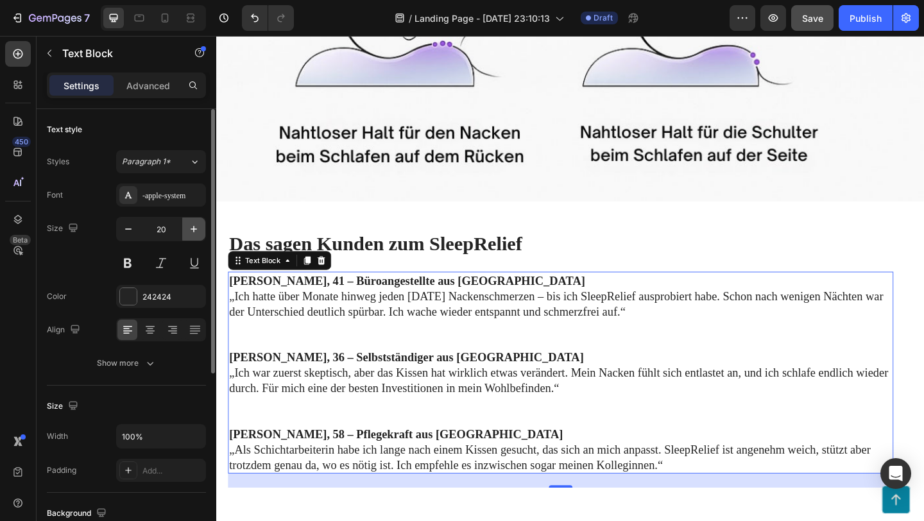
click at [192, 229] on icon "button" at bounding box center [193, 229] width 13 height 13
type input "21"
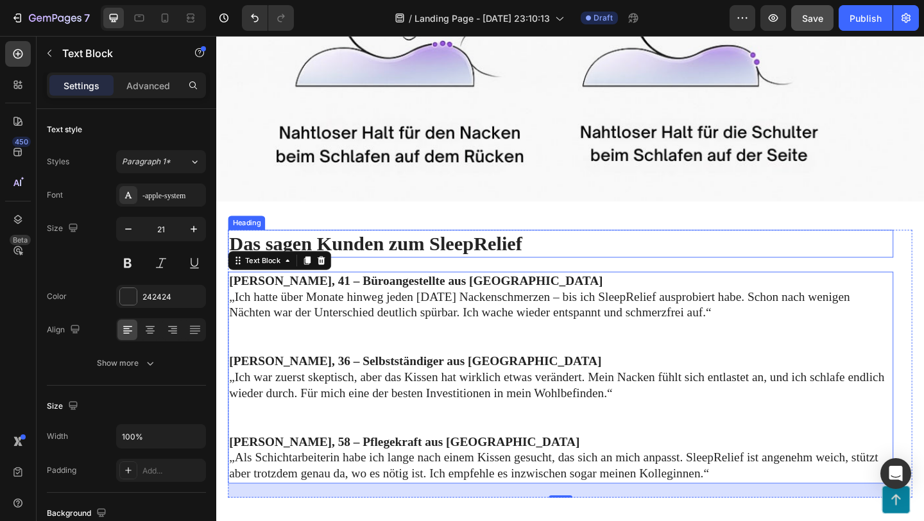
click at [411, 262] on h2 "Das sagen Kunden zum SleepRelief" at bounding box center [591, 262] width 724 height 30
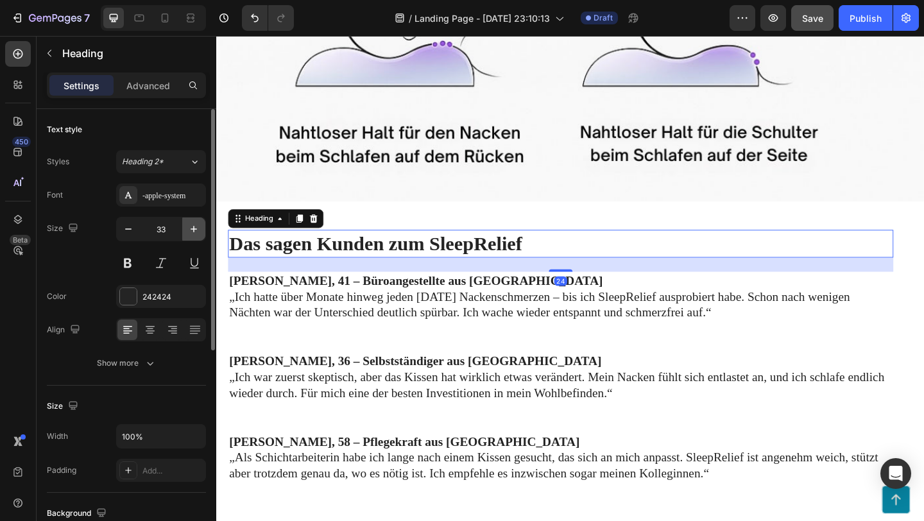
click at [194, 227] on icon "button" at bounding box center [193, 229] width 13 height 13
type input "34"
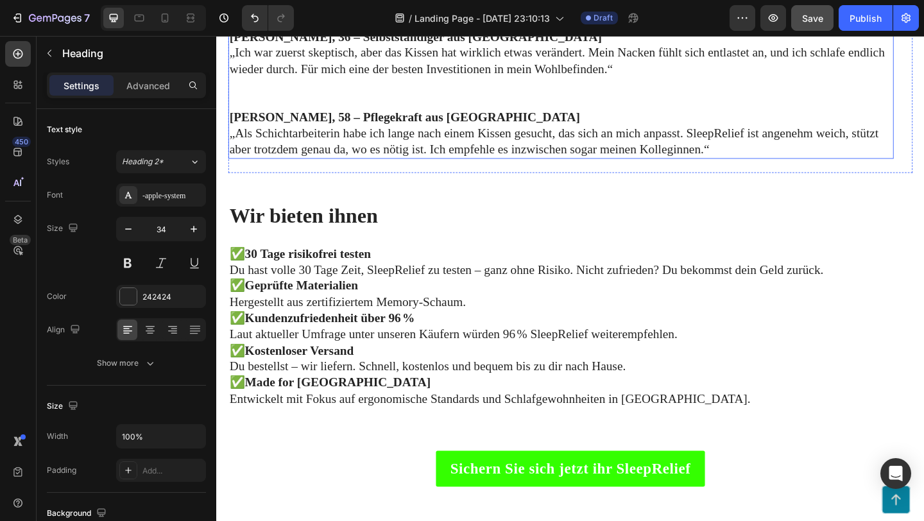
scroll to position [2482, 0]
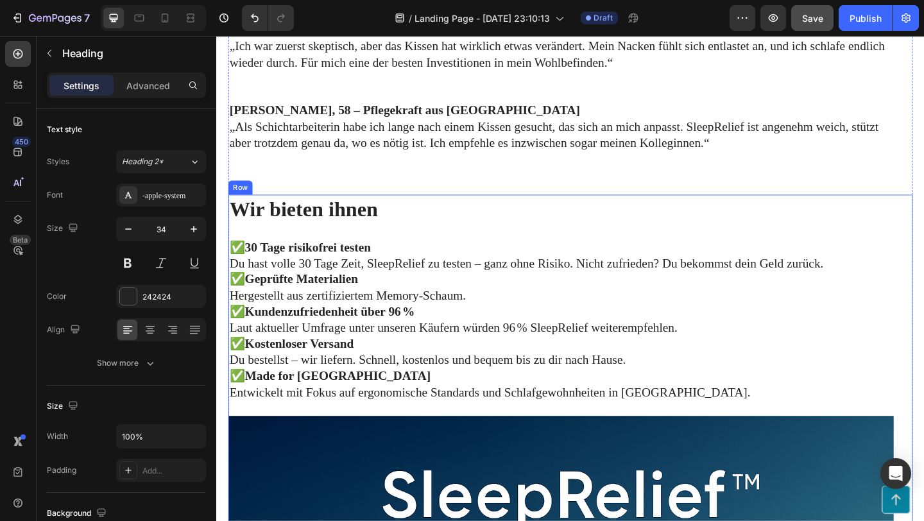
click at [363, 239] on h2 "Wir bieten ihnen" at bounding box center [591, 225] width 724 height 32
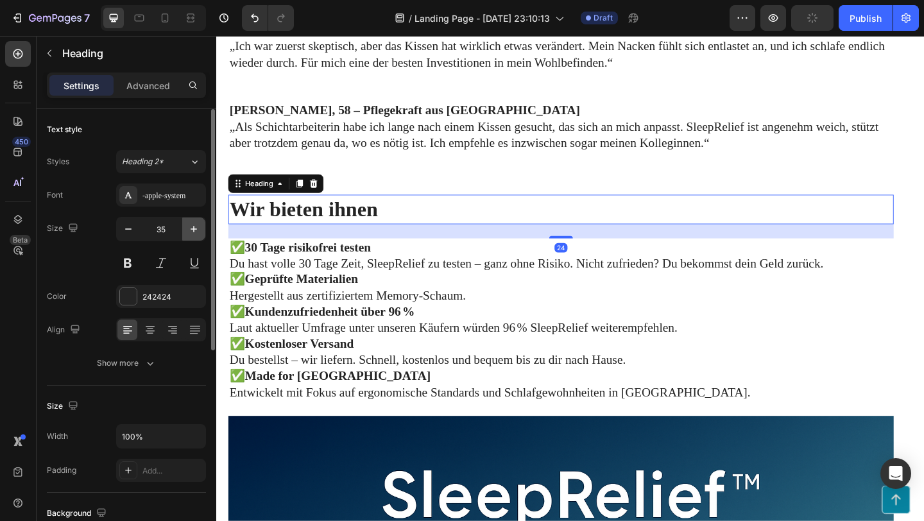
click at [202, 228] on button "button" at bounding box center [193, 229] width 23 height 23
type input "36"
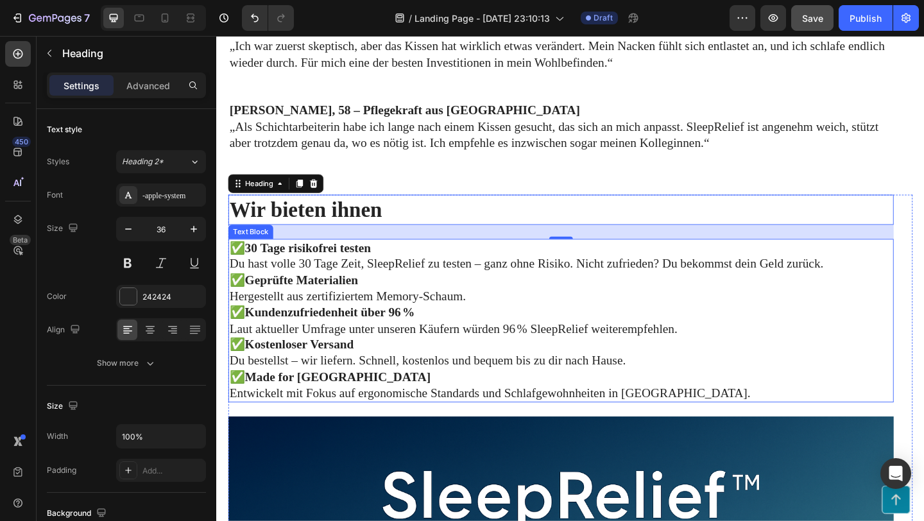
click at [321, 296] on strong "Geprüfte Materialien" at bounding box center [308, 301] width 123 height 15
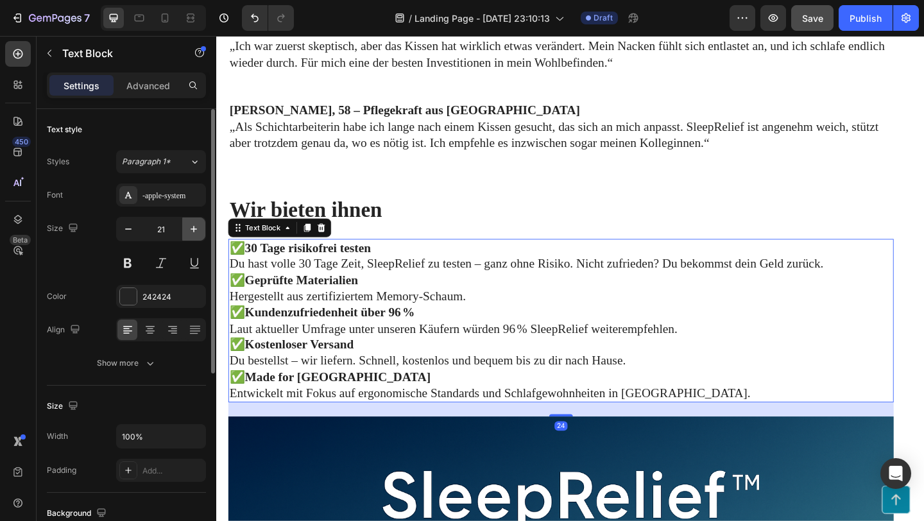
click at [190, 230] on icon "button" at bounding box center [193, 229] width 13 height 13
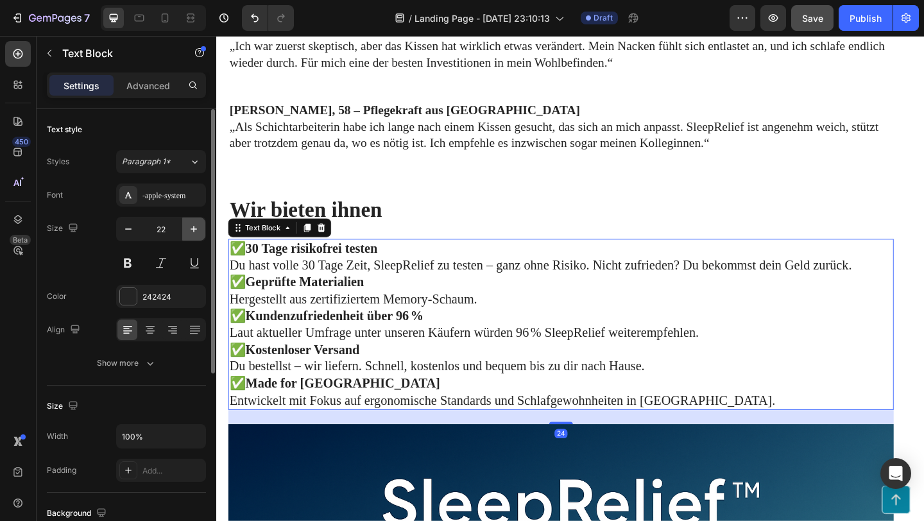
click at [190, 230] on icon "button" at bounding box center [193, 229] width 13 height 13
type input "23"
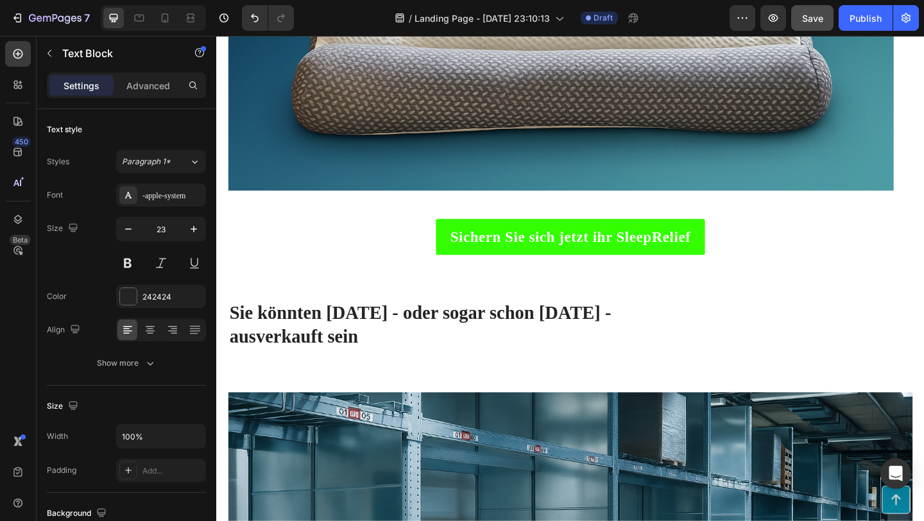
scroll to position [3267, 0]
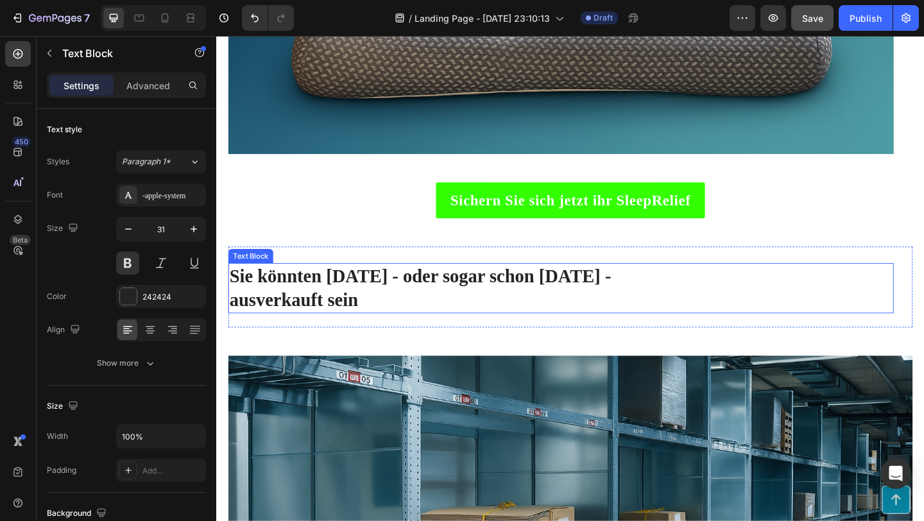
click at [316, 307] on p "Sie könnten [DATE] - oder sogar schon [DATE] -" at bounding box center [590, 297] width 721 height 26
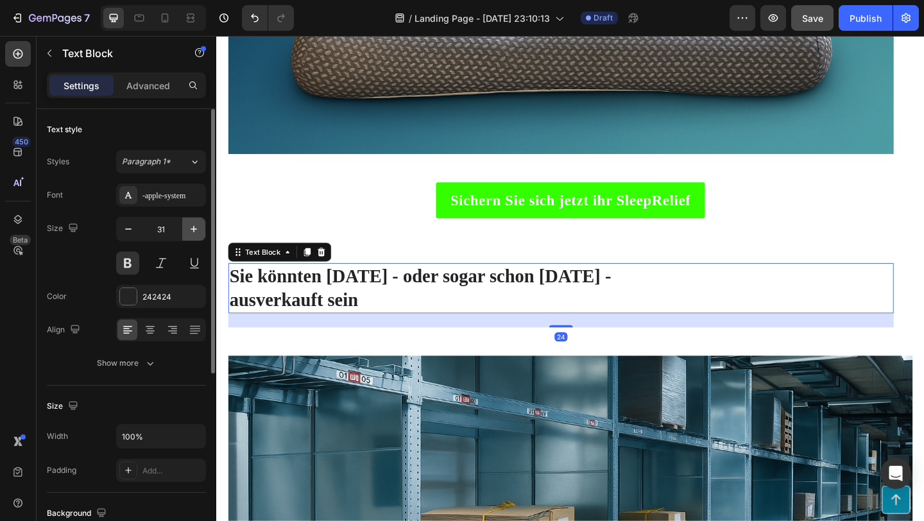
click at [200, 231] on button "button" at bounding box center [193, 229] width 23 height 23
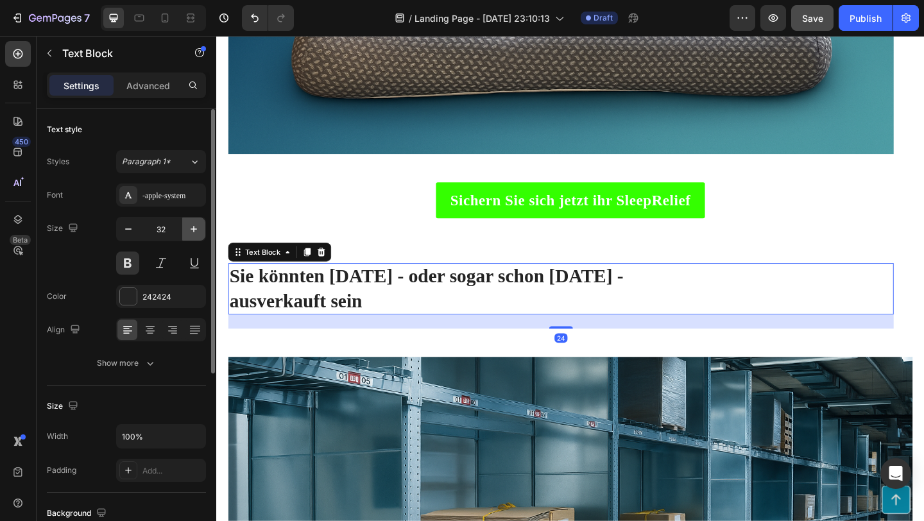
type input "33"
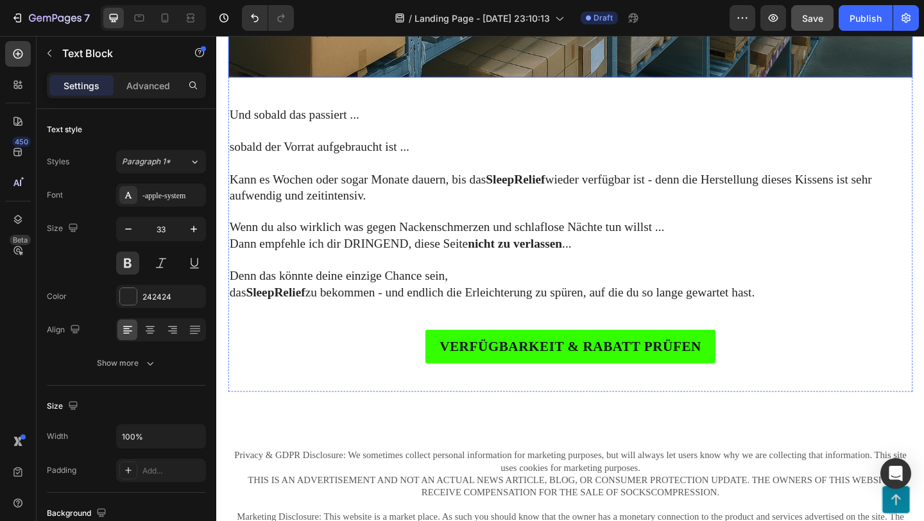
scroll to position [4069, 0]
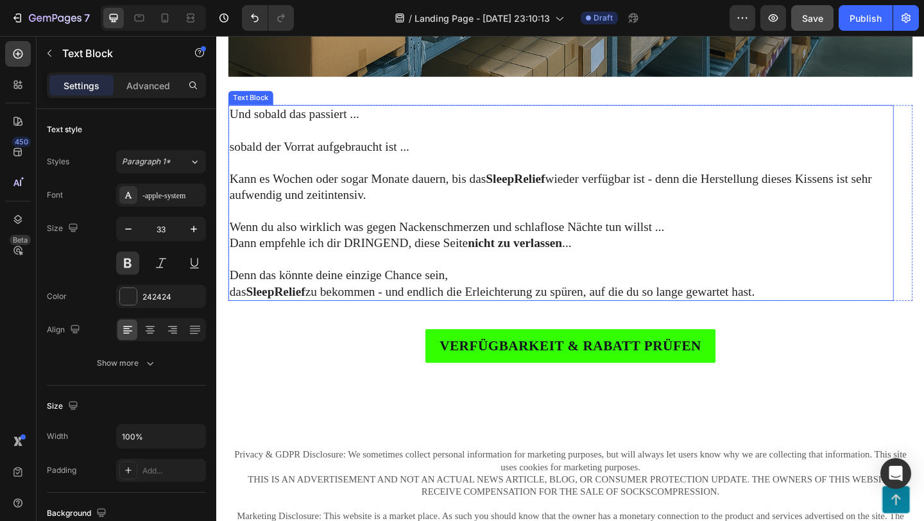
click at [384, 216] on p "Und sobald das passiert ... sobald der Vorrat aufgebraucht ist ... Kann es Woch…" at bounding box center [590, 208] width 721 height 192
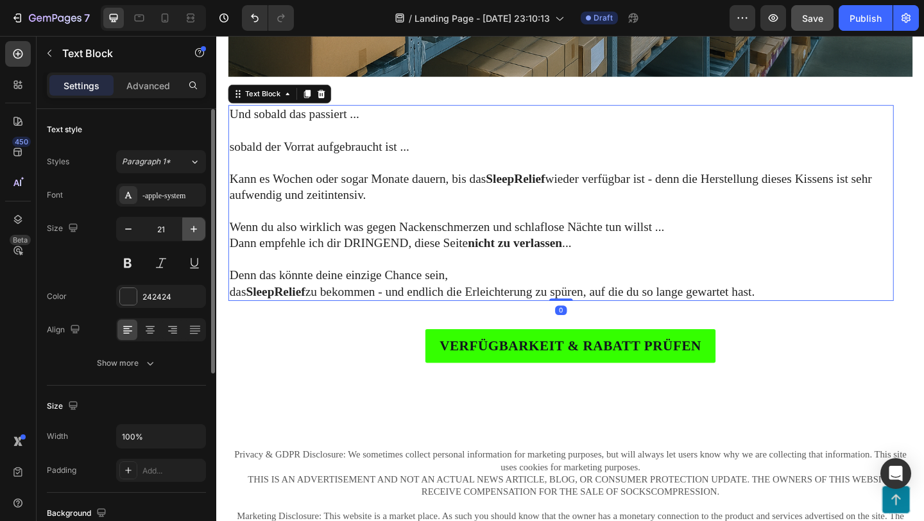
click at [198, 232] on icon "button" at bounding box center [193, 229] width 13 height 13
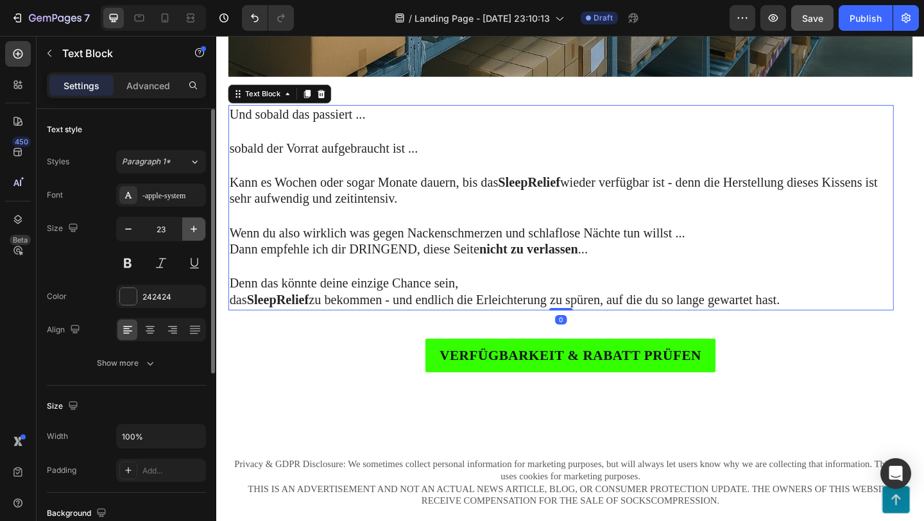
click at [198, 232] on icon "button" at bounding box center [193, 229] width 13 height 13
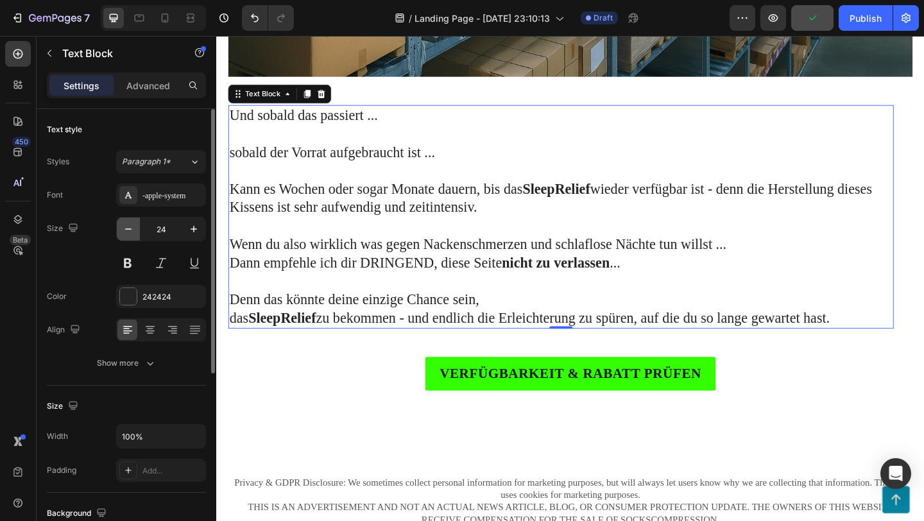
click at [133, 228] on icon "button" at bounding box center [128, 229] width 13 height 13
type input "23"
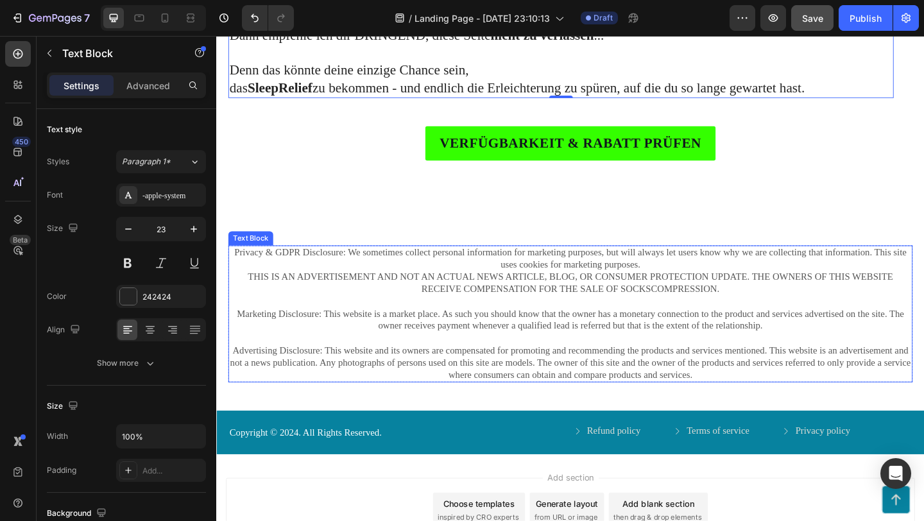
scroll to position [4311, 0]
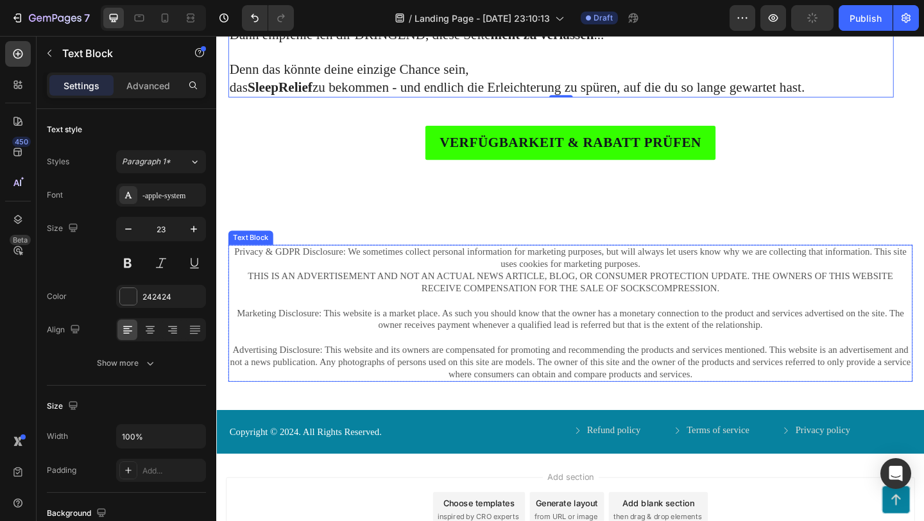
click at [398, 331] on p "Privacy & GDPR Disclosure: We sometimes collect personal information for market…" at bounding box center [601, 311] width 742 height 94
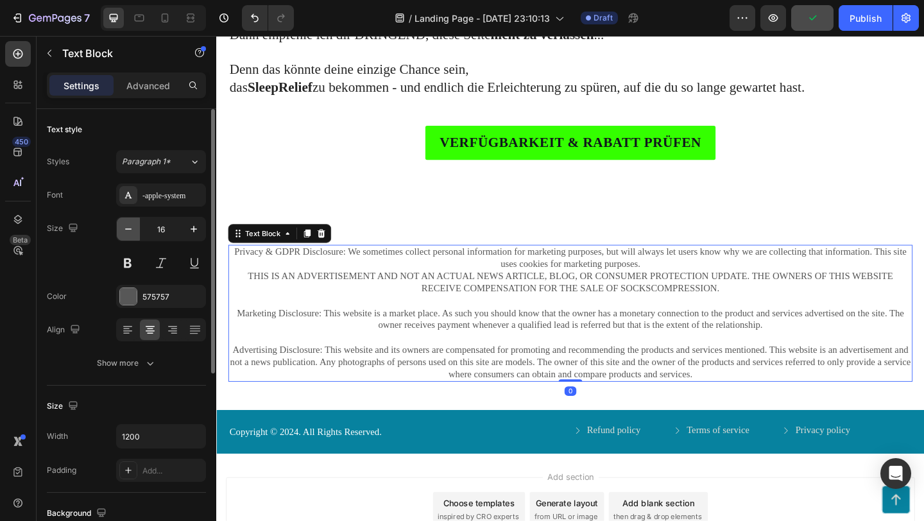
click at [126, 230] on icon "button" at bounding box center [128, 229] width 13 height 13
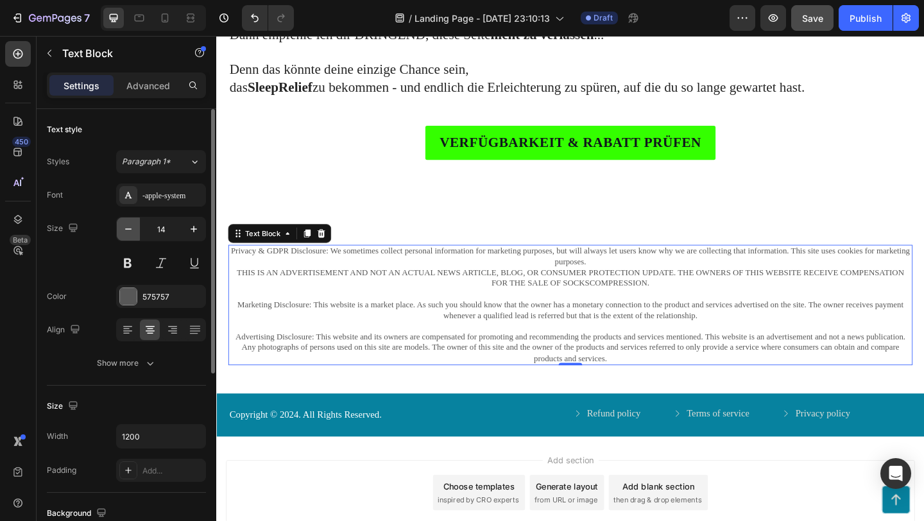
click at [126, 230] on icon "button" at bounding box center [128, 229] width 13 height 13
type input "13"
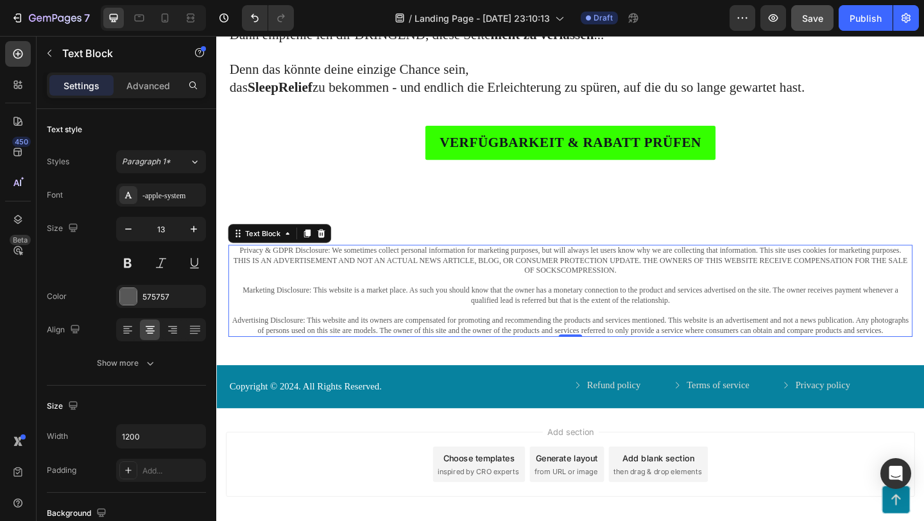
click at [639, 293] on p "Privacy & GDPR Disclosure: We sometimes collect personal information for market…" at bounding box center [601, 296] width 742 height 65
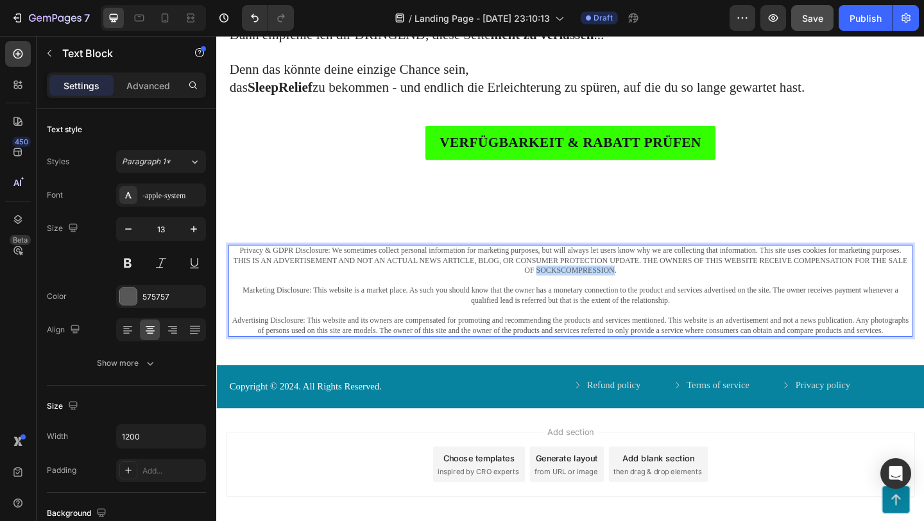
click at [639, 293] on p "Privacy & GDPR Disclosure: We sometimes collect personal information for market…" at bounding box center [601, 296] width 742 height 65
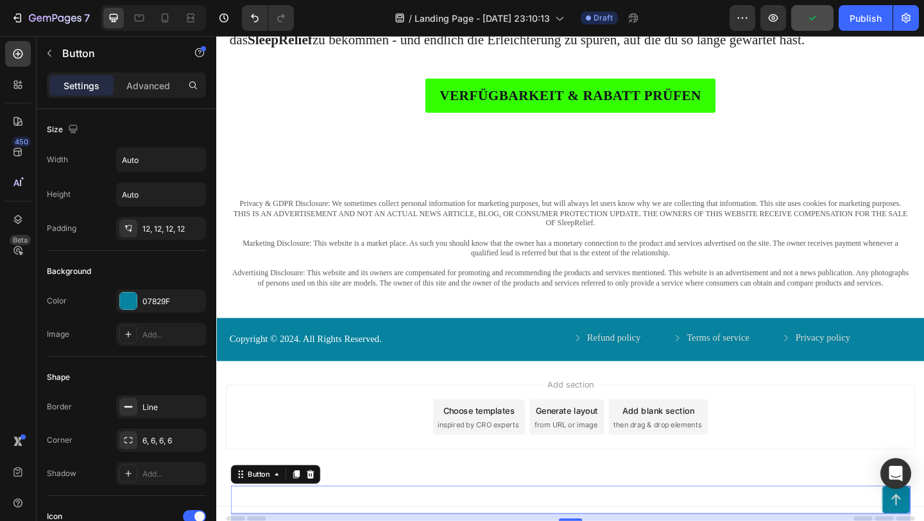
scroll to position [4372, 0]
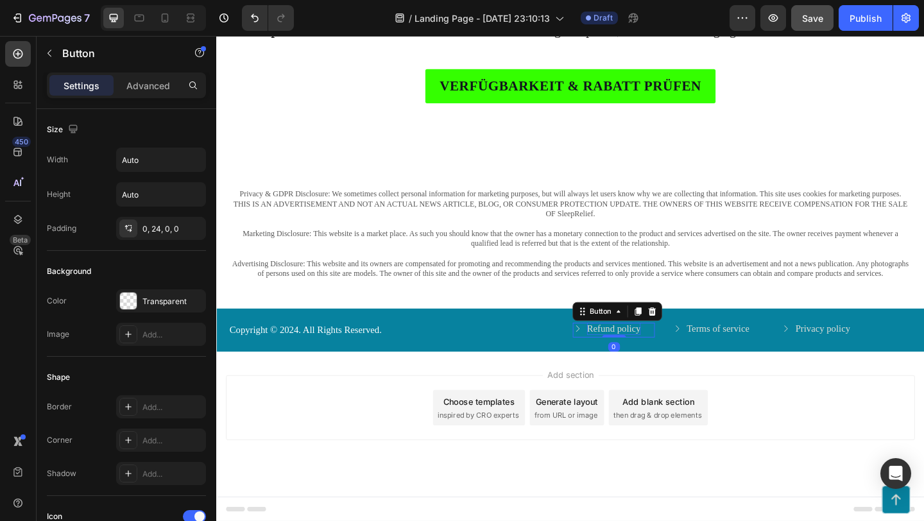
click at [642, 356] on p "Refund policy" at bounding box center [648, 354] width 58 height 13
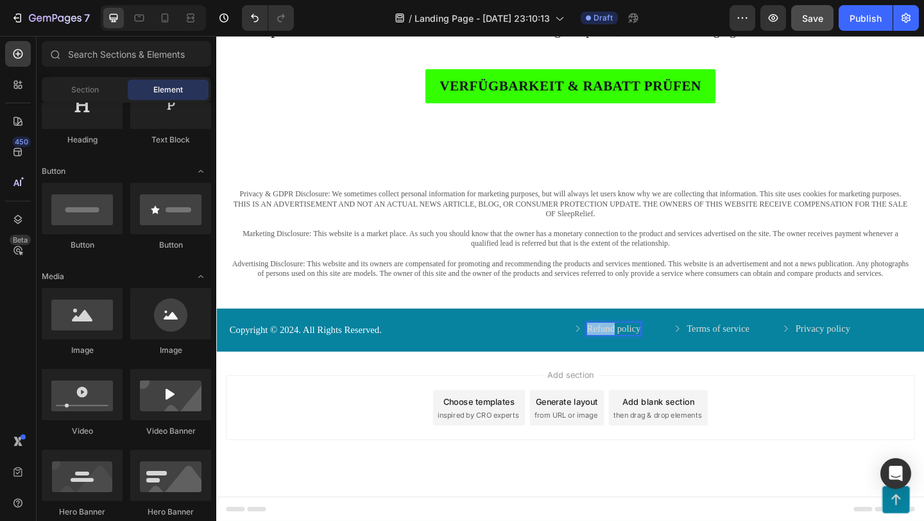
click at [388, 508] on div "Add section Choose templates inspired by CRO experts Generate layout from URL o…" at bounding box center [601, 458] width 770 height 158
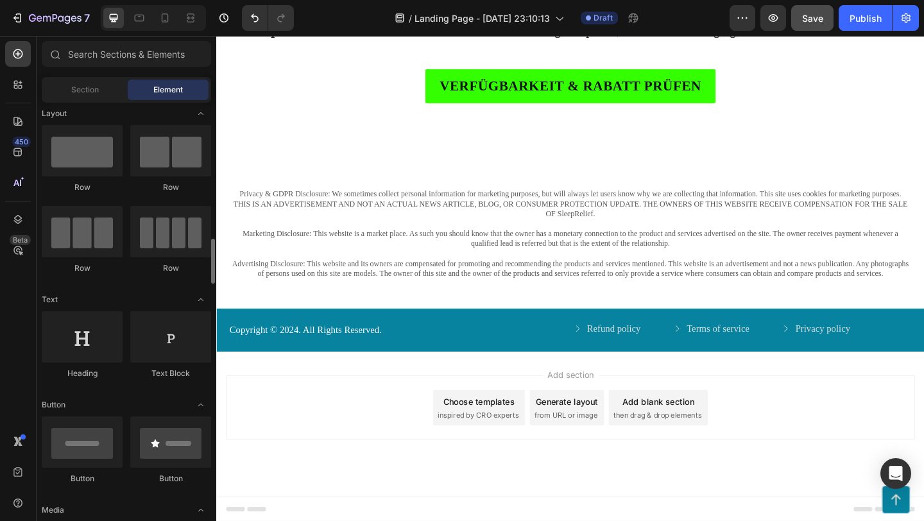
scroll to position [0, 0]
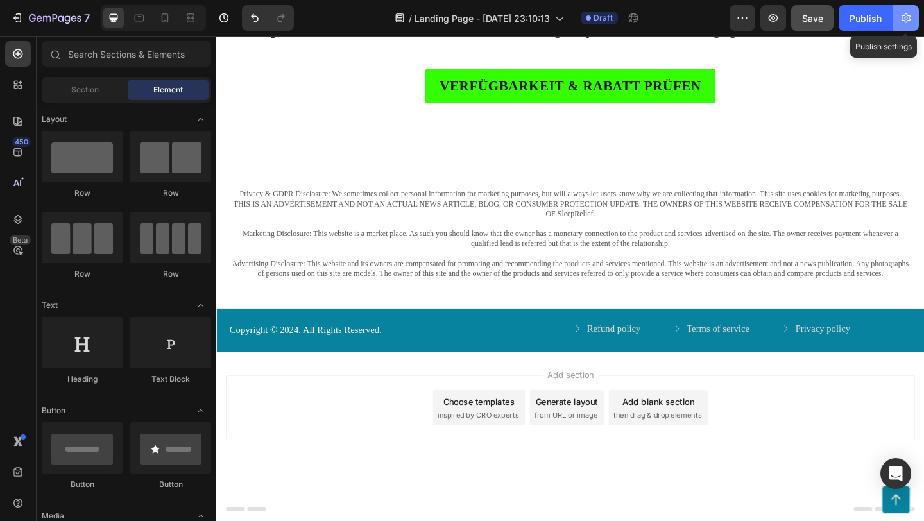
click at [913, 12] on button "button" at bounding box center [906, 18] width 26 height 26
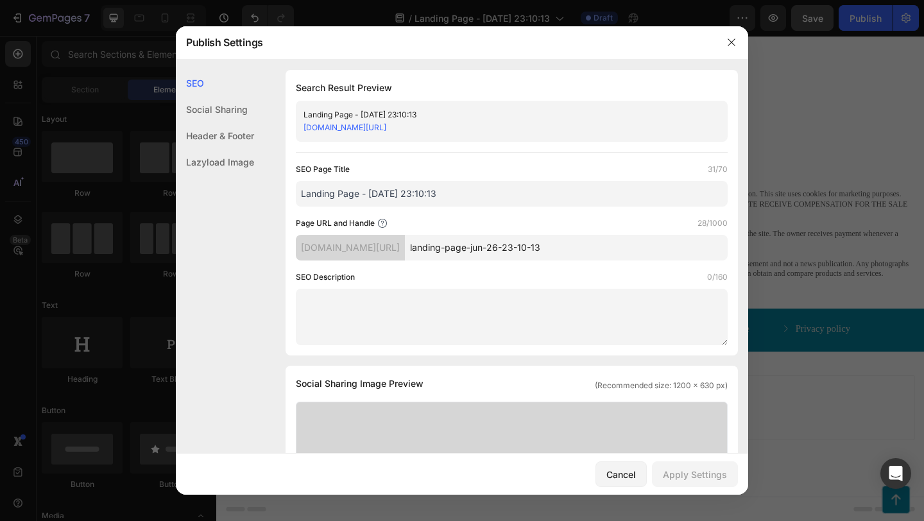
click at [243, 149] on div "Header & Footer" at bounding box center [215, 162] width 78 height 26
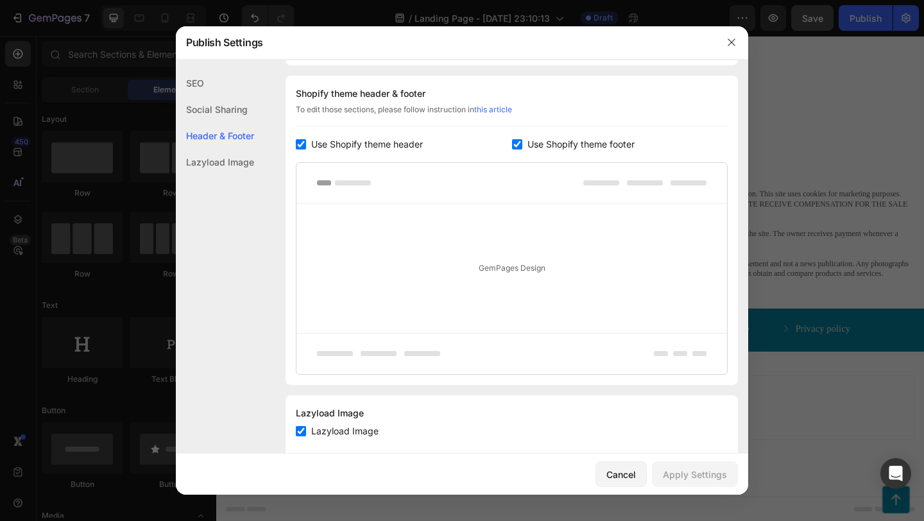
scroll to position [601, 0]
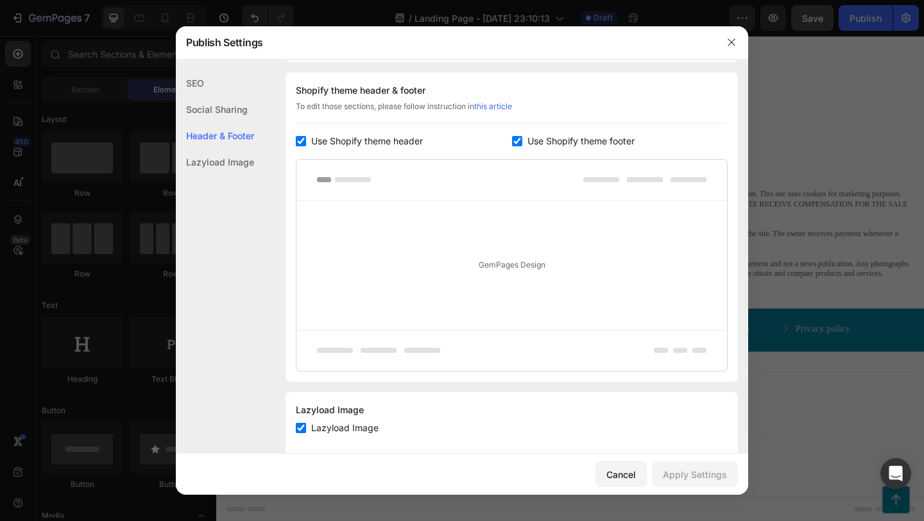
click at [306, 141] on label "Use Shopify theme header" at bounding box center [364, 140] width 117 height 15
checkbox input "false"
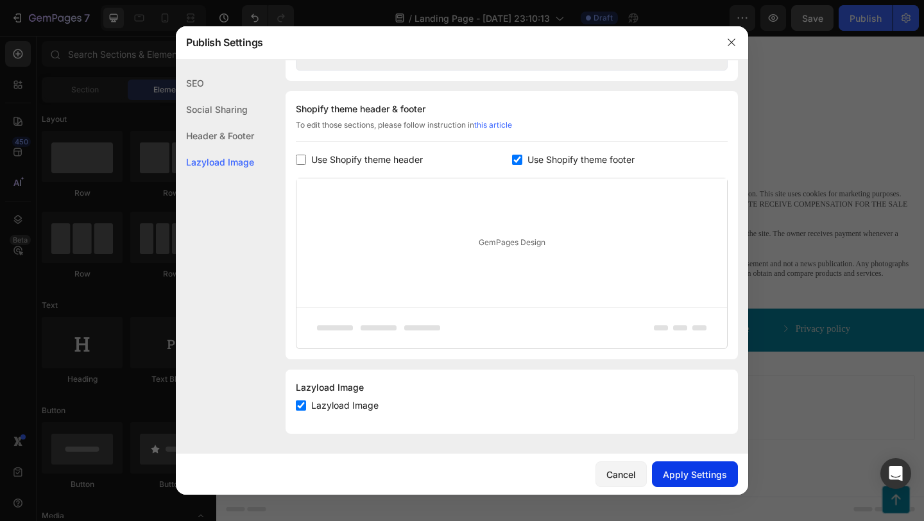
click at [690, 470] on div "Apply Settings" at bounding box center [695, 474] width 64 height 13
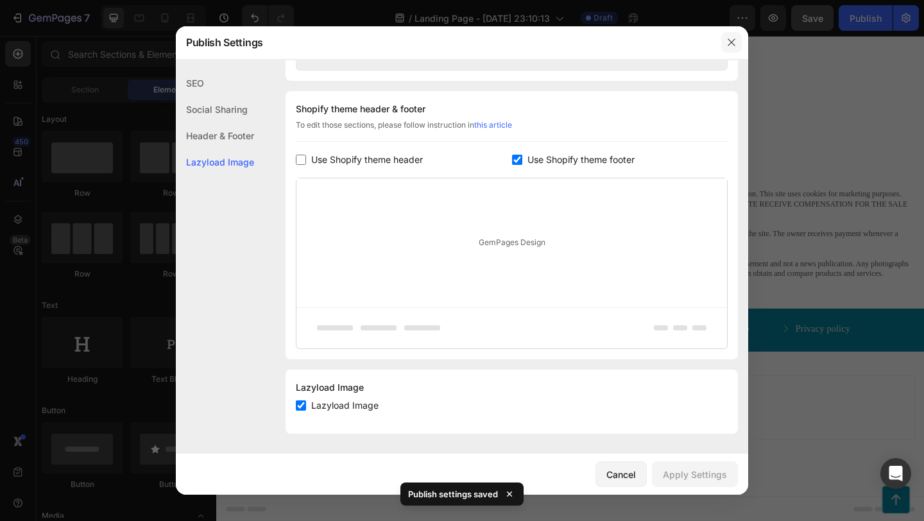
click at [728, 39] on icon "button" at bounding box center [731, 42] width 10 height 10
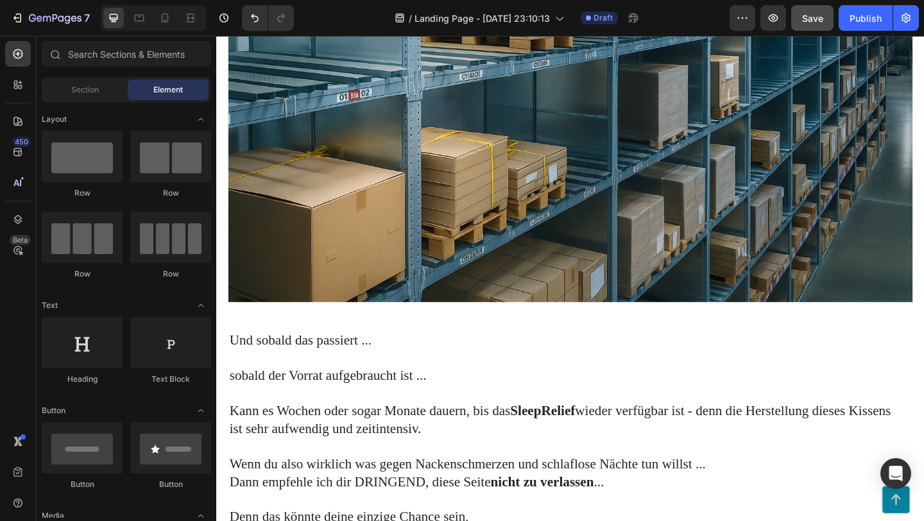
scroll to position [4372, 0]
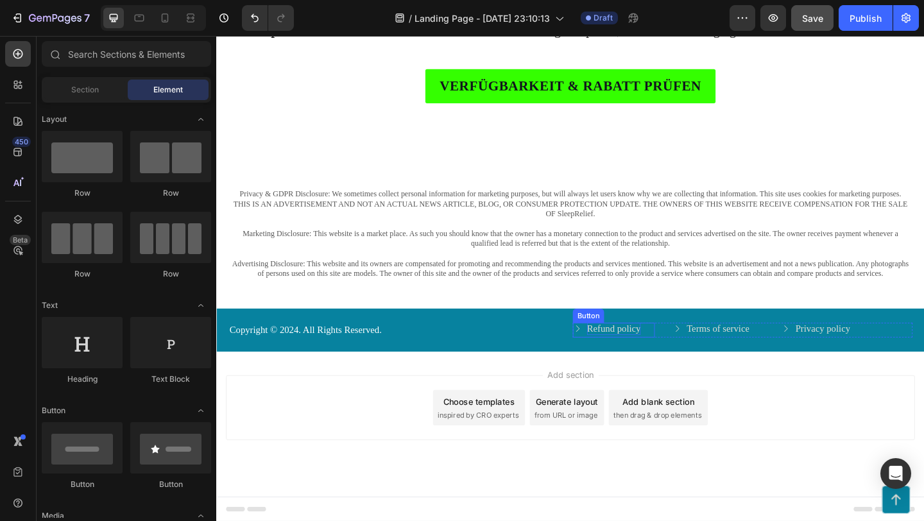
click at [658, 357] on p "Refund policy" at bounding box center [648, 354] width 58 height 13
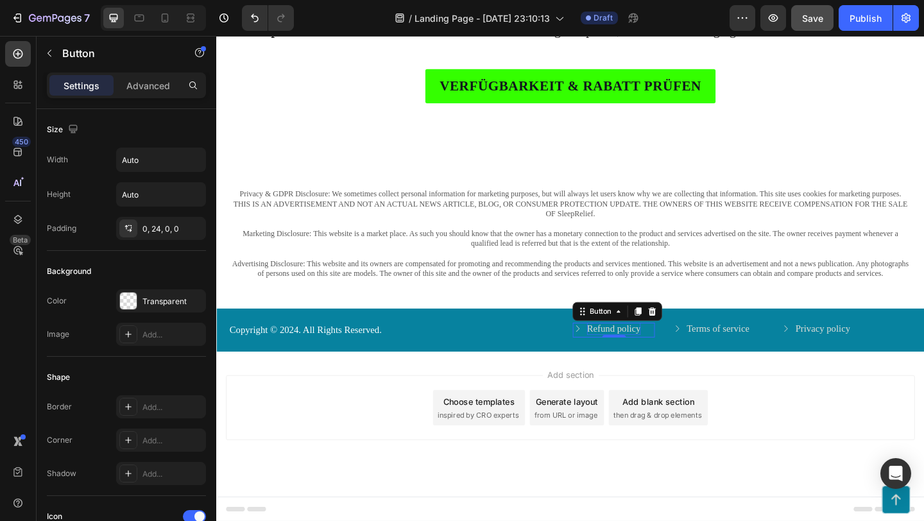
click at [671, 352] on p "Refund policy" at bounding box center [648, 354] width 58 height 13
click at [603, 351] on div "Copyright © 2024. All Rights Reserved. Text Block Button 0 Terms of service But…" at bounding box center [601, 356] width 744 height 16
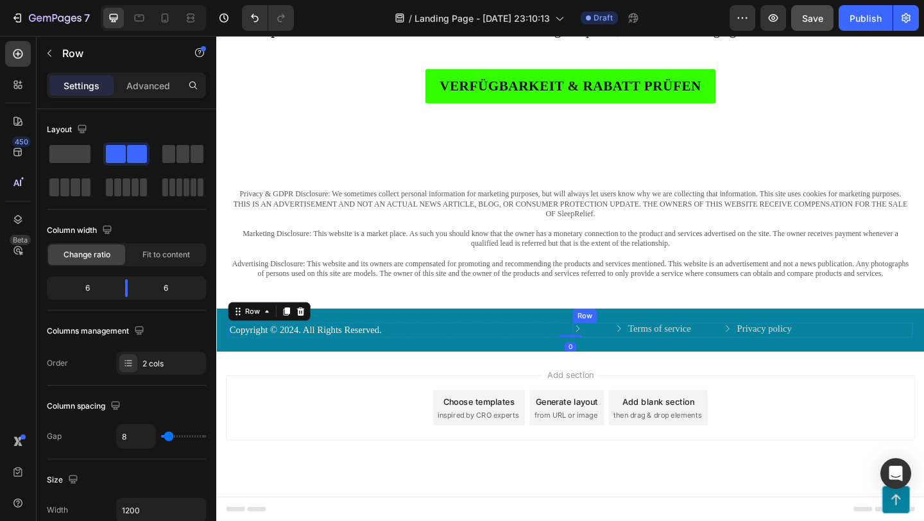
click at [635, 352] on div "Button Terms of service Button Privacy policy Button Title Line Row" at bounding box center [789, 356] width 370 height 16
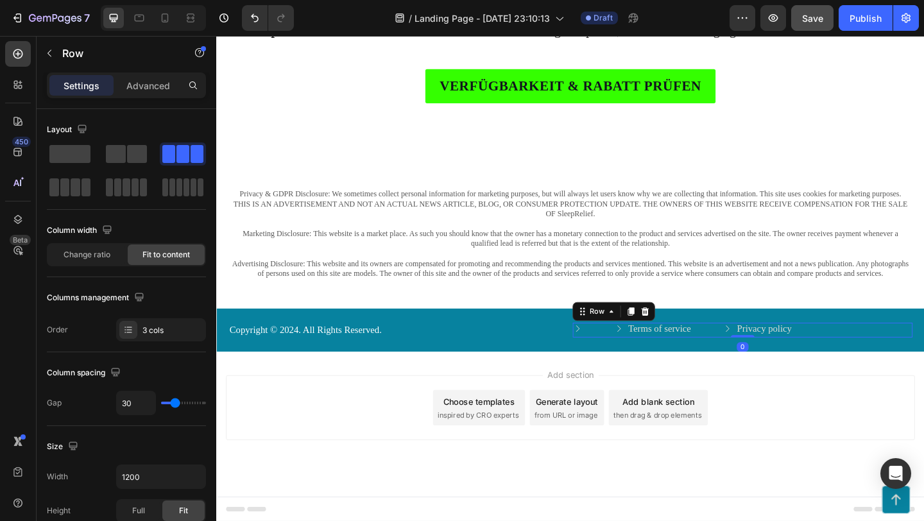
click at [633, 352] on div "Button Terms of service Button Privacy policy Button Title Line Row 0" at bounding box center [789, 356] width 370 height 16
click at [255, 22] on icon "Undo/Redo" at bounding box center [254, 18] width 13 height 13
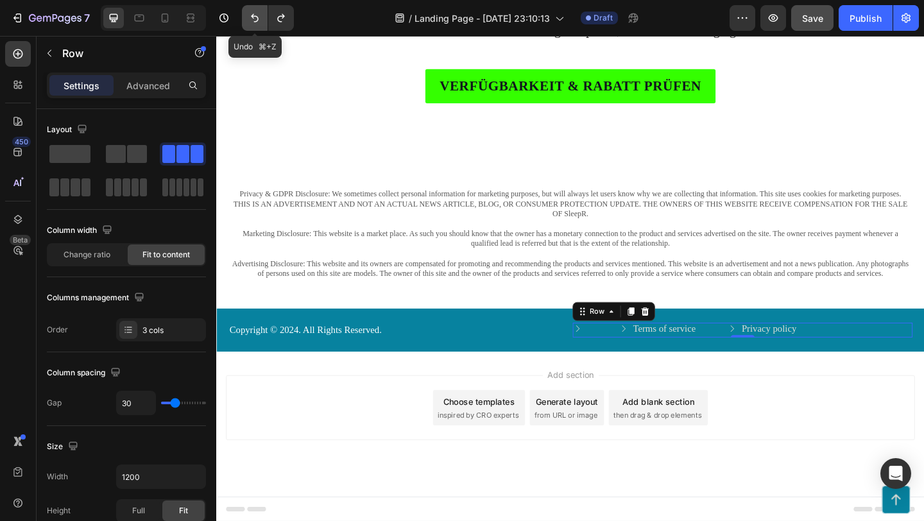
click at [255, 22] on icon "Undo/Redo" at bounding box center [254, 18] width 13 height 13
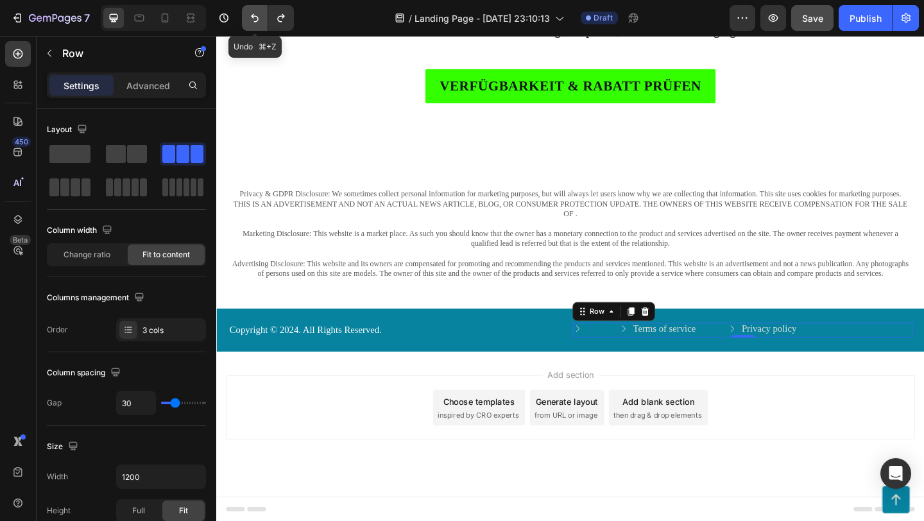
click at [255, 22] on icon "Undo/Redo" at bounding box center [254, 18] width 13 height 13
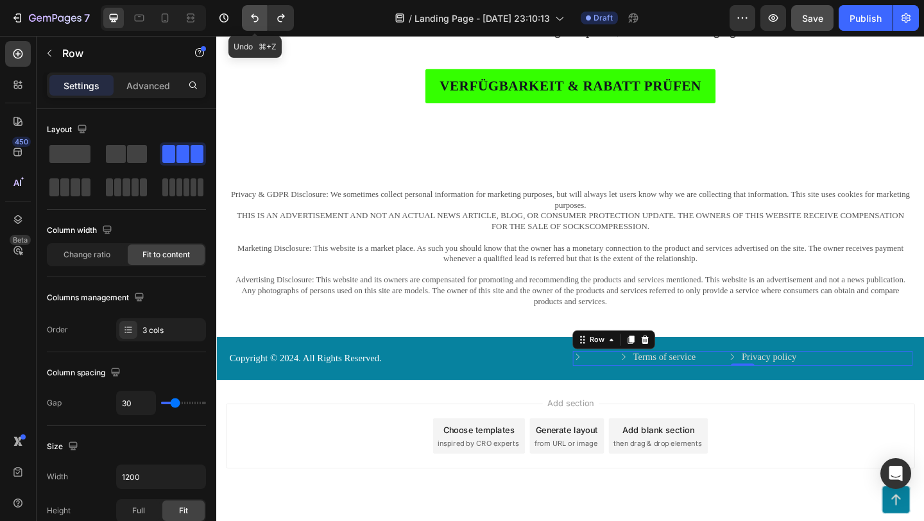
click at [255, 22] on icon "Undo/Redo" at bounding box center [254, 18] width 13 height 13
click at [278, 21] on icon "Undo/Redo" at bounding box center [280, 18] width 7 height 8
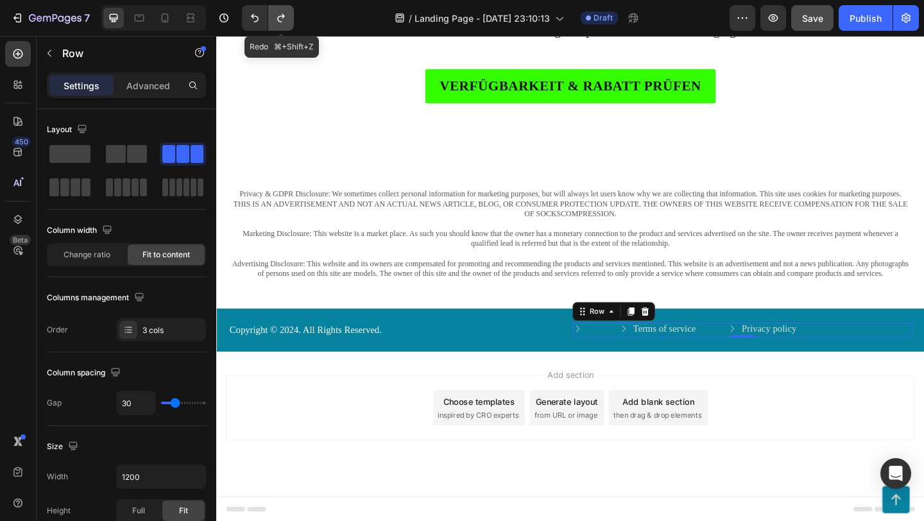
click at [278, 21] on icon "Undo/Redo" at bounding box center [280, 18] width 7 height 8
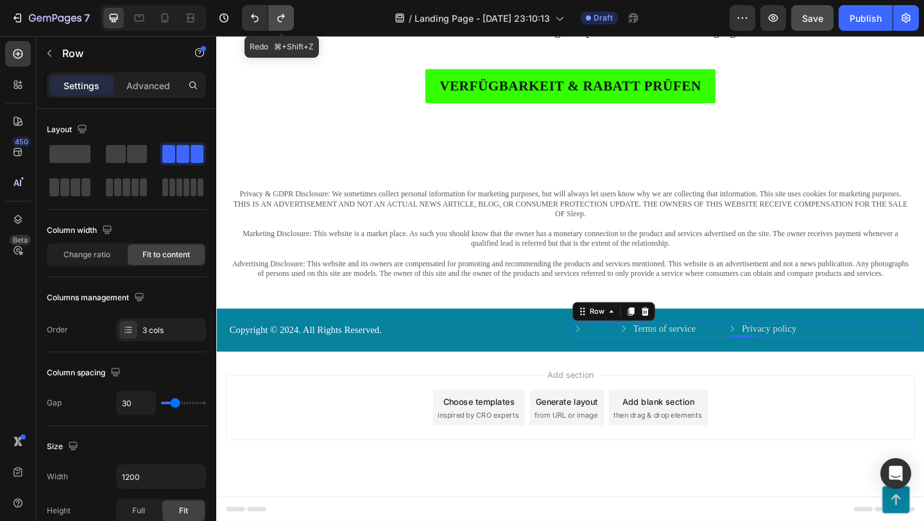
click at [278, 21] on icon "Undo/Redo" at bounding box center [280, 18] width 7 height 8
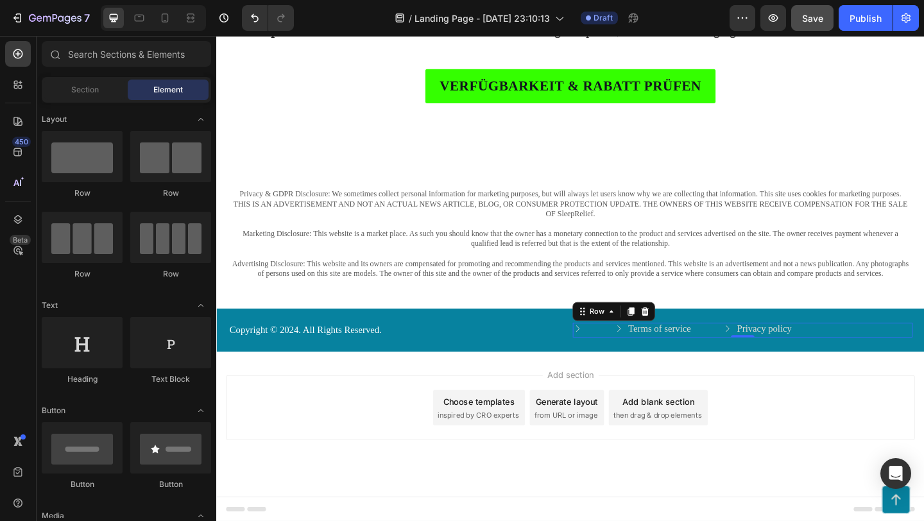
click at [382, 464] on div "Add section Choose templates inspired by CRO experts Generate layout from URL o…" at bounding box center [601, 440] width 749 height 71
click at [611, 351] on icon at bounding box center [609, 354] width 10 height 10
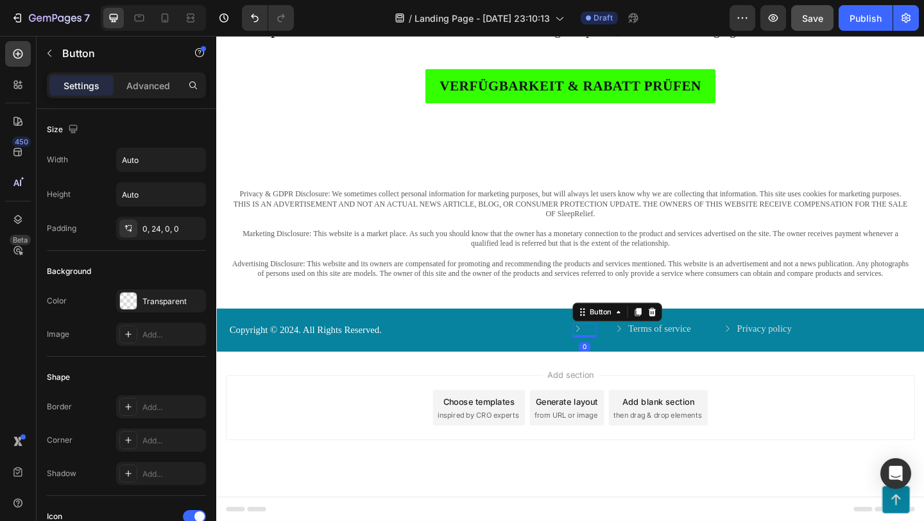
click at [624, 352] on link at bounding box center [617, 354] width 26 height 10
click at [620, 354] on link at bounding box center [617, 354] width 26 height 10
click at [633, 334] on div "Button" at bounding box center [634, 336] width 29 height 12
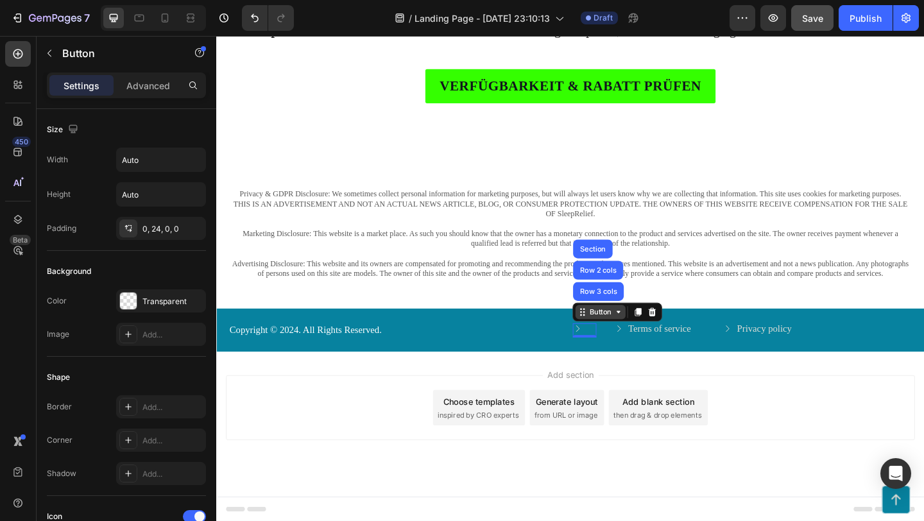
click at [634, 336] on div "Button" at bounding box center [634, 336] width 29 height 12
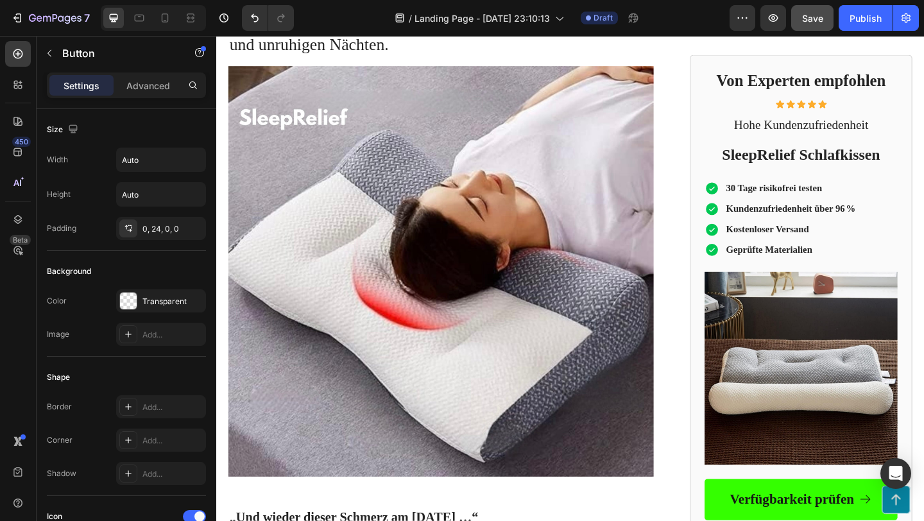
scroll to position [0, 0]
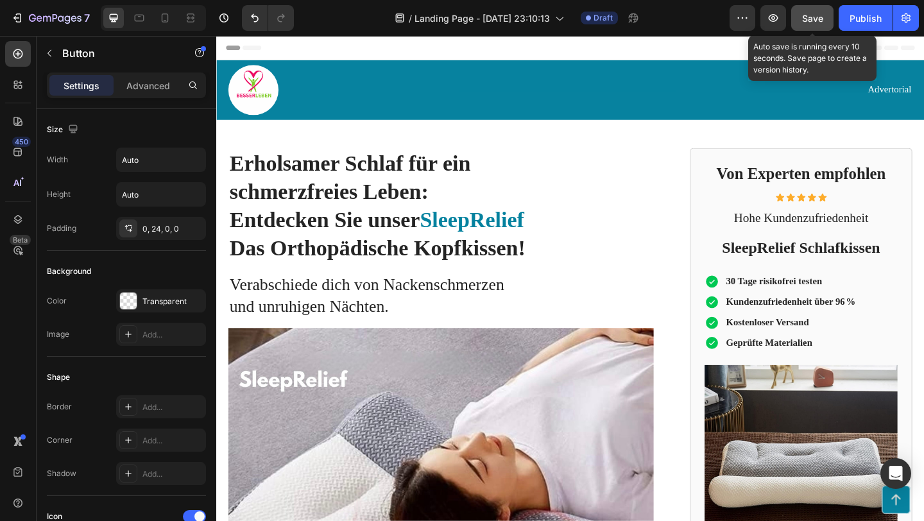
click at [821, 19] on span "Save" at bounding box center [812, 18] width 21 height 11
